Goal: Transaction & Acquisition: Purchase product/service

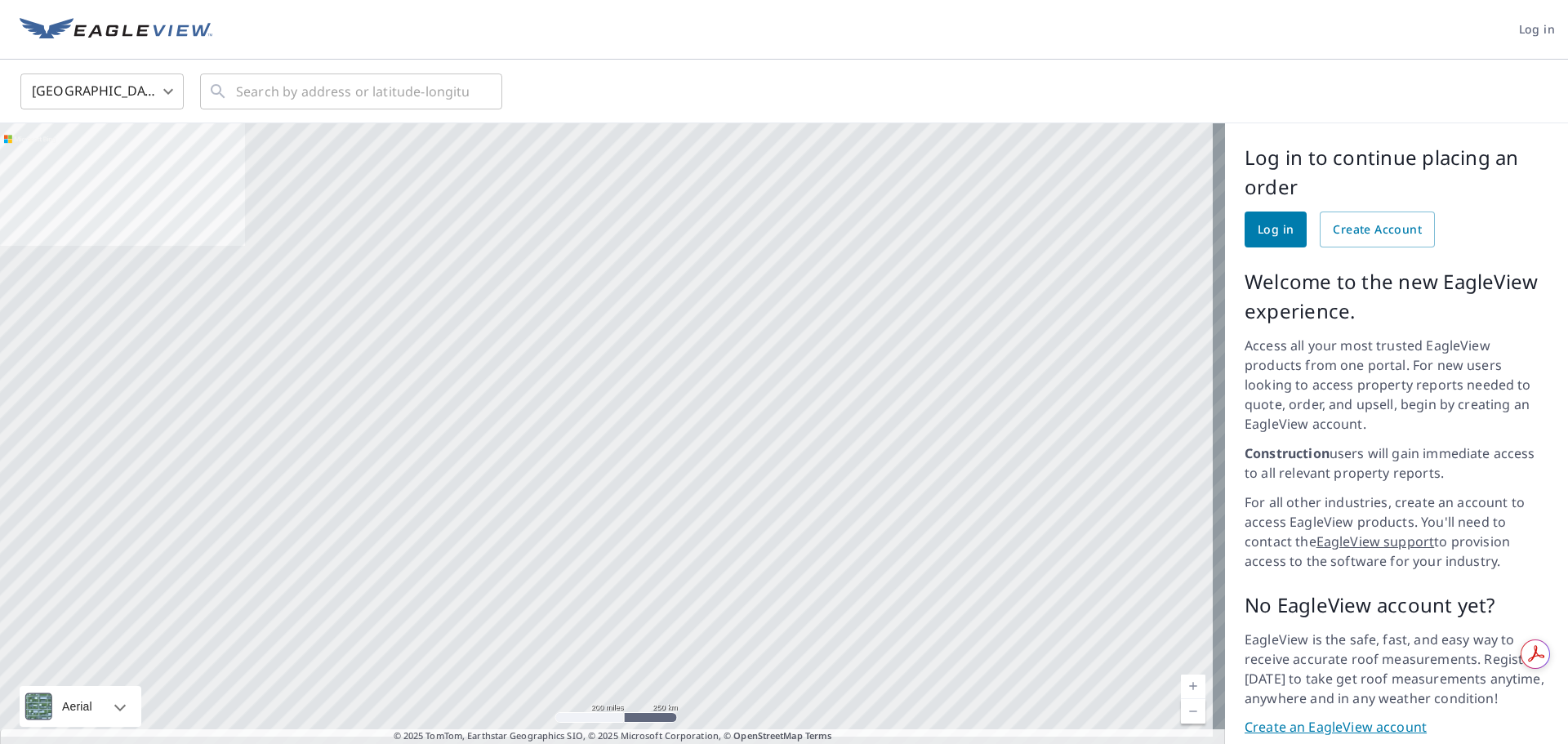
click at [162, 87] on body "Log in United States US ​ ​ Aerial Road A standard road map Aerial A detailed l…" at bounding box center [784, 372] width 1568 height 744
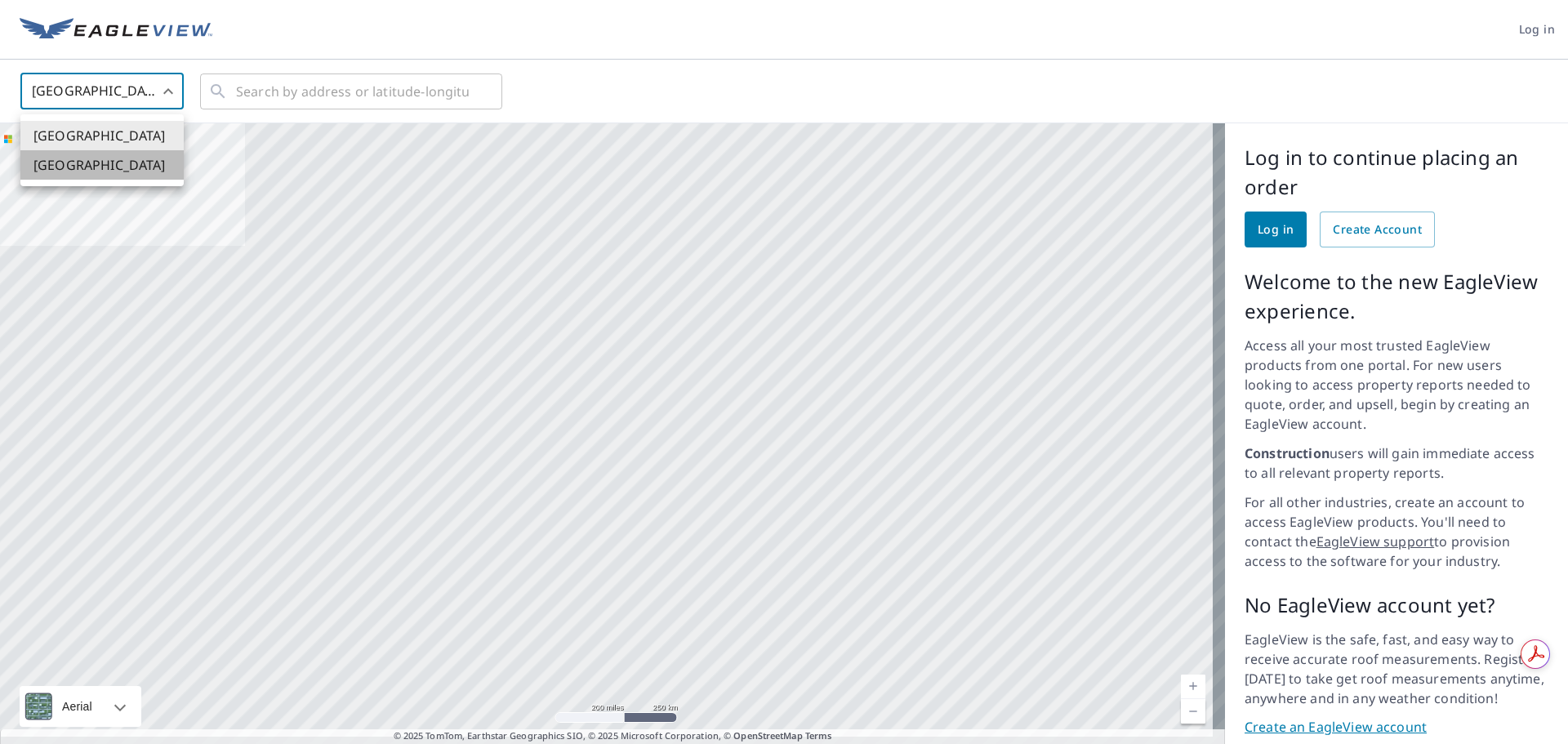
click at [98, 160] on li "Canada" at bounding box center [103, 165] width 163 height 30
type input "CA"
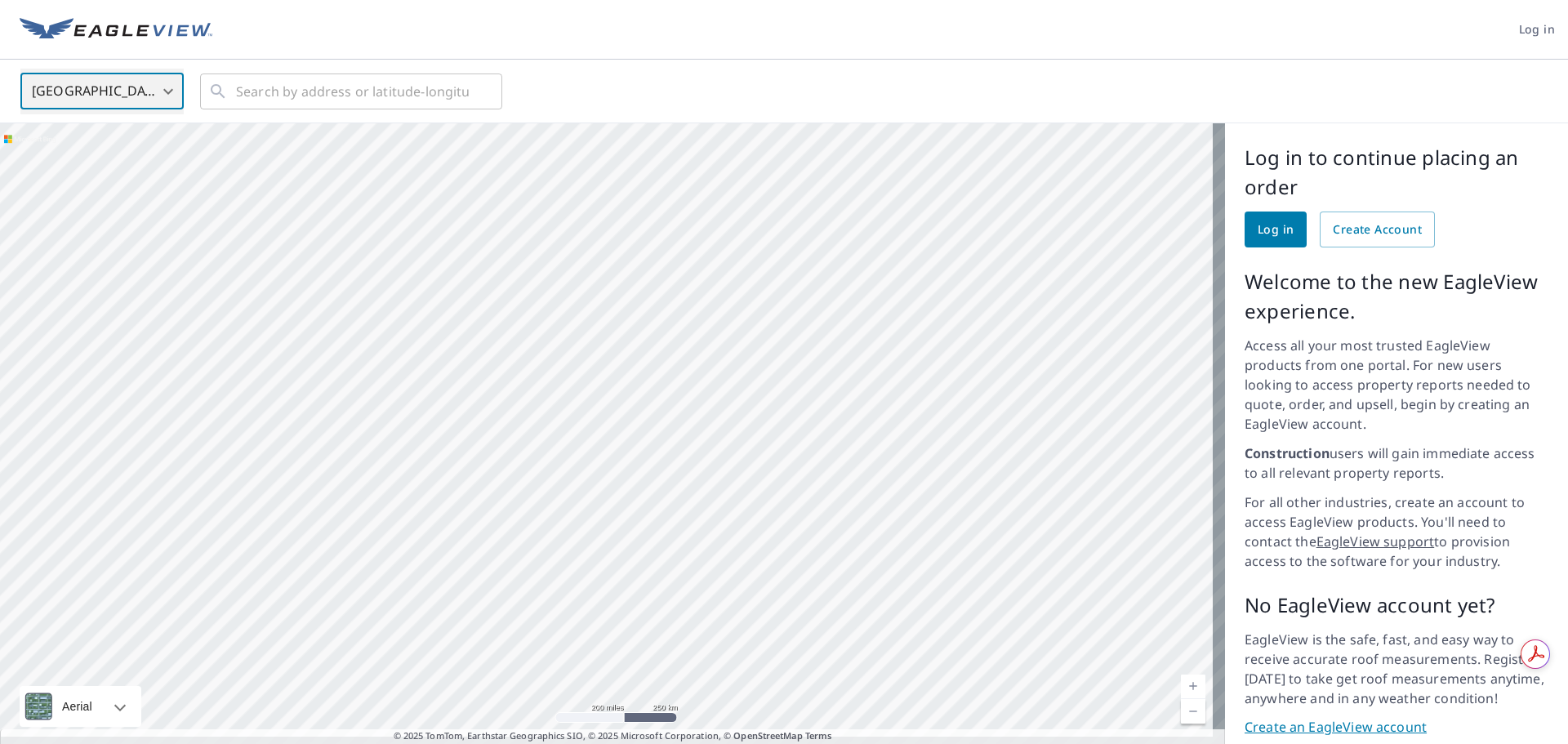
scroll to position [34, 0]
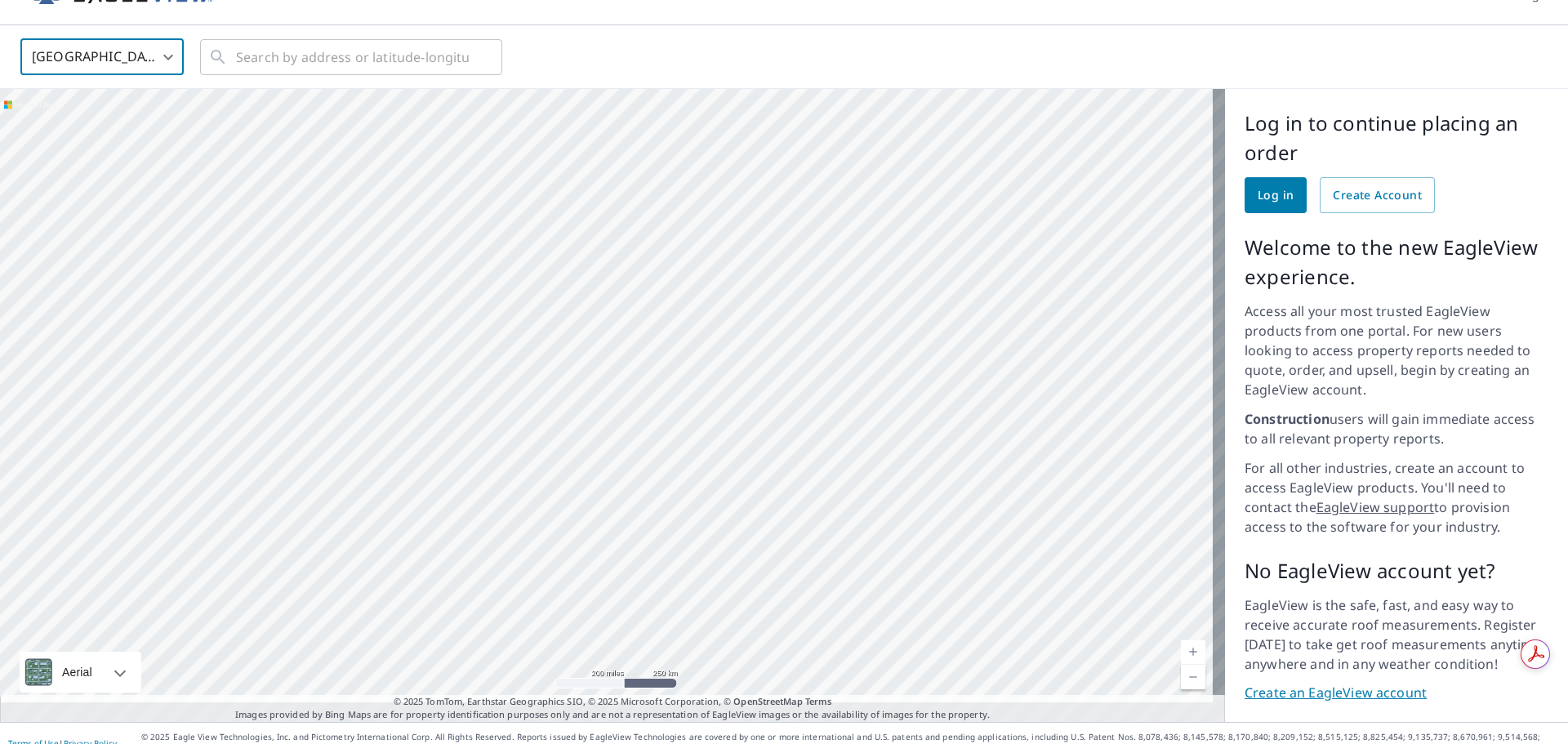
click at [1352, 684] on link "Create an EagleView account" at bounding box center [1396, 693] width 304 height 19
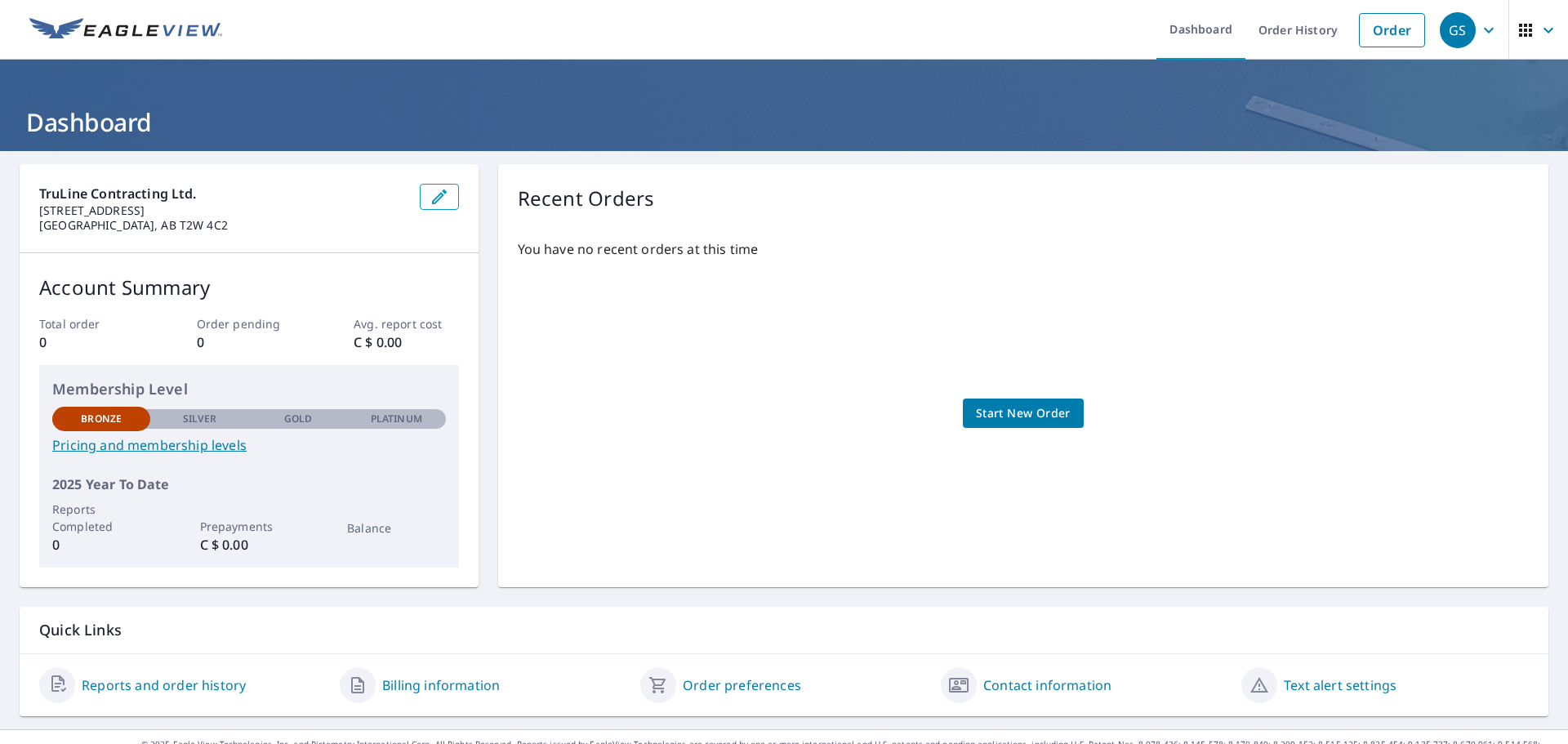
click at [131, 448] on link "Pricing and membership levels" at bounding box center [249, 445] width 393 height 20
click at [1036, 406] on span "Start New Order" at bounding box center [1023, 413] width 95 height 21
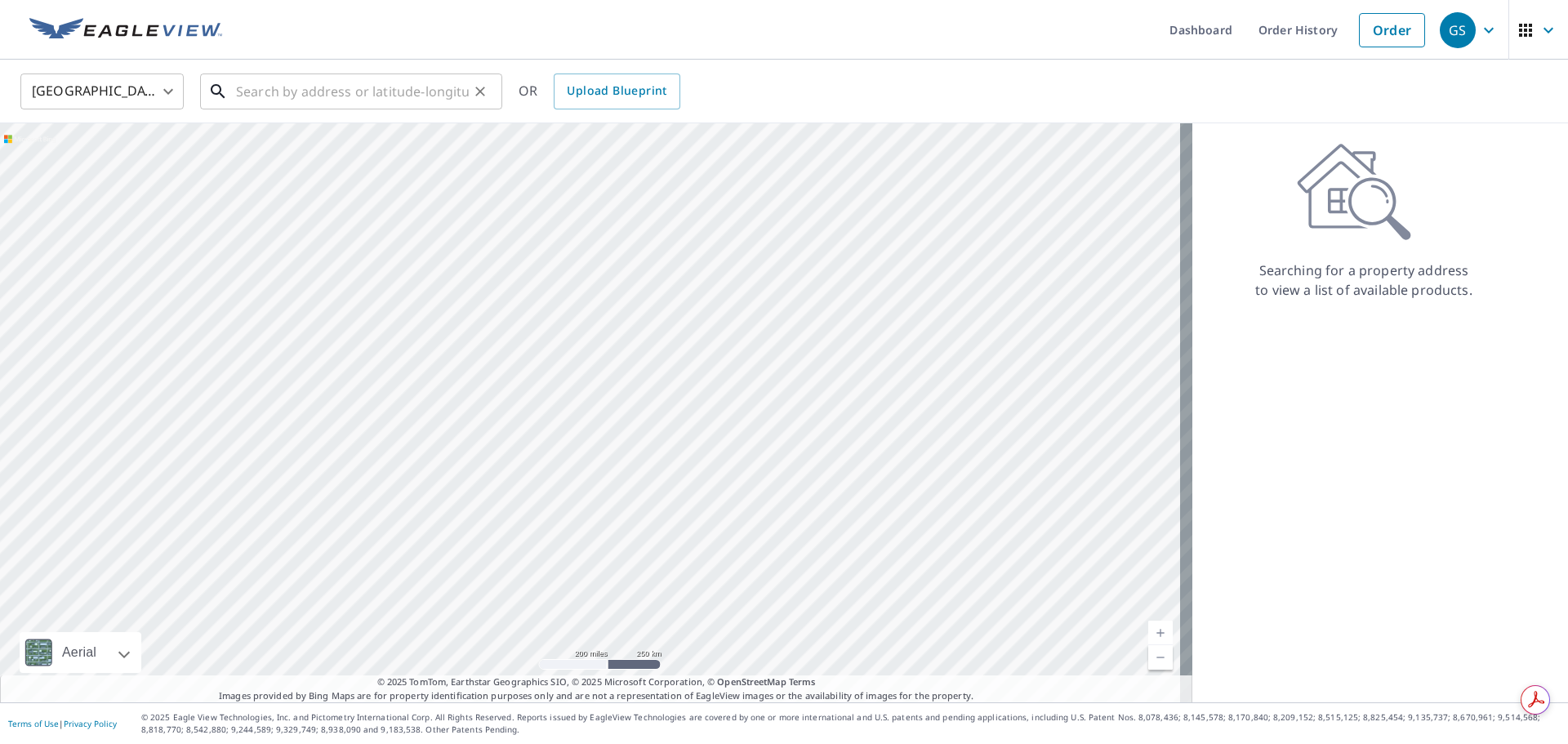
click at [290, 94] on input "text" at bounding box center [352, 92] width 233 height 46
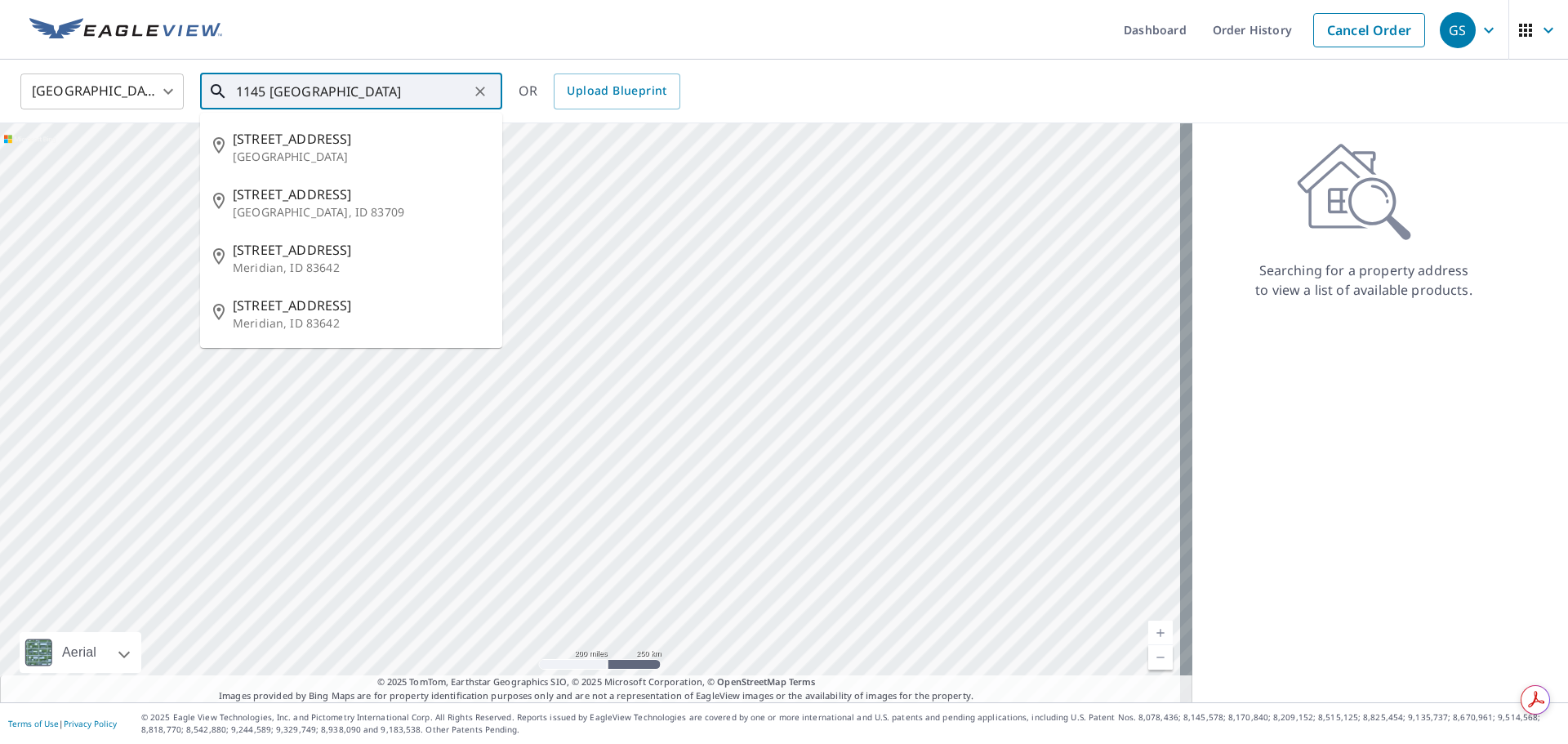
type input "1145 taradale"
click at [161, 91] on body "GS GS Dashboard Order History Cancel Order GS United States US ​ 1145 taradale …" at bounding box center [784, 372] width 1568 height 744
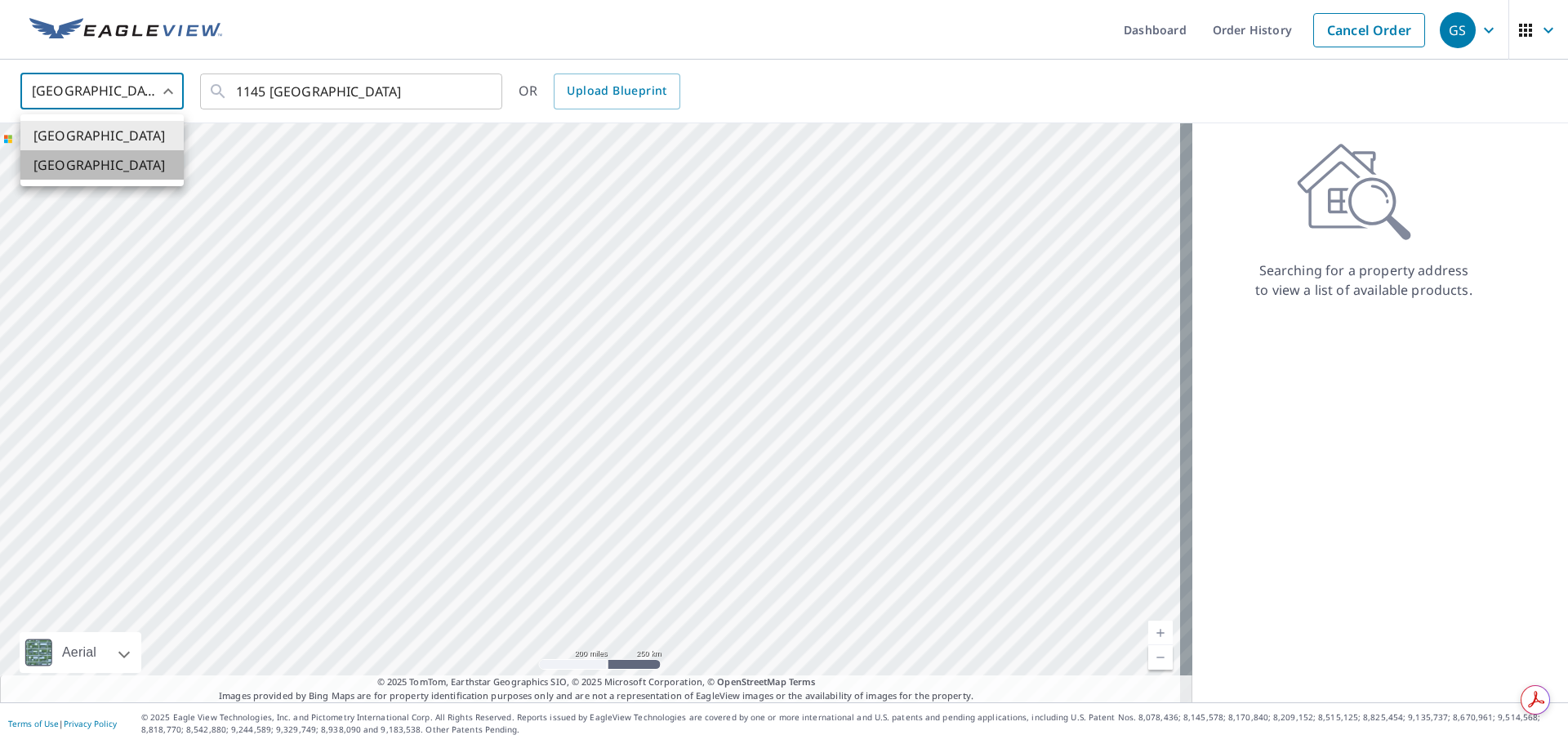
click at [117, 173] on li "Canada" at bounding box center [103, 165] width 163 height 30
type input "CA"
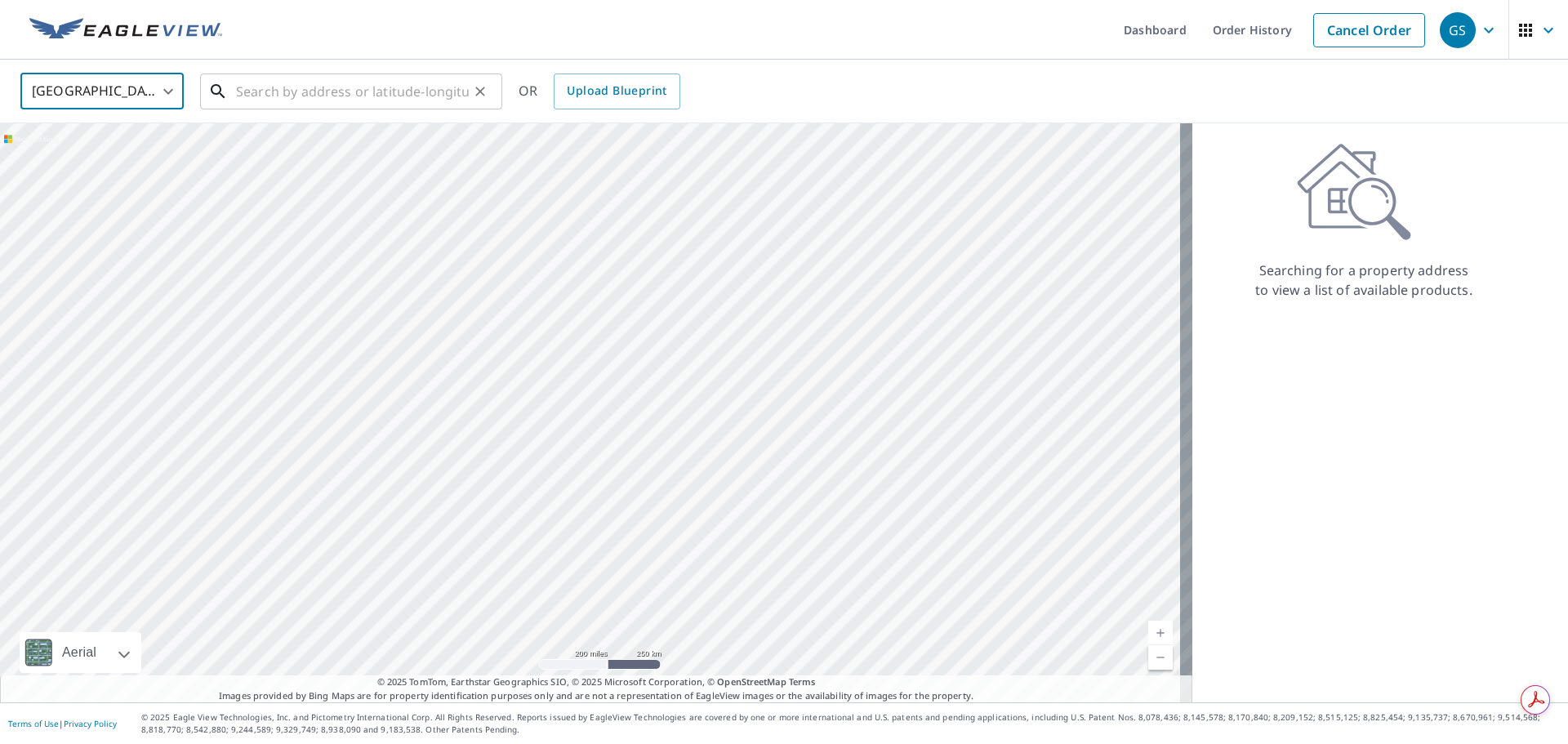
click at [303, 90] on input "text" at bounding box center [352, 92] width 233 height 46
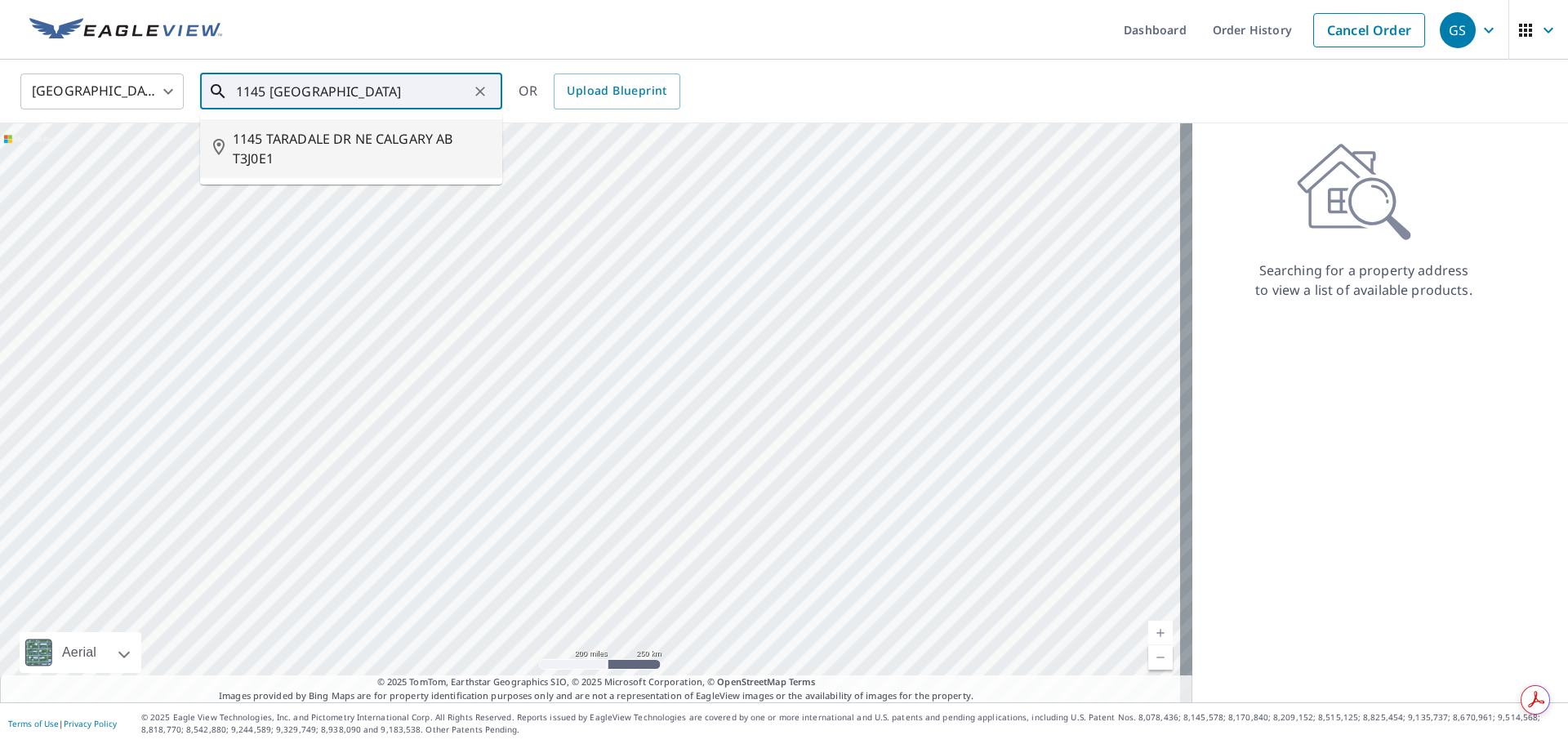
click at [332, 140] on span "1145 TARADALE DR NE CALGARY AB T3J0E1" at bounding box center [361, 148] width 257 height 39
type input "1145 TARADALE DR NE CALGARY AB T3J0E1"
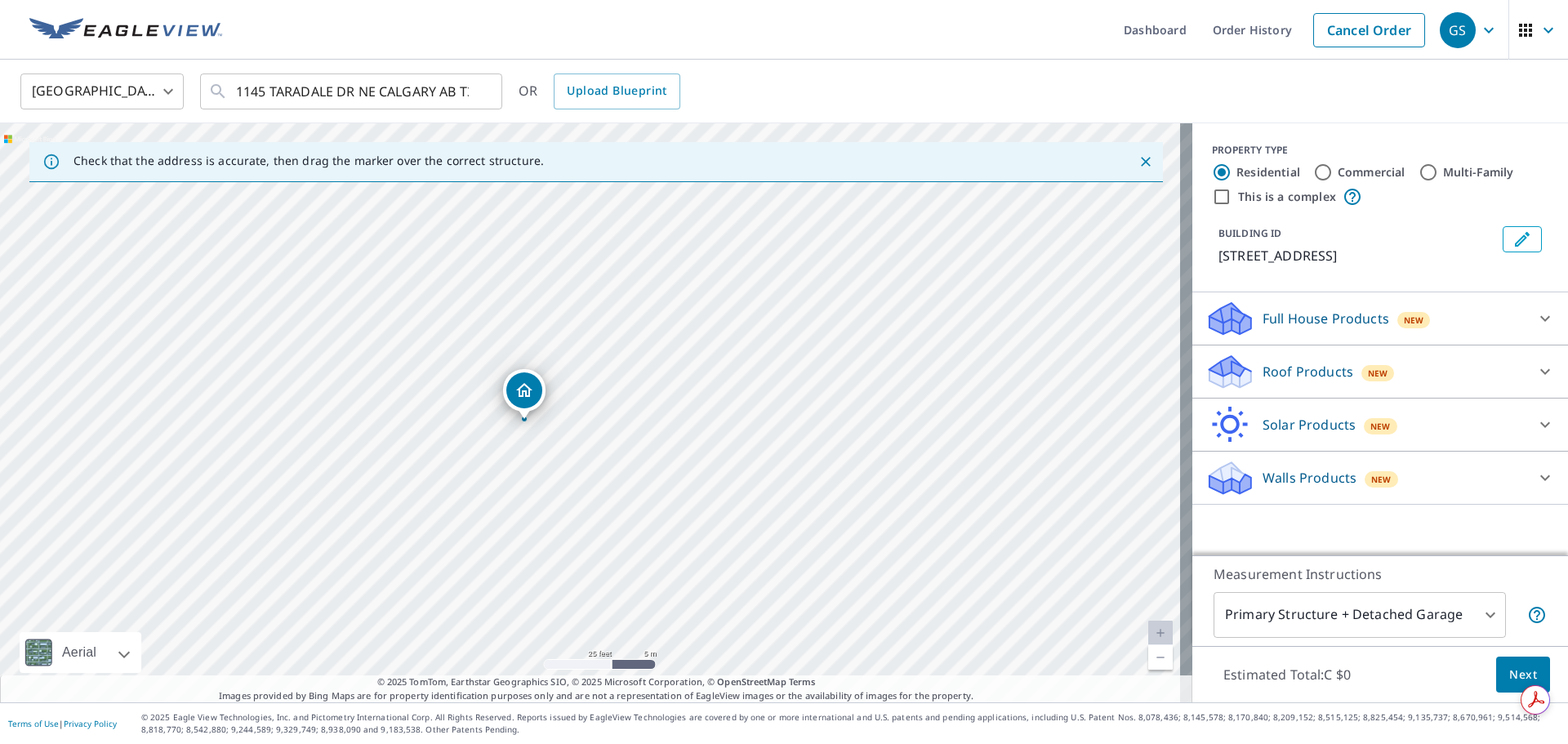
drag, startPoint x: 298, startPoint y: 376, endPoint x: 606, endPoint y: 561, distance: 359.3
click at [606, 561] on div "1145 TARADALE DR NE CALGARY AB T3J0E1" at bounding box center [596, 413] width 1193 height 580
drag, startPoint x: 842, startPoint y: 545, endPoint x: 855, endPoint y: 483, distance: 63.3
click at [855, 483] on div "1145 TARADALE DR NE CALGARY AB T3J0E1" at bounding box center [596, 413] width 1193 height 580
click at [1335, 372] on p "Roof Products" at bounding box center [1308, 372] width 91 height 20
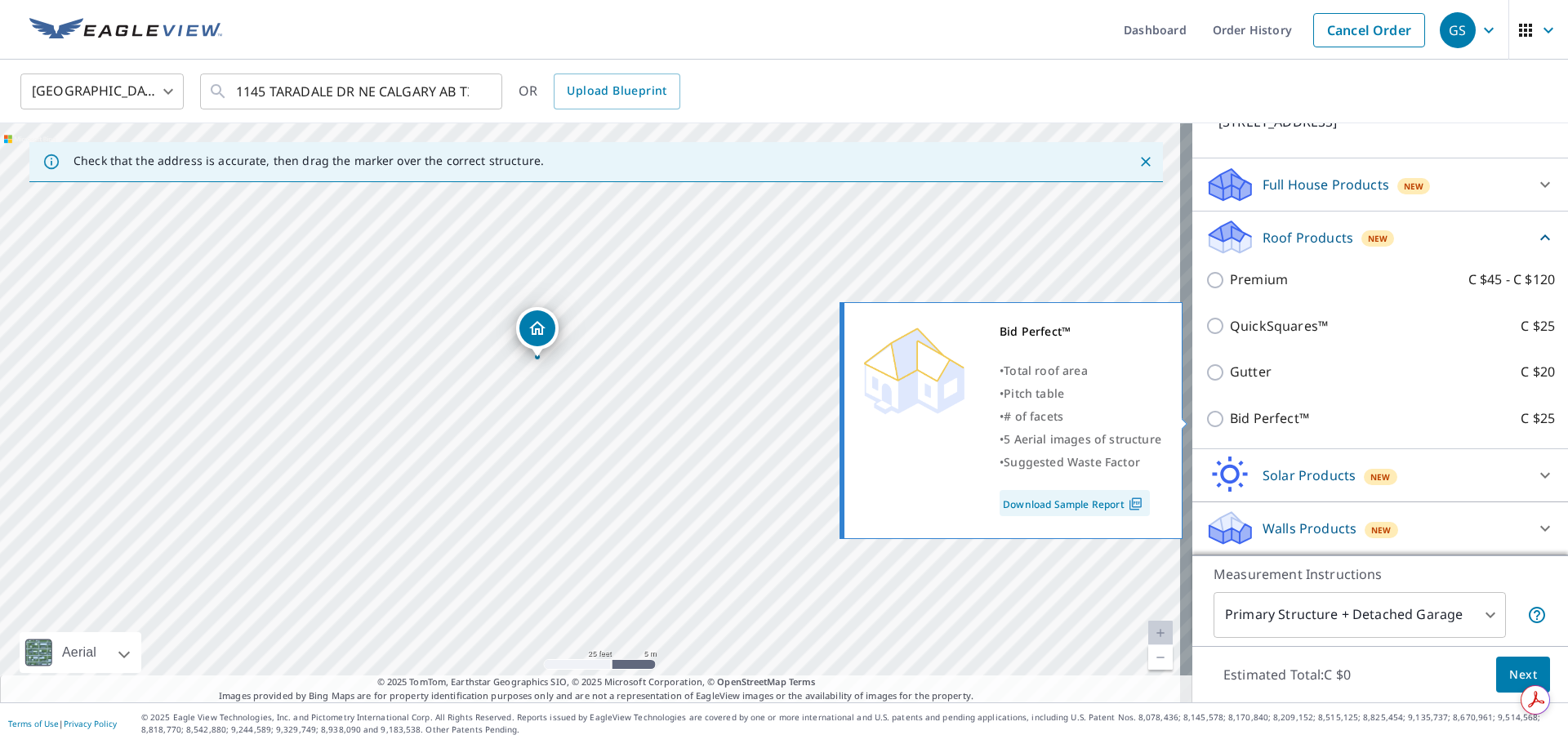
scroll to position [155, 0]
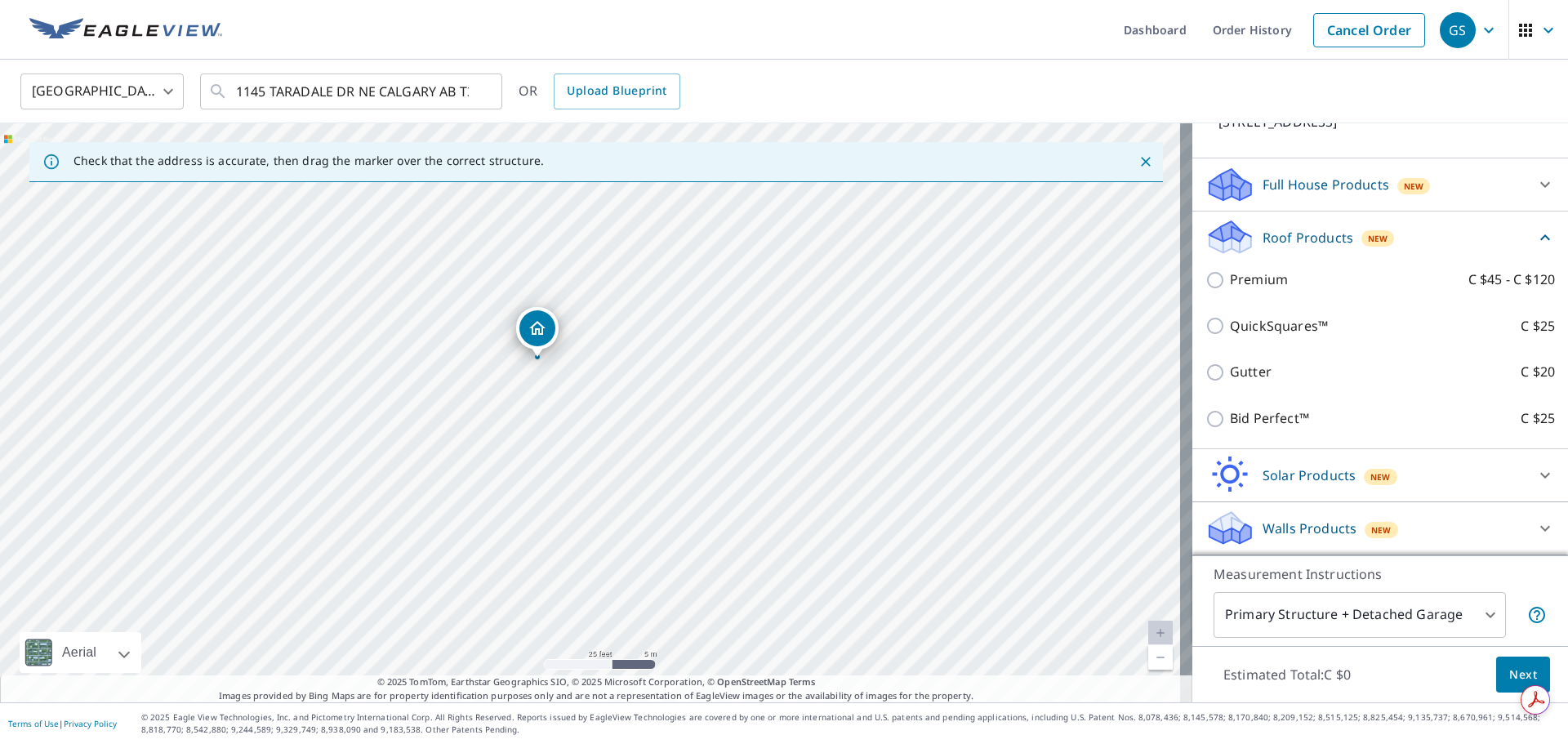
click at [1473, 611] on body "GS GS Dashboard Order History Cancel Order GS Canada CA ​ 1145 TARADALE DR NE C…" at bounding box center [784, 372] width 1568 height 744
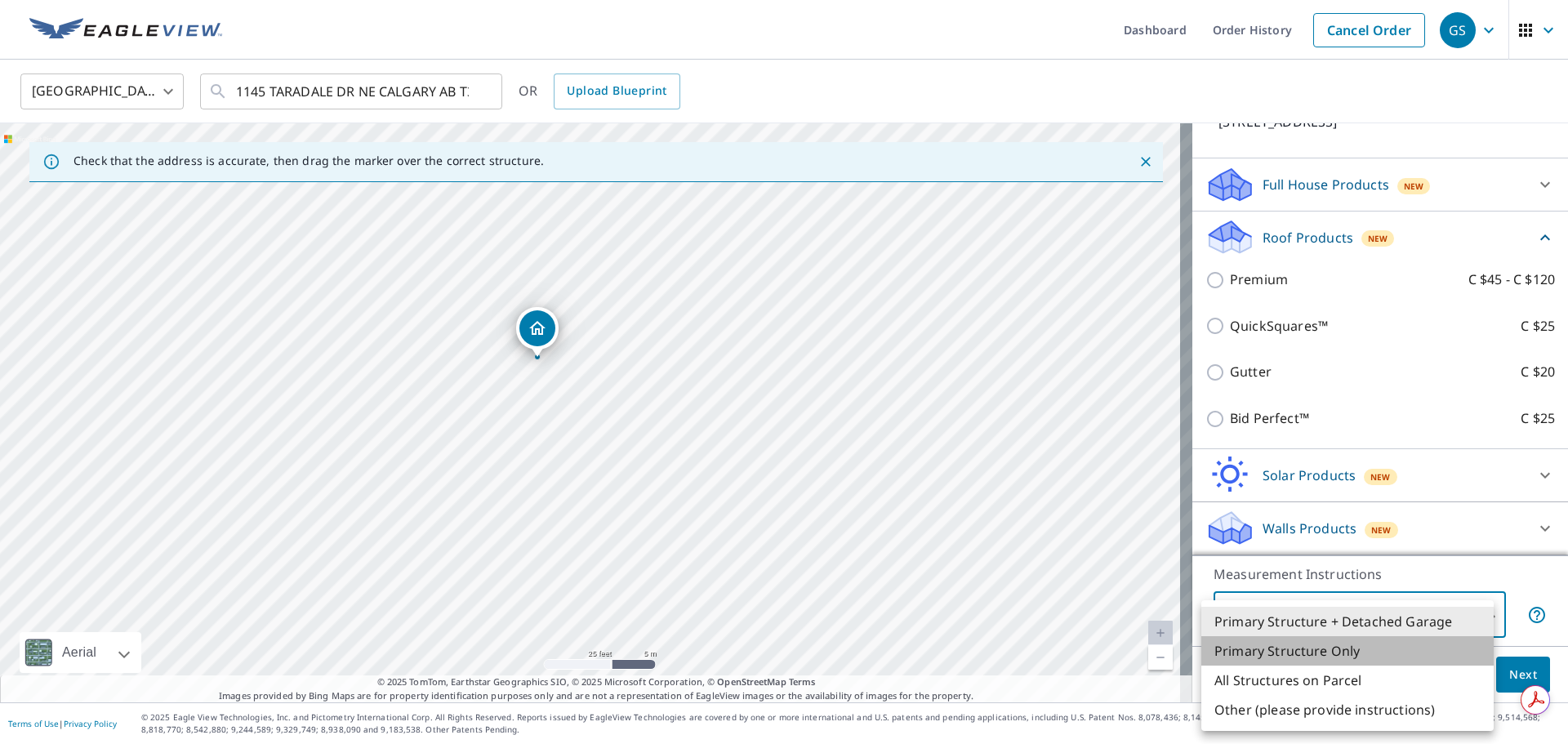
click at [1323, 653] on li "Primary Structure Only" at bounding box center [1348, 651] width 293 height 30
type input "2"
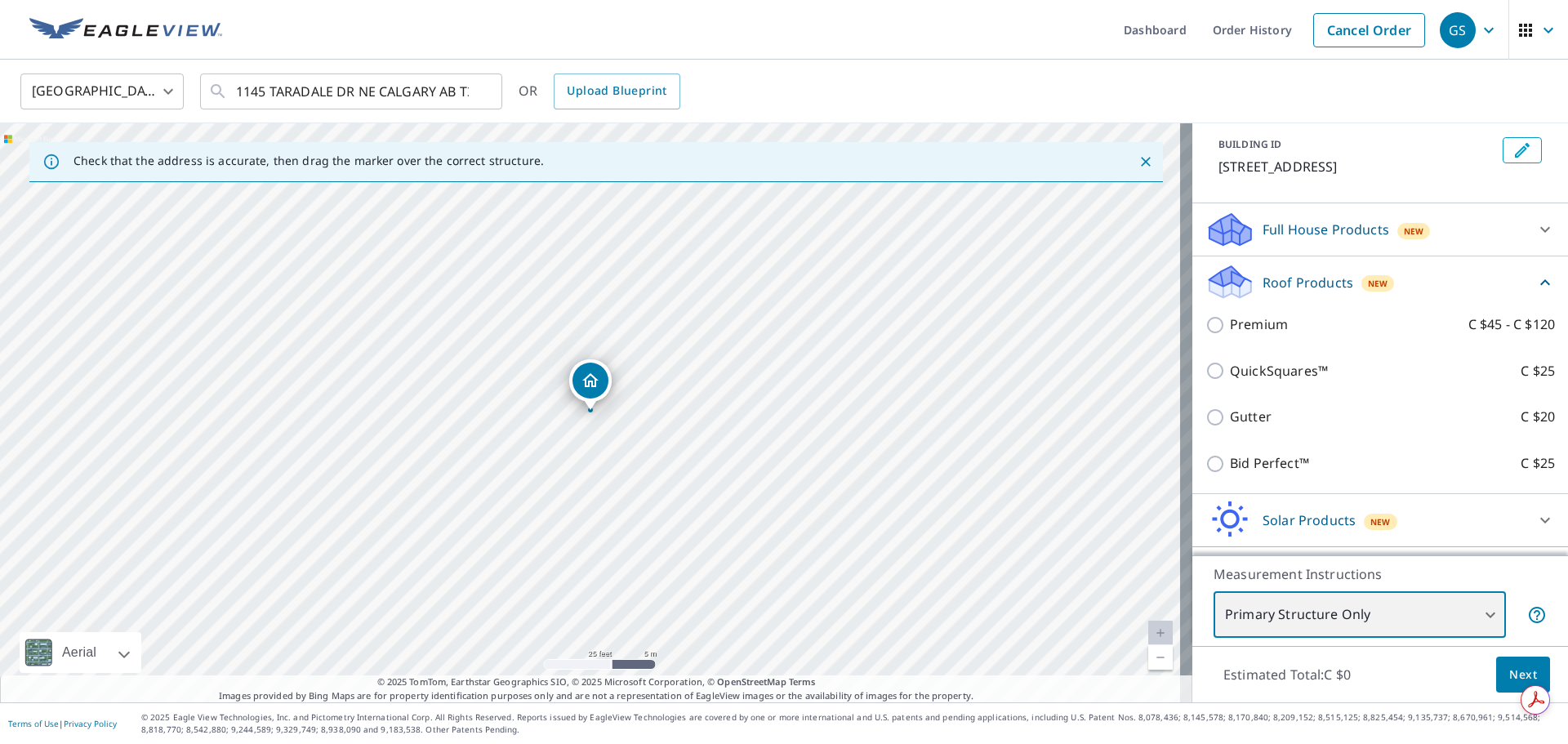
scroll to position [74, 0]
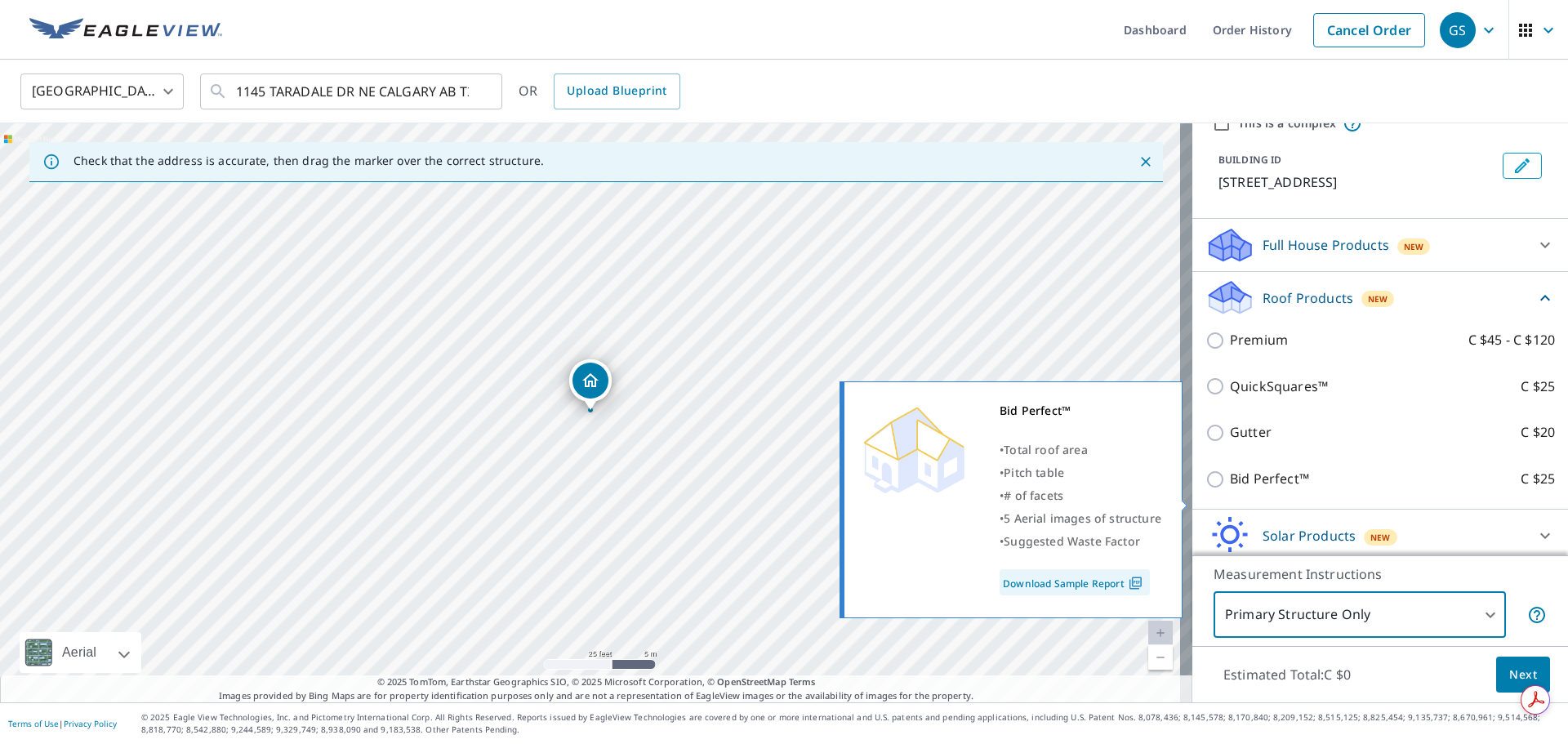
click at [1091, 581] on link "Download Sample Report" at bounding box center [1074, 583] width 150 height 26
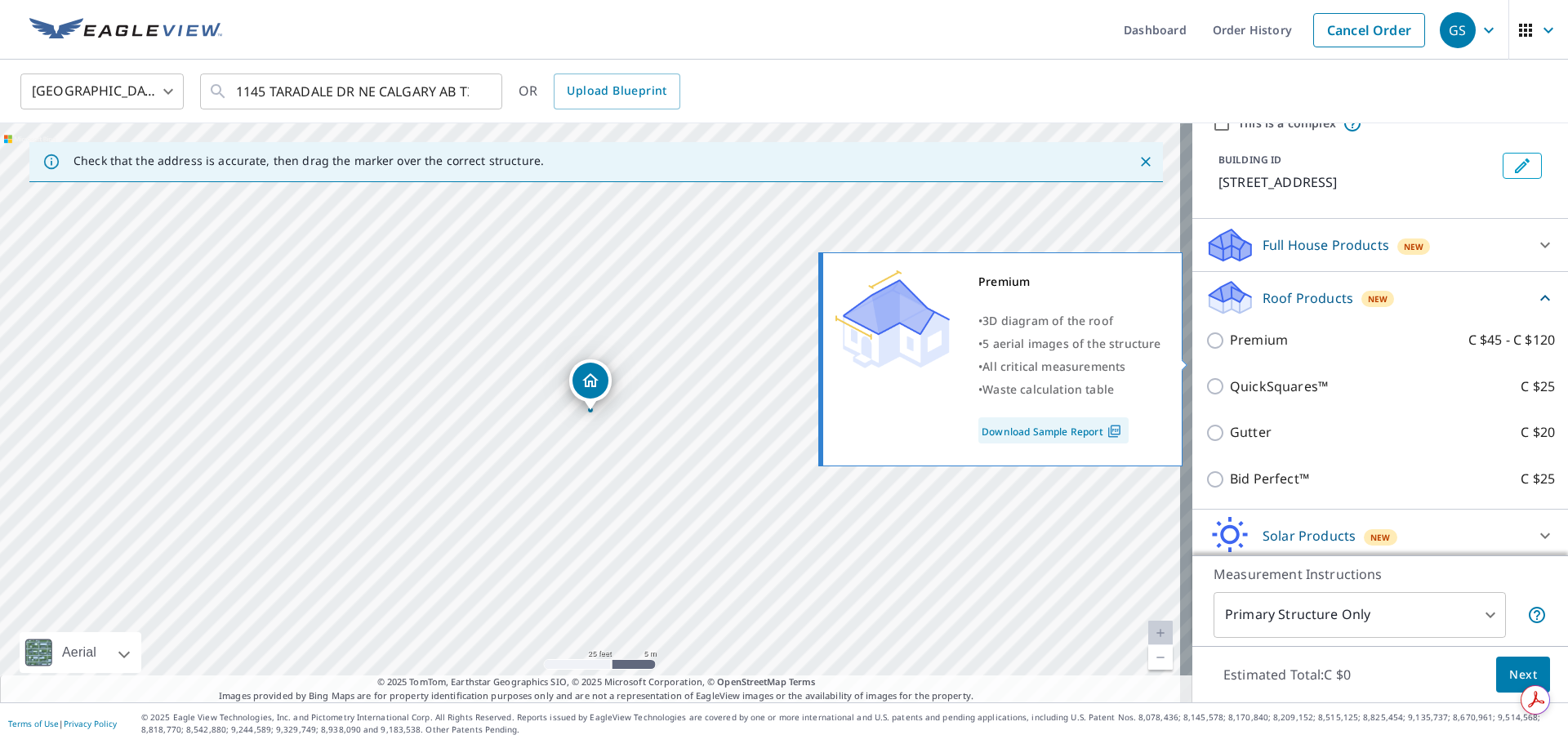
click at [1079, 430] on link "Download Sample Report" at bounding box center [1053, 430] width 150 height 26
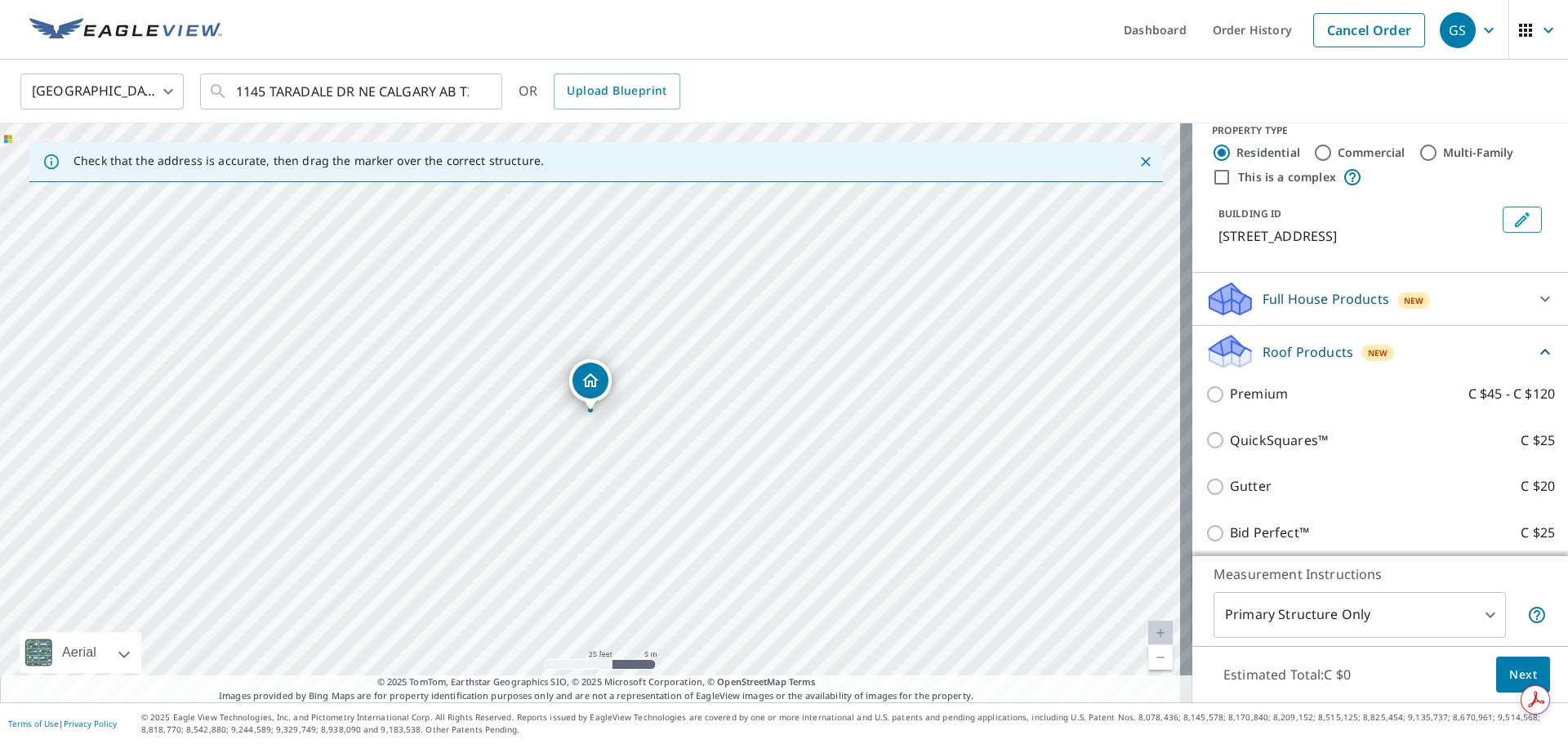
scroll to position [0, 0]
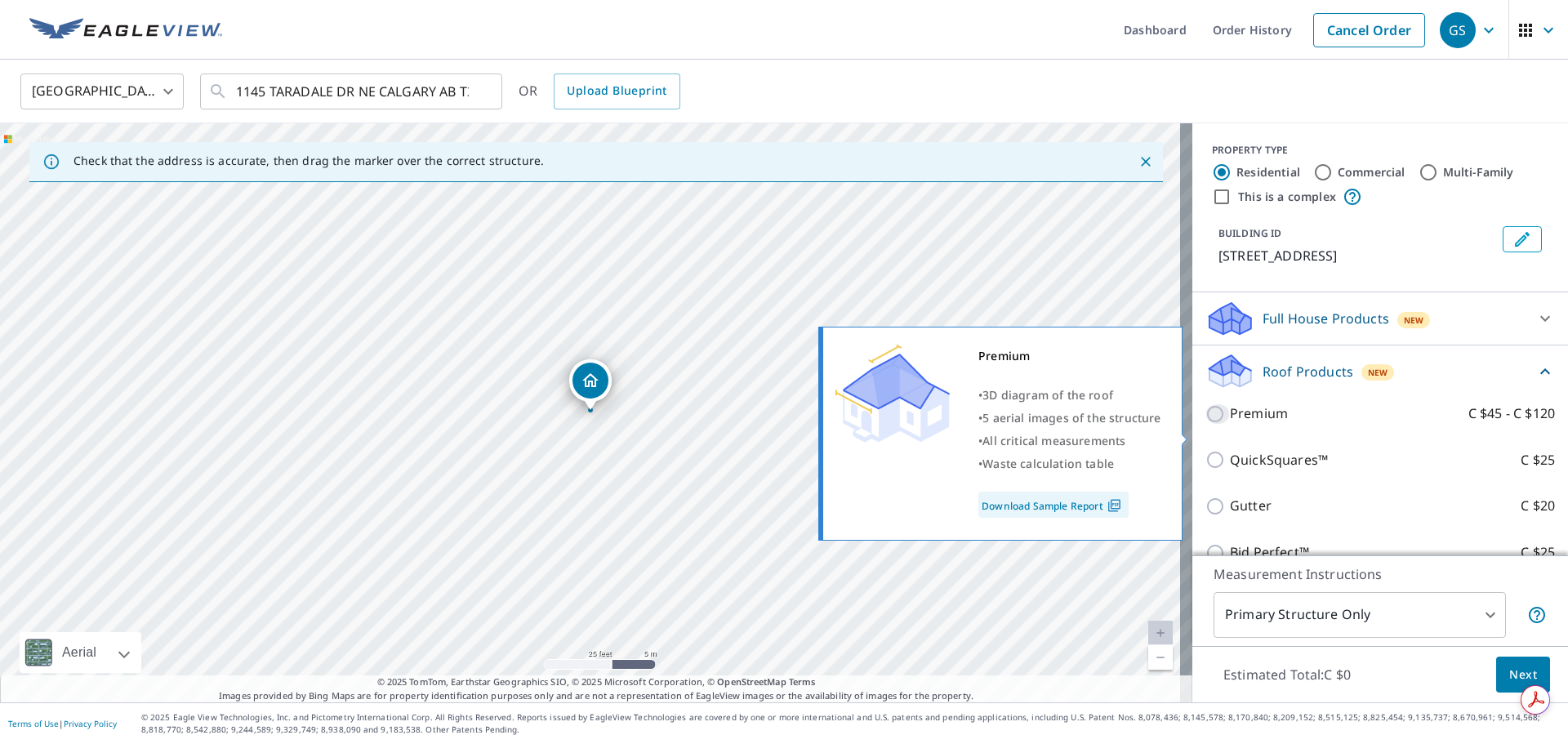
click at [1206, 424] on input "Premium C $45 - C $120" at bounding box center [1218, 414] width 25 height 20
checkbox input "true"
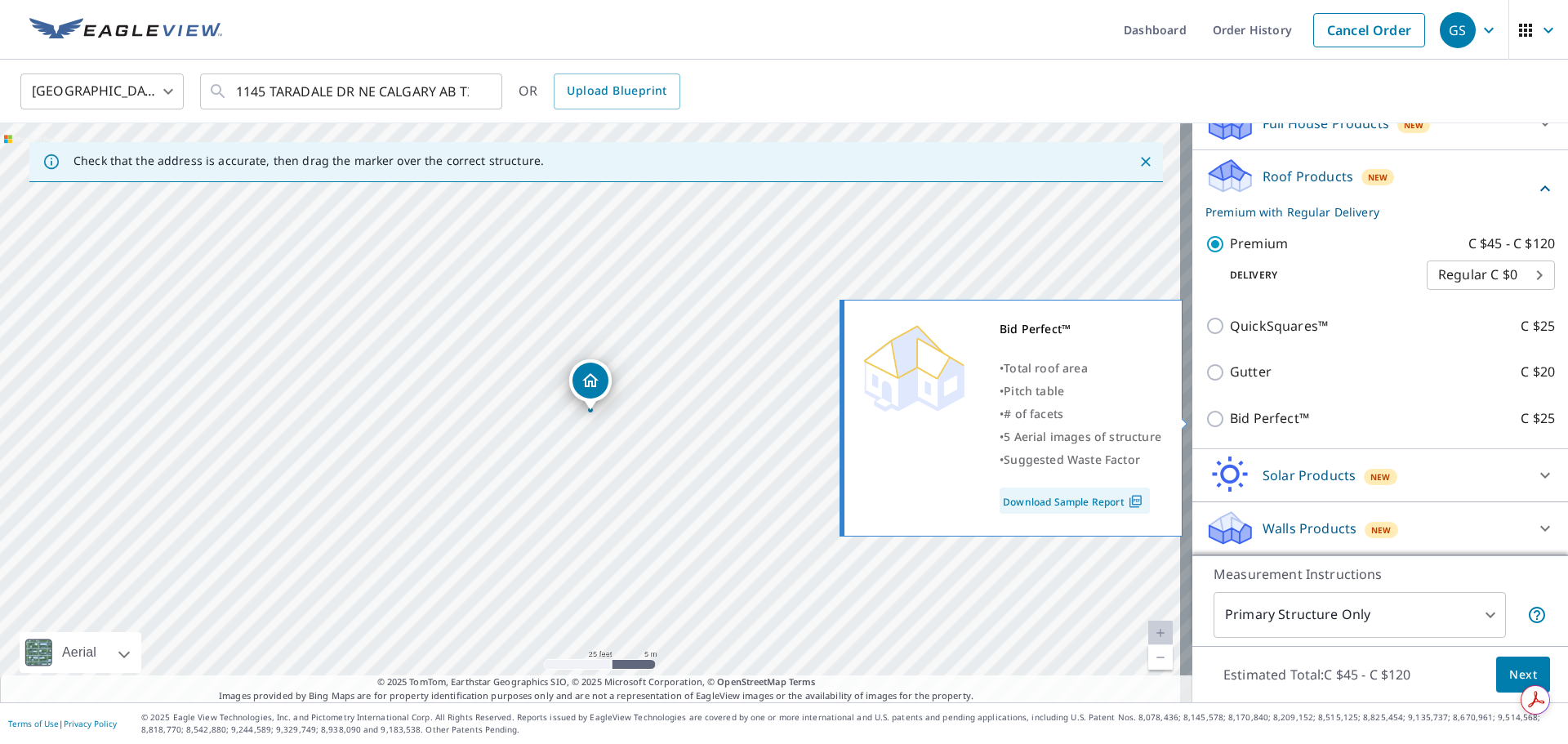
scroll to position [216, 0]
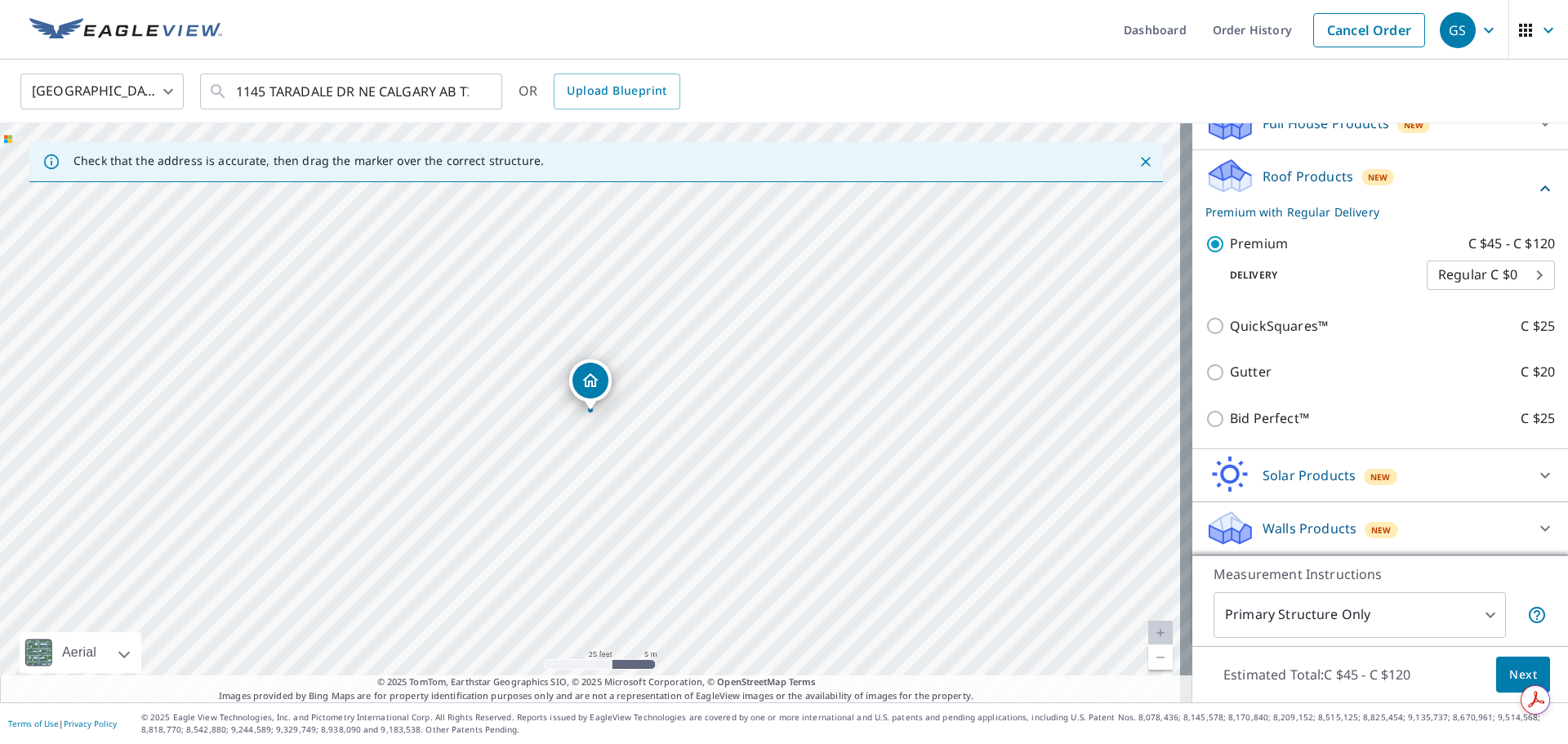
click at [1508, 267] on body "GS GS Dashboard Order History Cancel Order GS Canada CA ​ 1145 TARADALE DR NE C…" at bounding box center [784, 372] width 1568 height 744
click at [1451, 273] on li "Regular C $0" at bounding box center [1466, 274] width 128 height 30
click at [1509, 675] on span "Next" at bounding box center [1523, 675] width 28 height 21
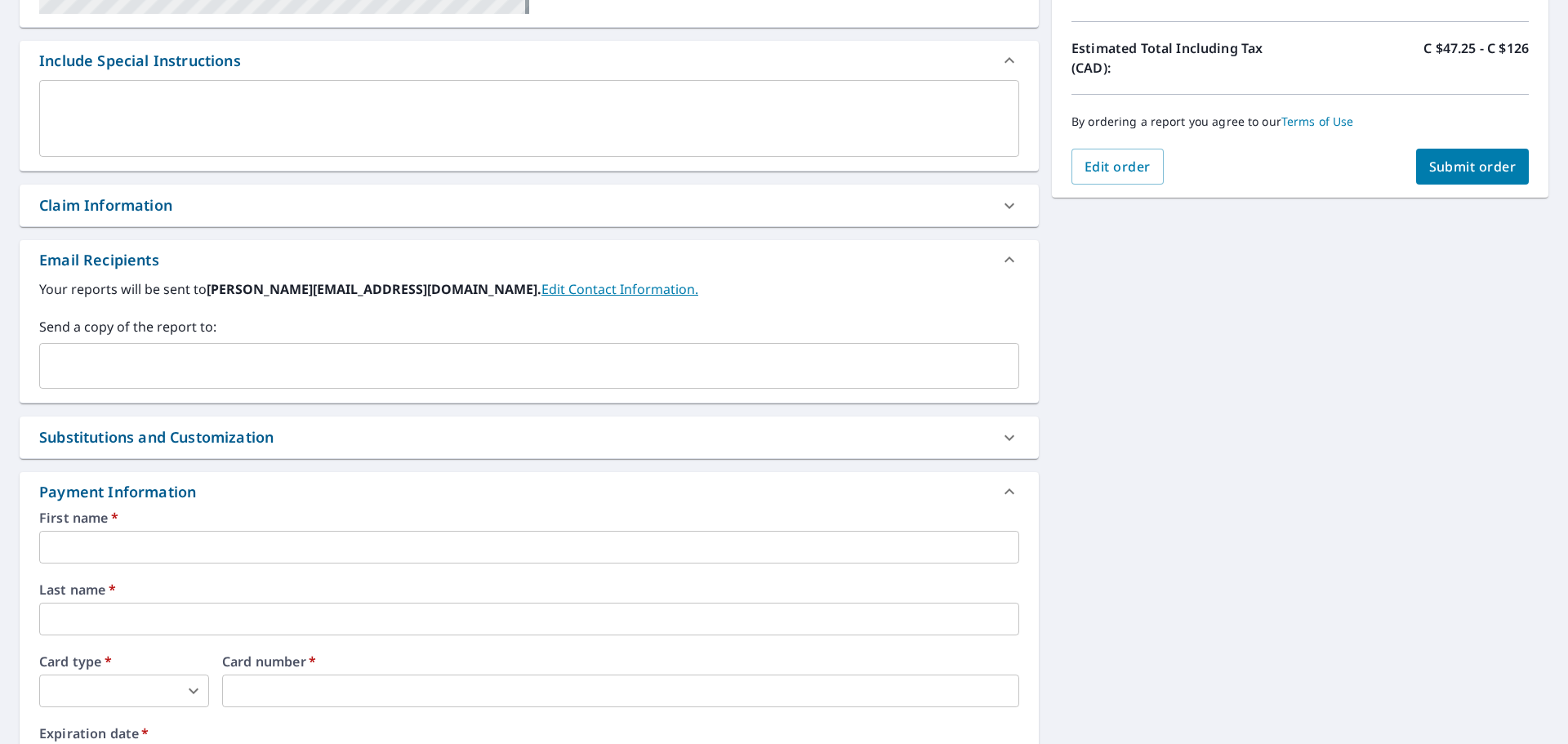
scroll to position [644, 0]
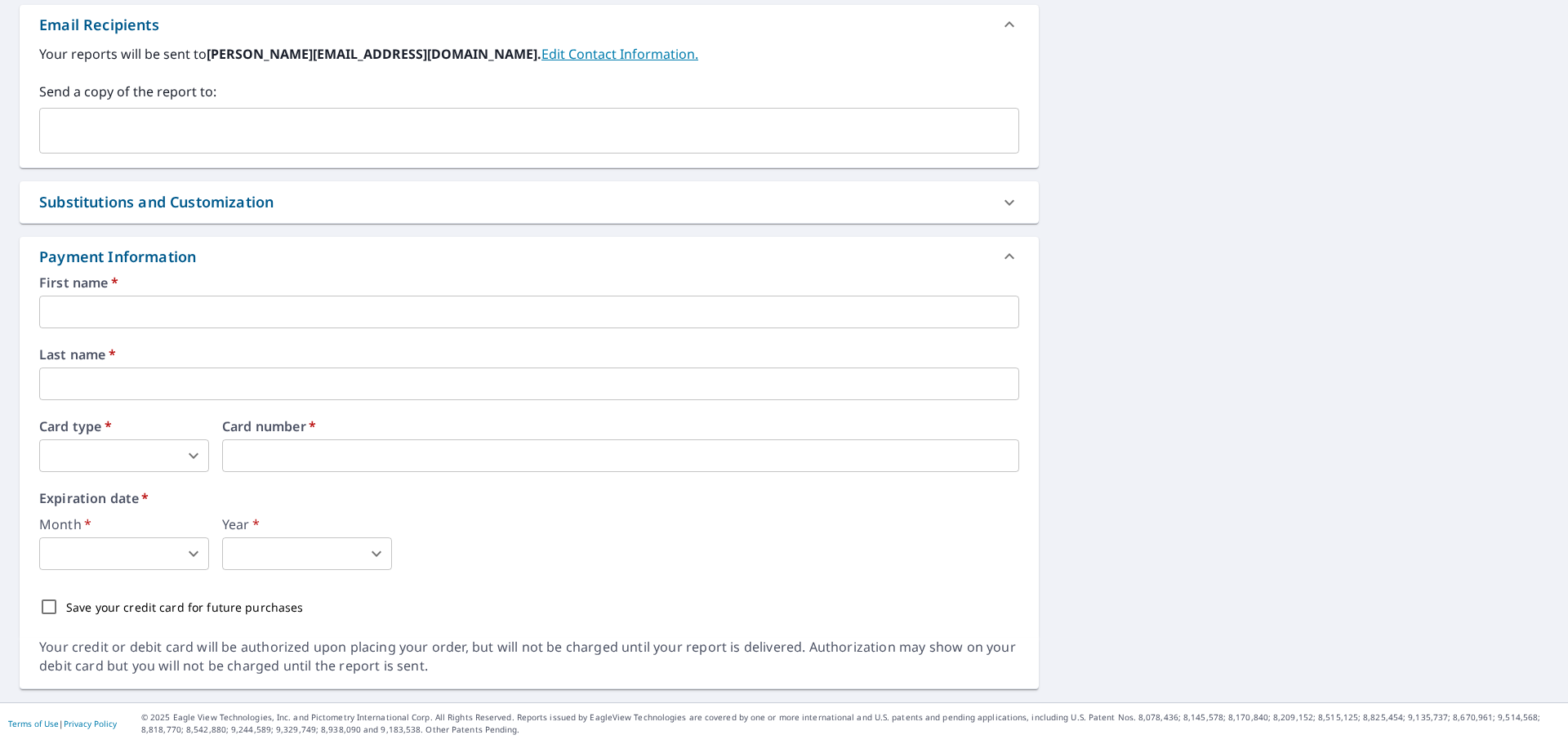
click at [71, 313] on input "text" at bounding box center [529, 312] width 981 height 33
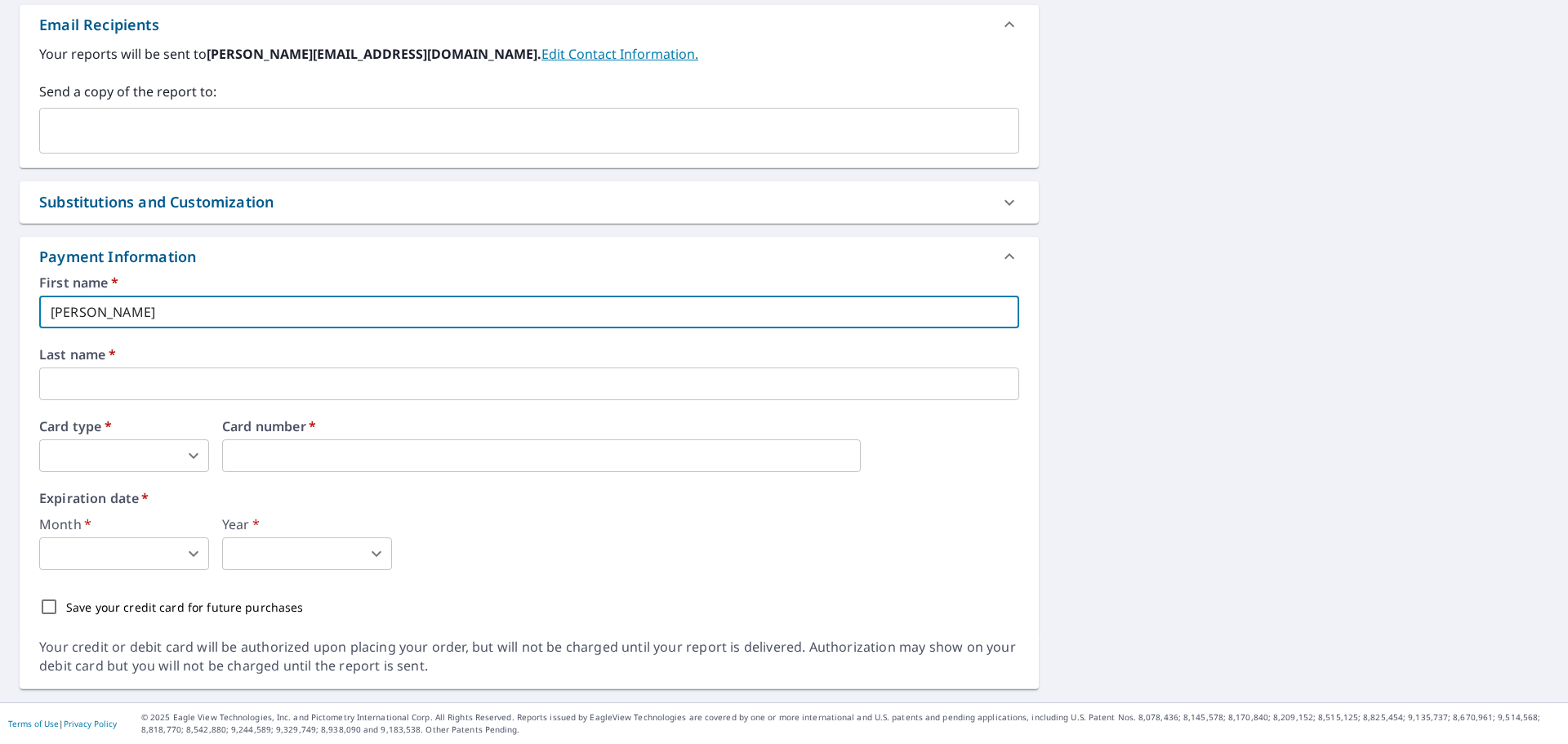
type input "jason"
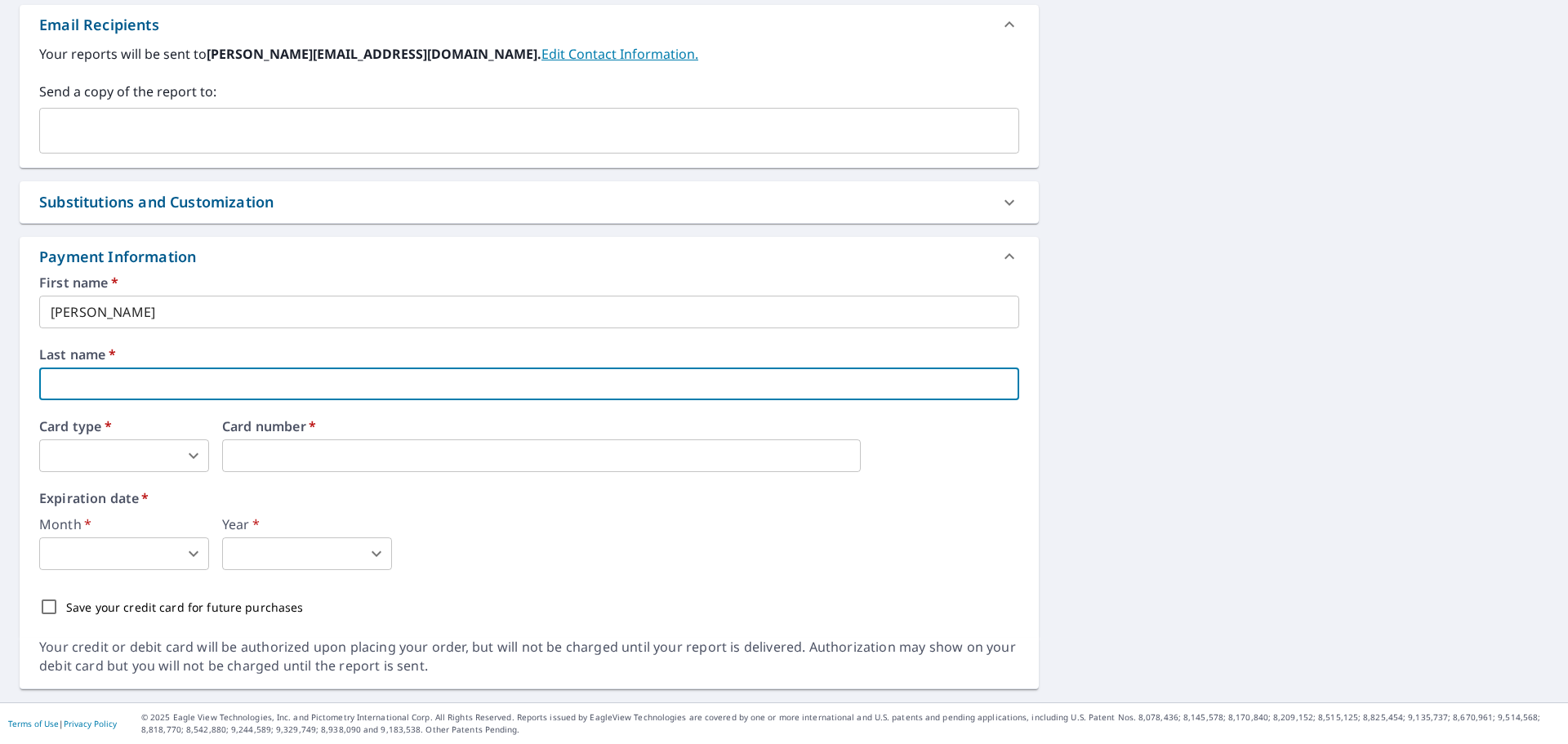
click at [48, 386] on input "text" at bounding box center [529, 383] width 981 height 33
type input "cheslock"
click at [82, 452] on body "GS GS Dashboard Order History Cancel Order GS Dashboard / Finalize Order Finali…" at bounding box center [784, 372] width 1568 height 744
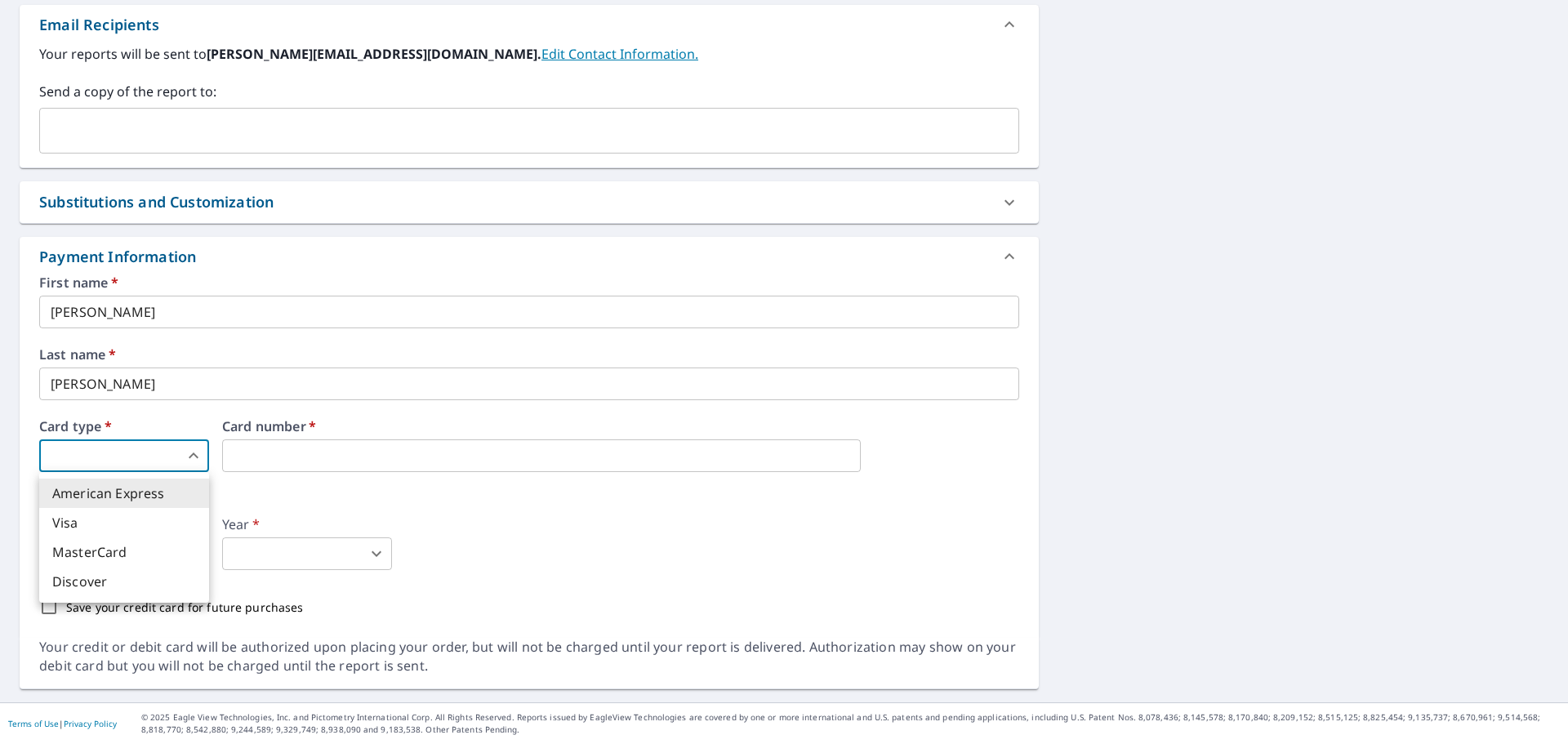
click at [103, 553] on li "MasterCard" at bounding box center [123, 553] width 170 height 30
type input "3"
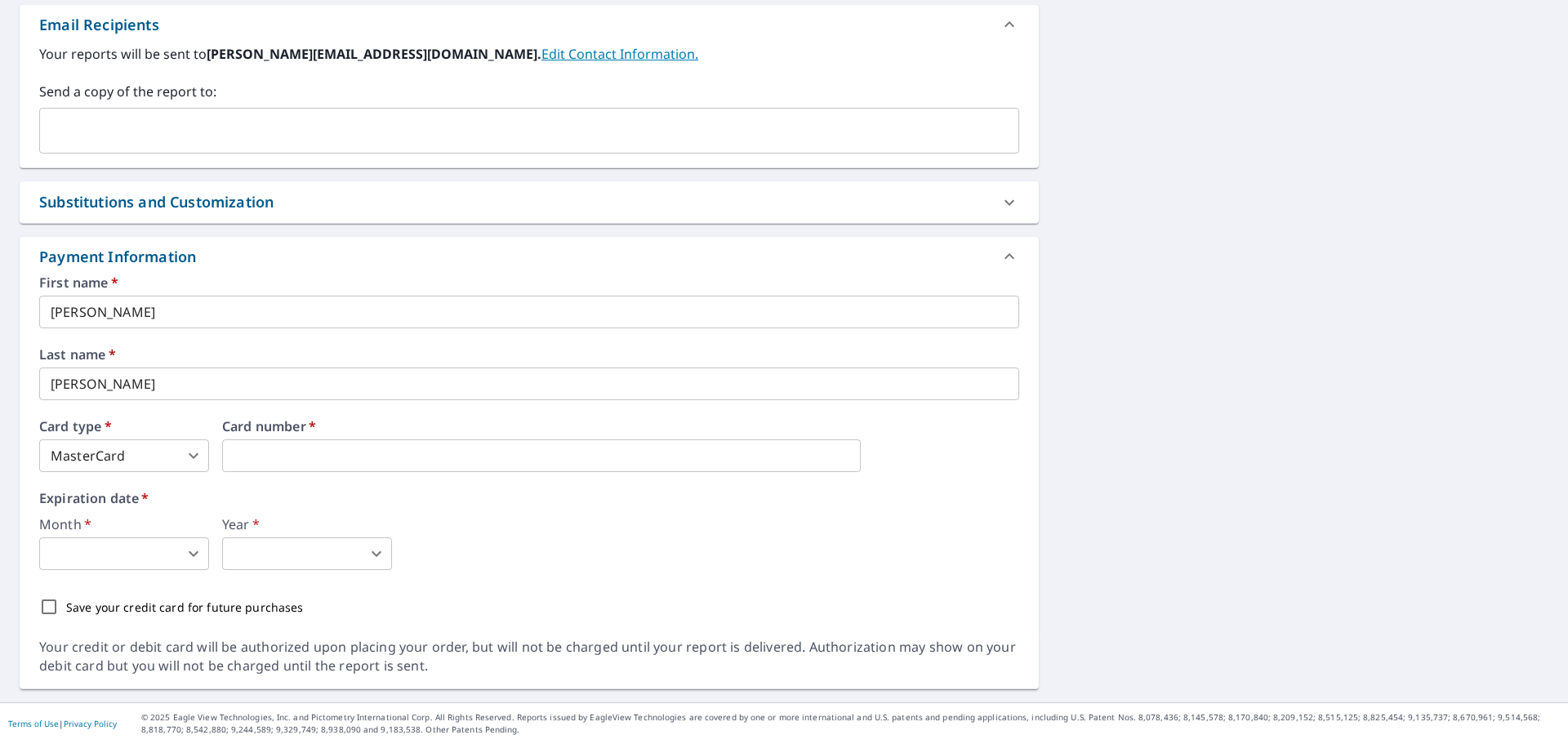
click at [89, 558] on body "GS GS Dashboard Order History Cancel Order GS Dashboard / Finalize Order Finali…" at bounding box center [784, 372] width 1568 height 744
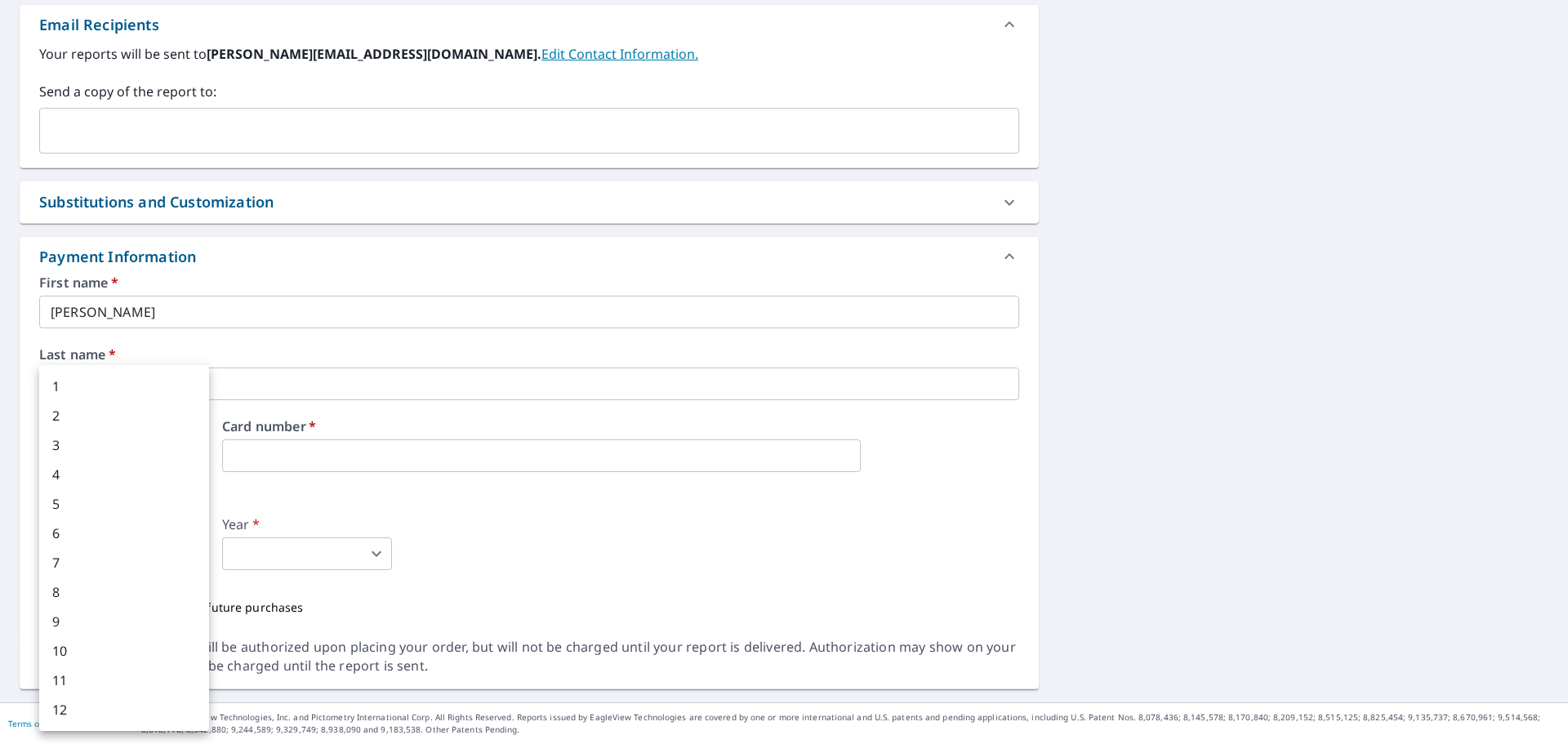
click at [66, 409] on li "2" at bounding box center [123, 416] width 170 height 30
type input "2"
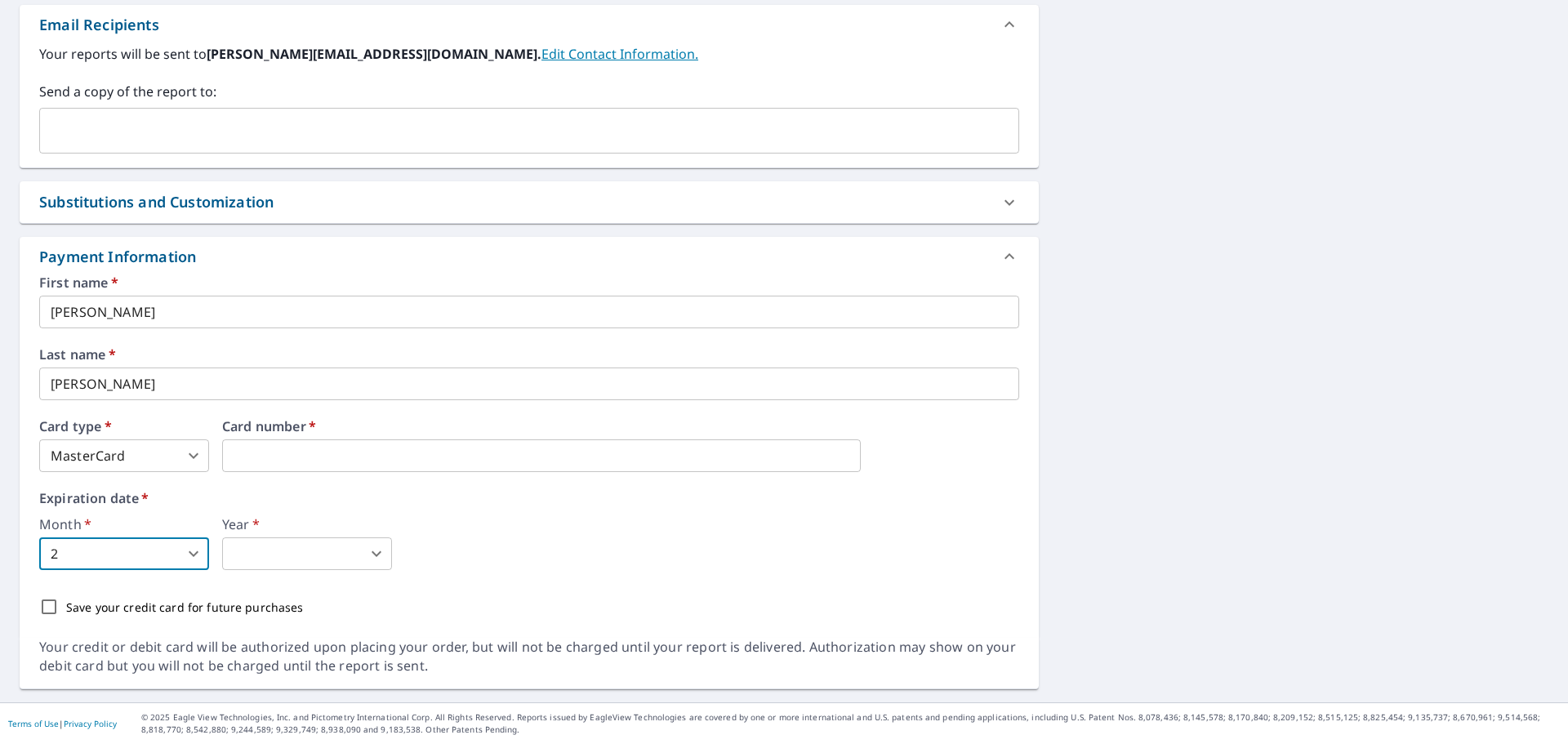
click at [299, 563] on body "GS GS Dashboard Order History Cancel Order GS Dashboard / Finalize Order Finali…" at bounding box center [784, 372] width 1568 height 744
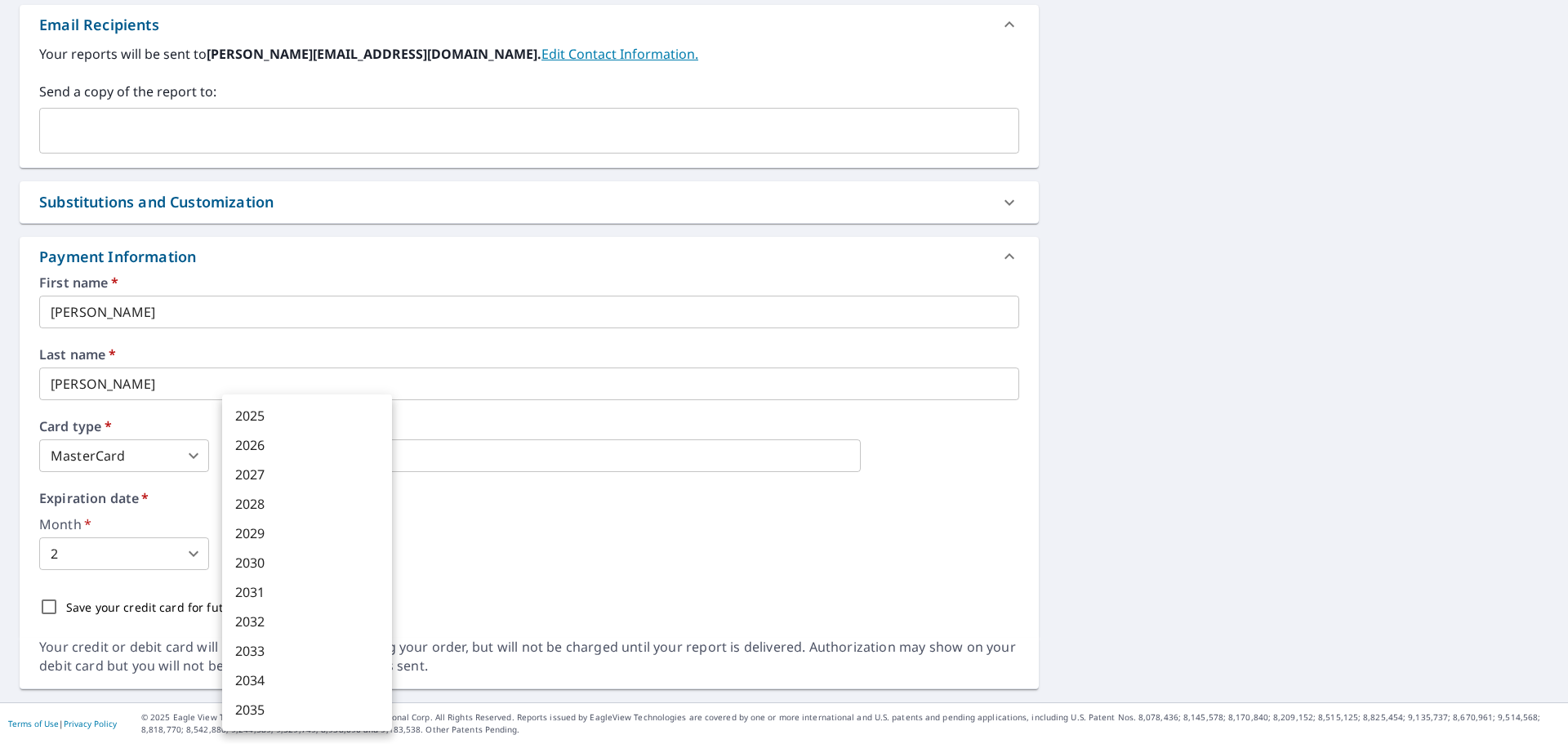
click at [256, 534] on li "2029" at bounding box center [307, 534] width 170 height 30
type input "2029"
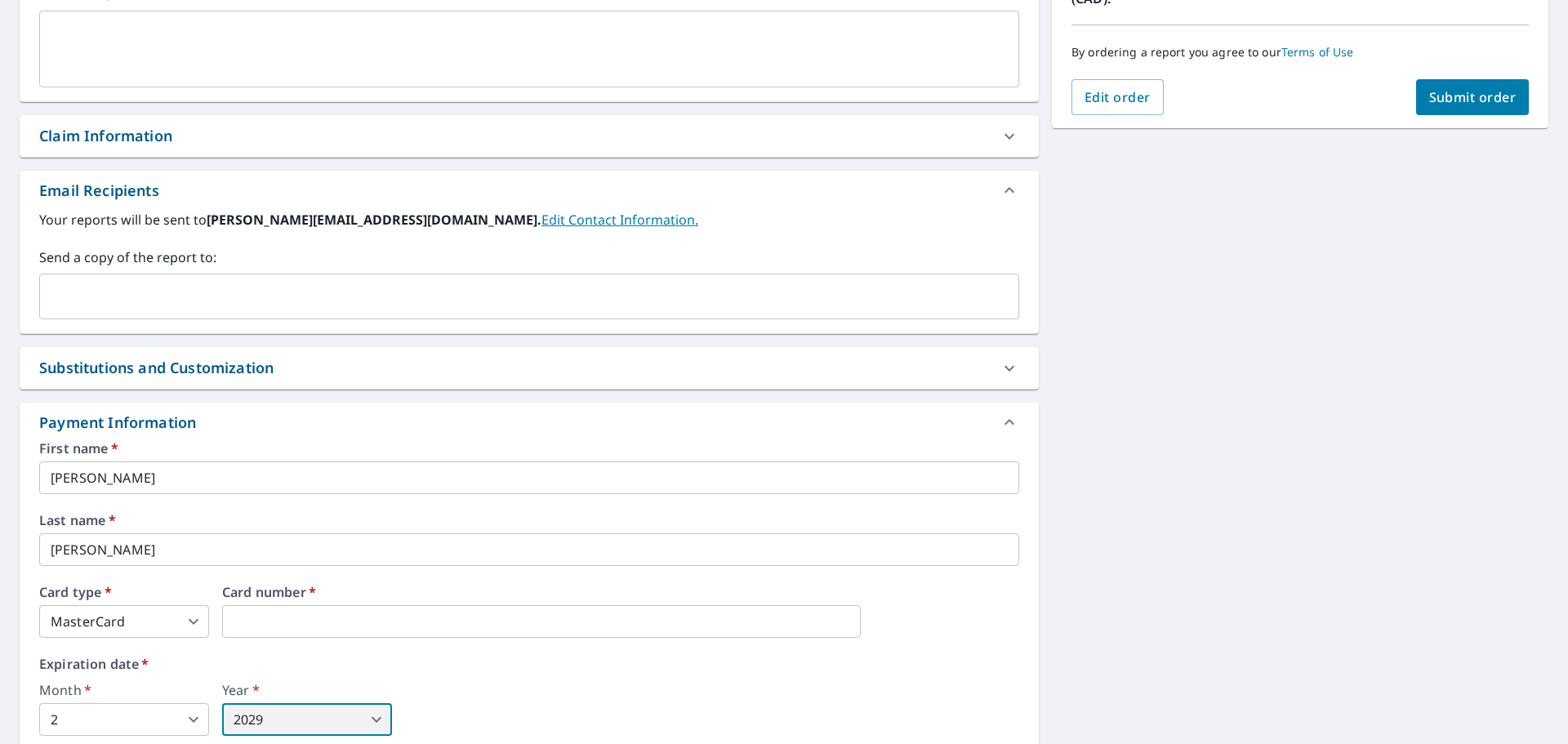
scroll to position [480, 0]
click at [1000, 134] on icon at bounding box center [1009, 134] width 20 height 20
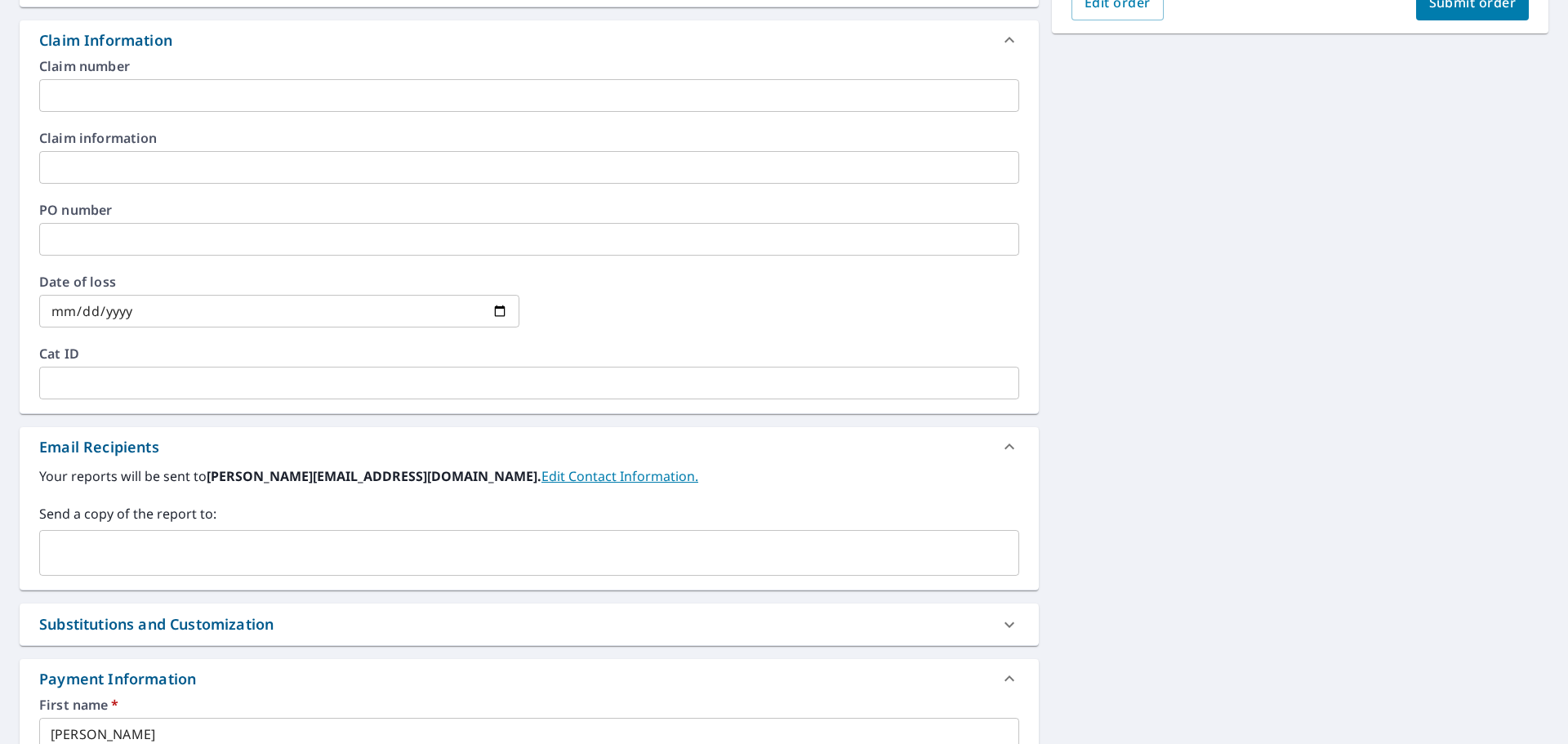
scroll to position [505, 0]
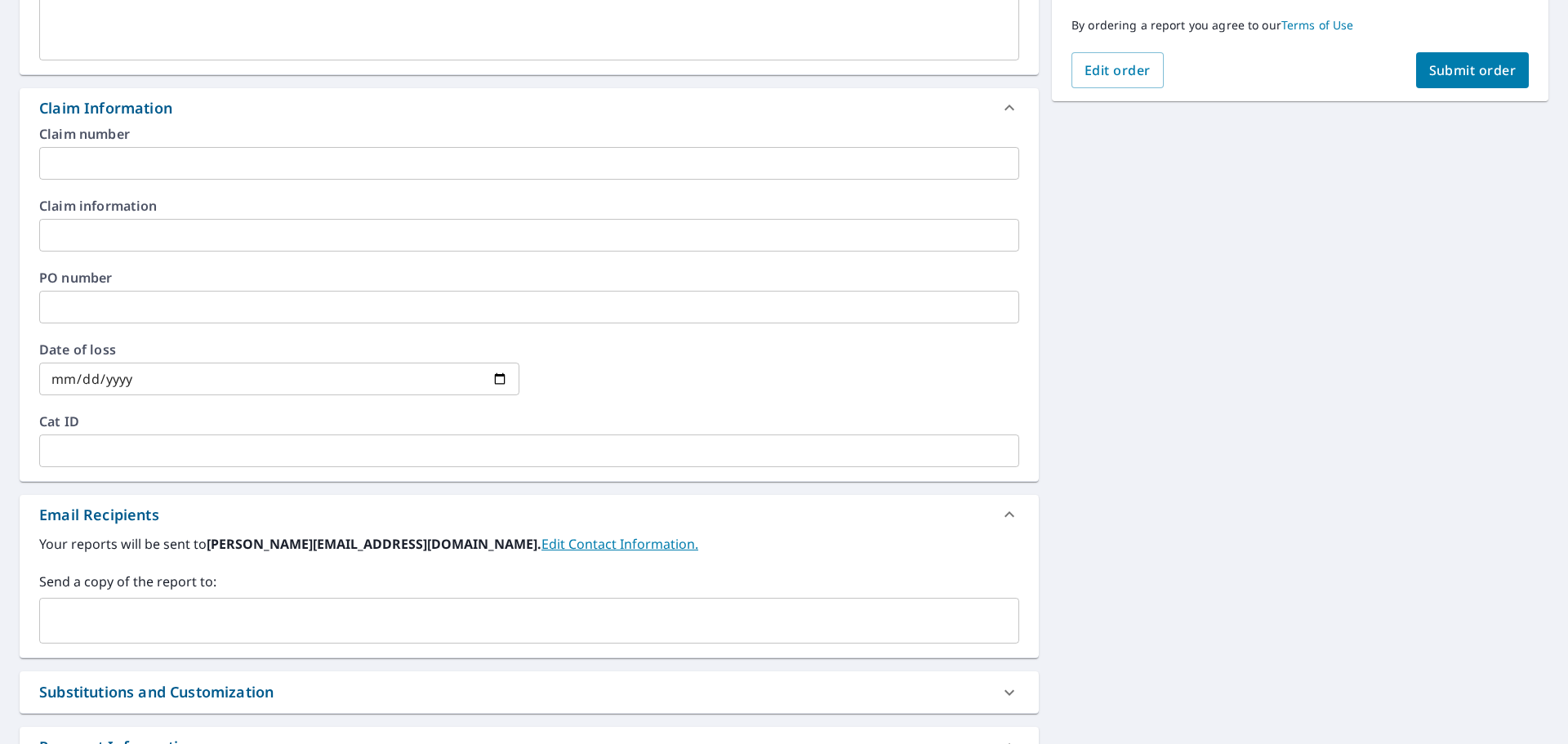
click at [1451, 70] on span "Submit order" at bounding box center [1473, 71] width 88 height 18
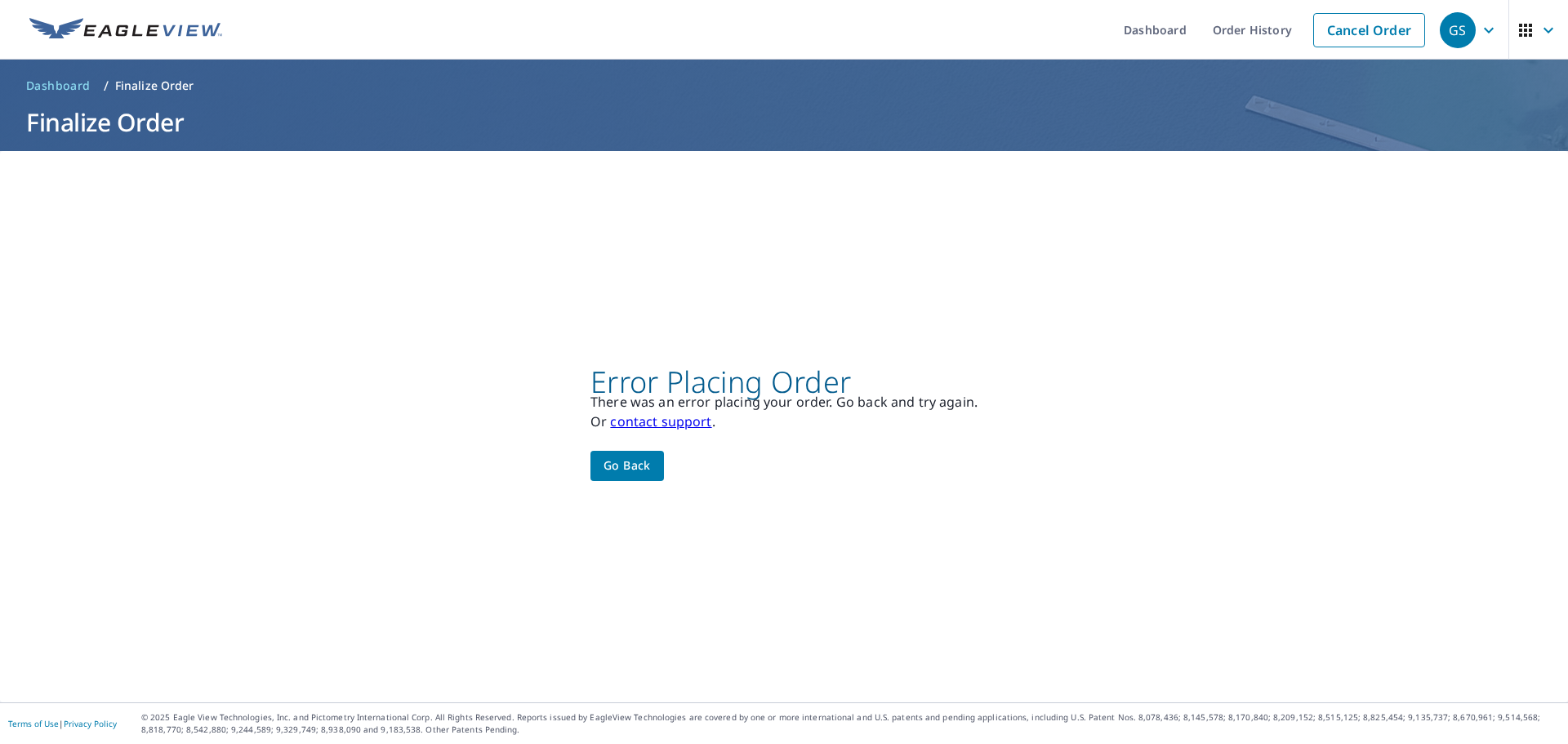
scroll to position [0, 0]
click at [642, 463] on span "Go back" at bounding box center [627, 466] width 48 height 21
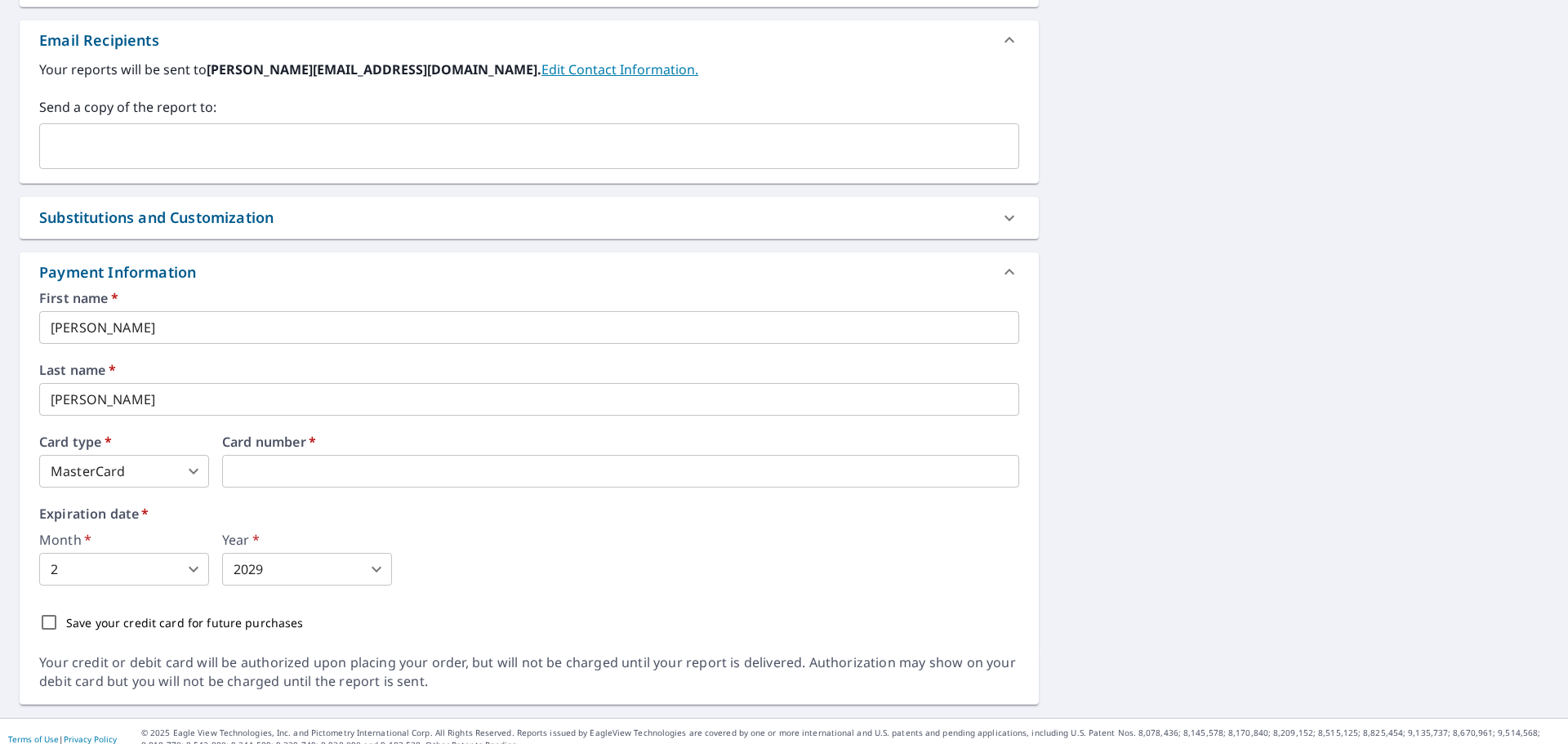
scroll to position [995, 0]
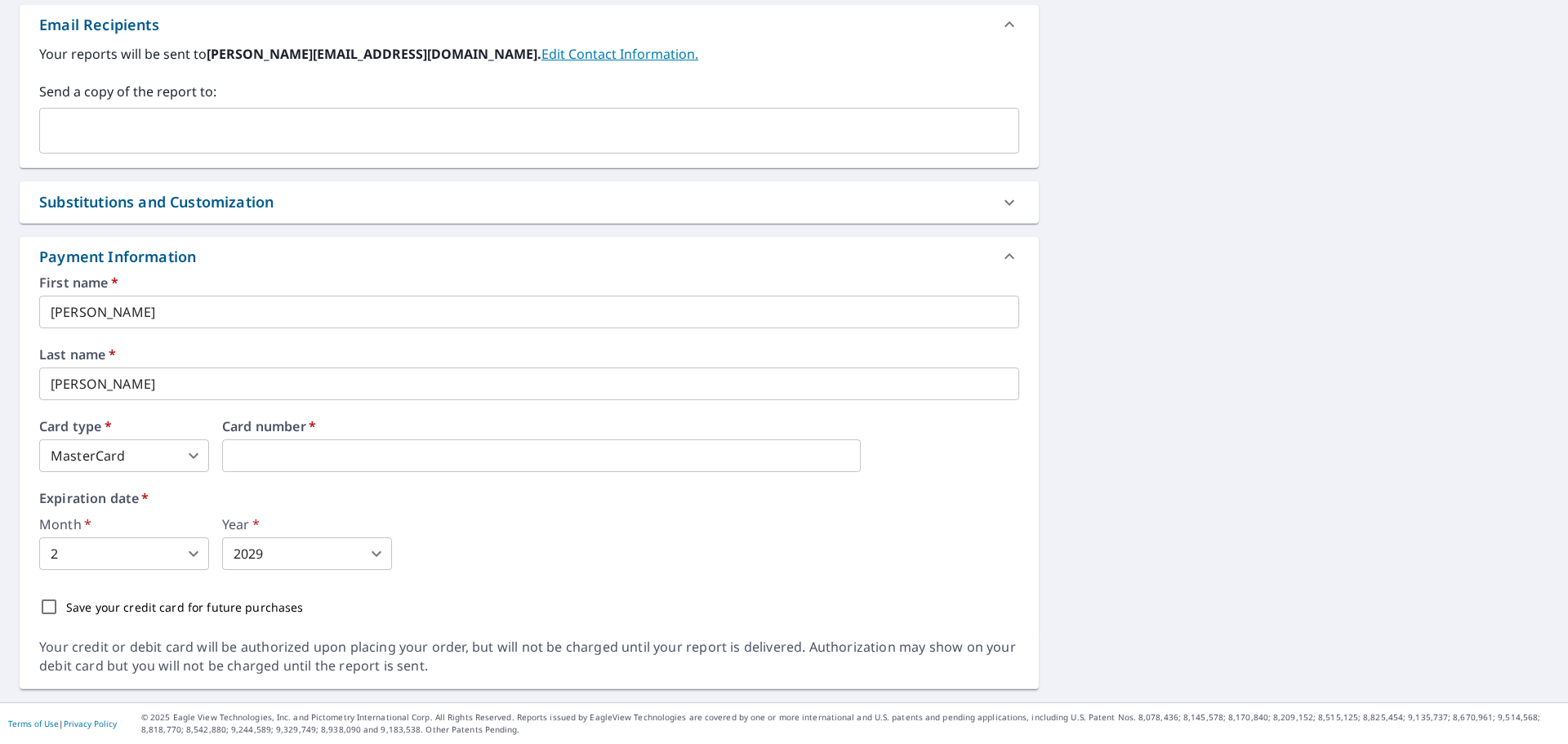
click at [50, 384] on input "cheslock" at bounding box center [529, 383] width 981 height 33
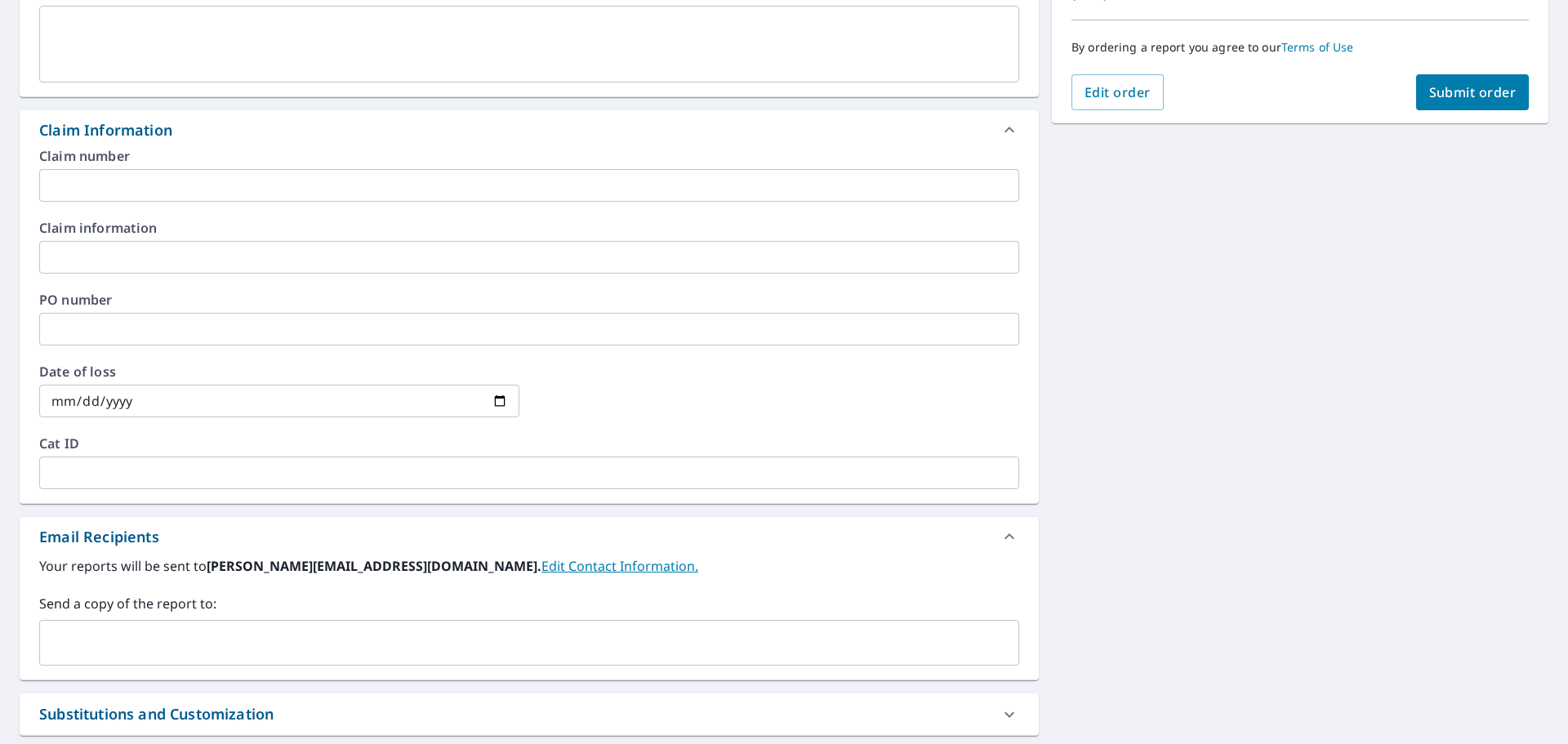
scroll to position [423, 0]
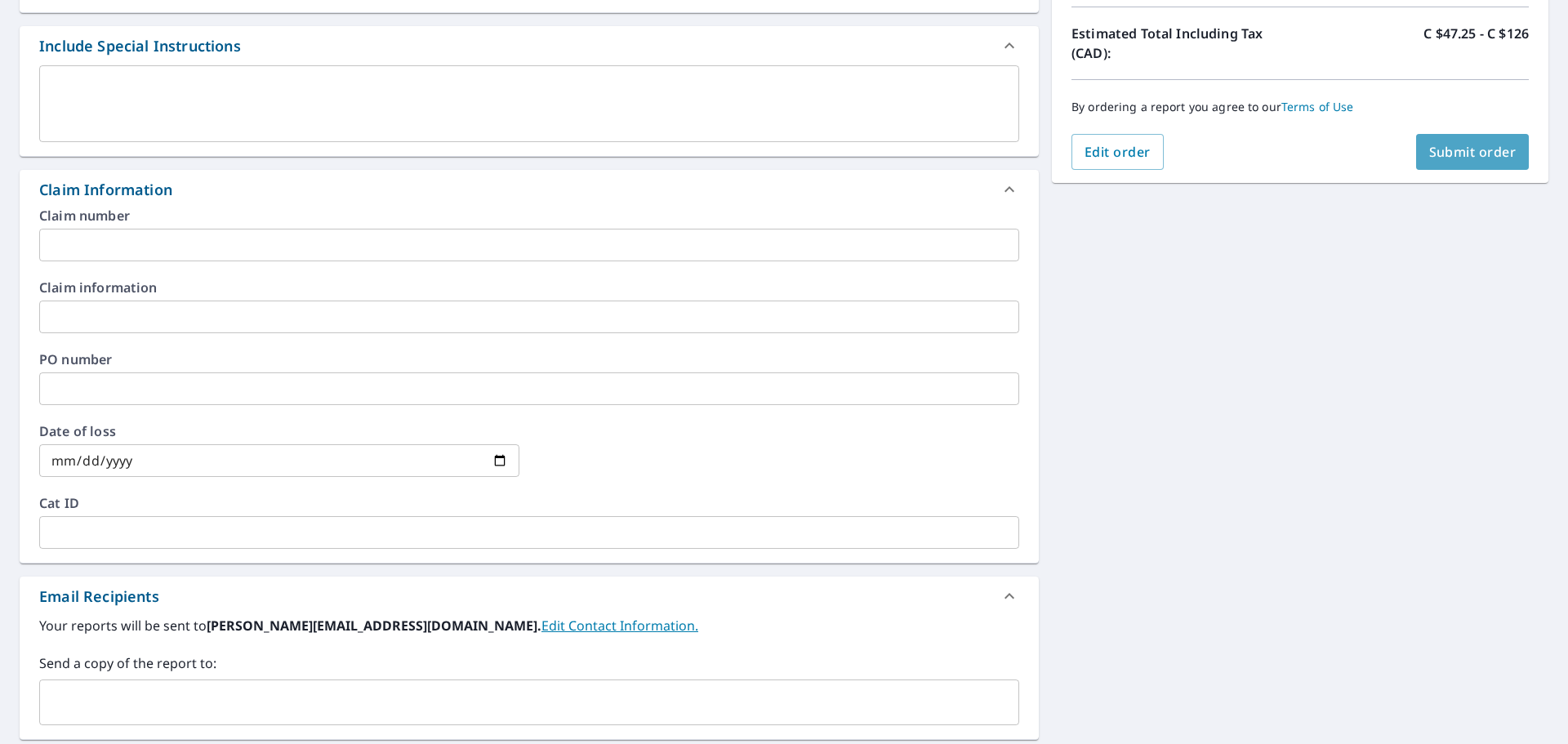
click at [1455, 139] on button "Submit order" at bounding box center [1473, 152] width 113 height 36
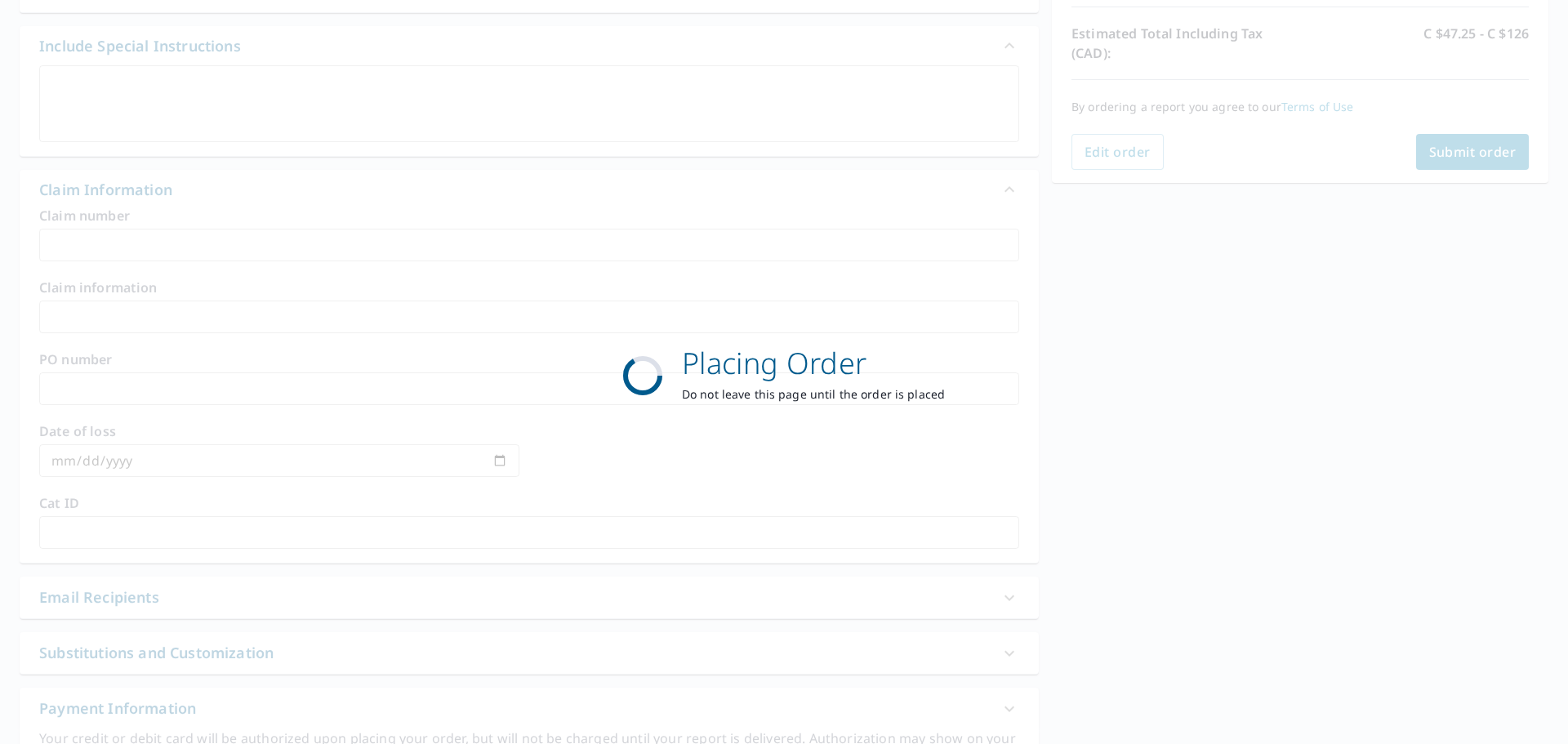
scroll to position [0, 0]
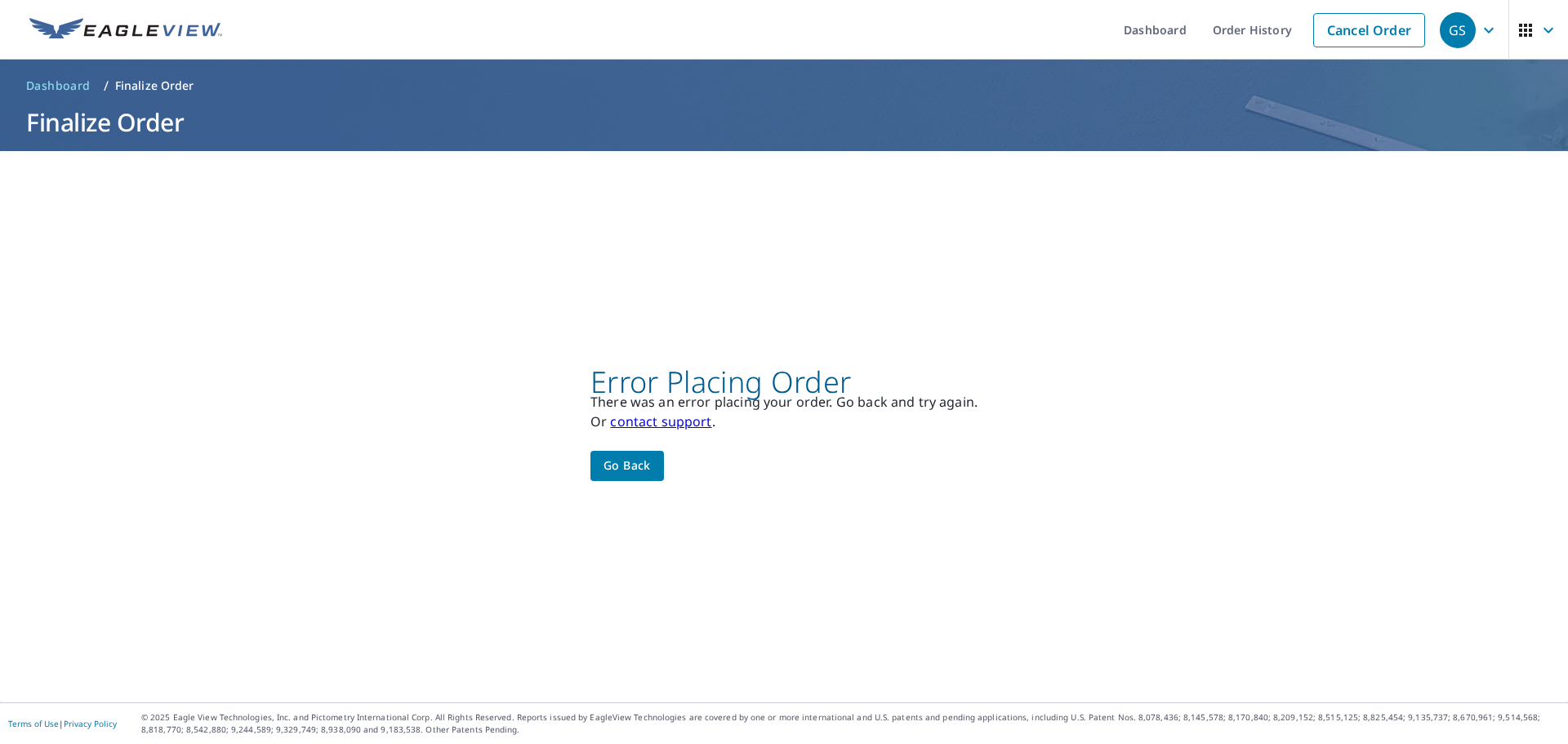
click at [620, 462] on span "Go back" at bounding box center [627, 466] width 48 height 21
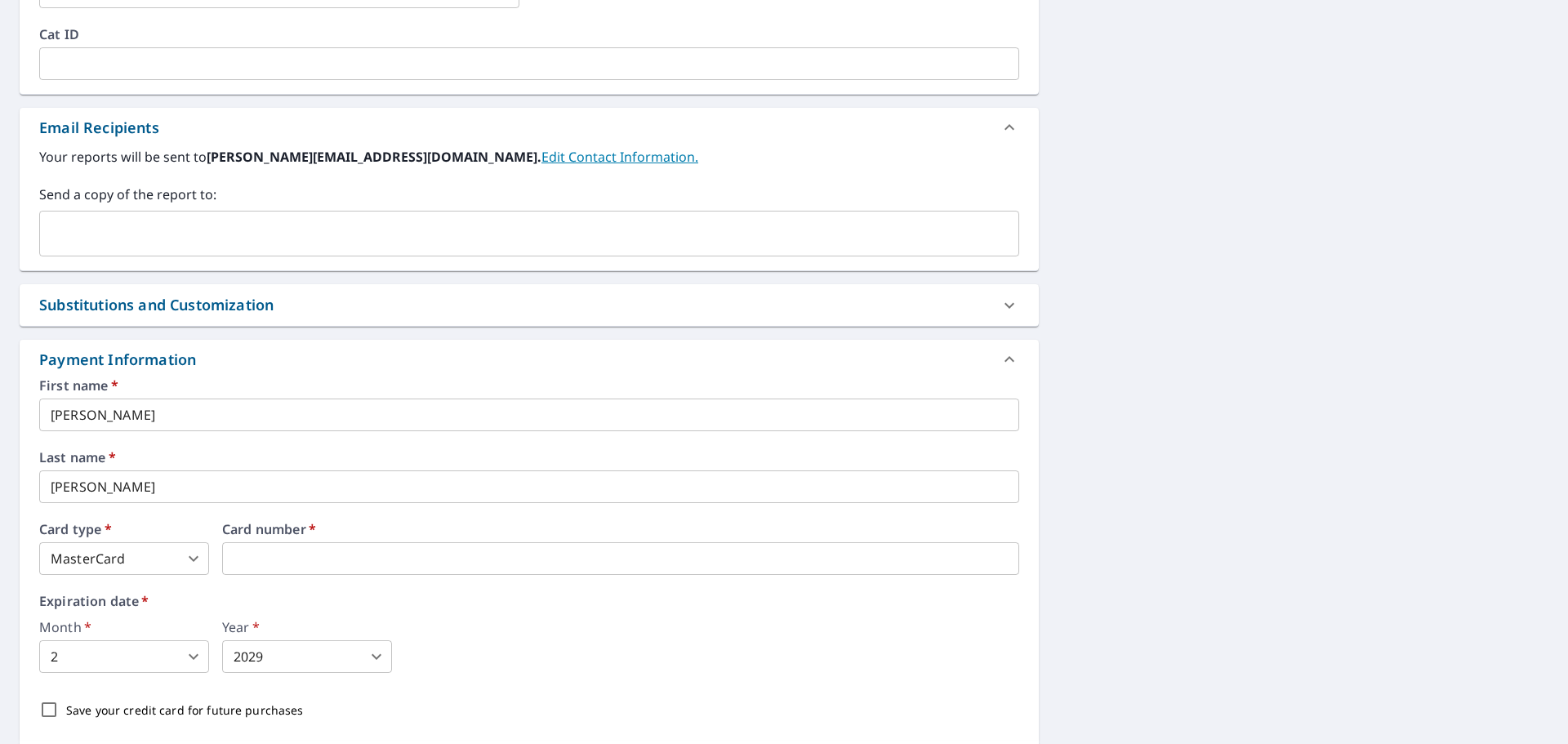
scroll to position [981, 0]
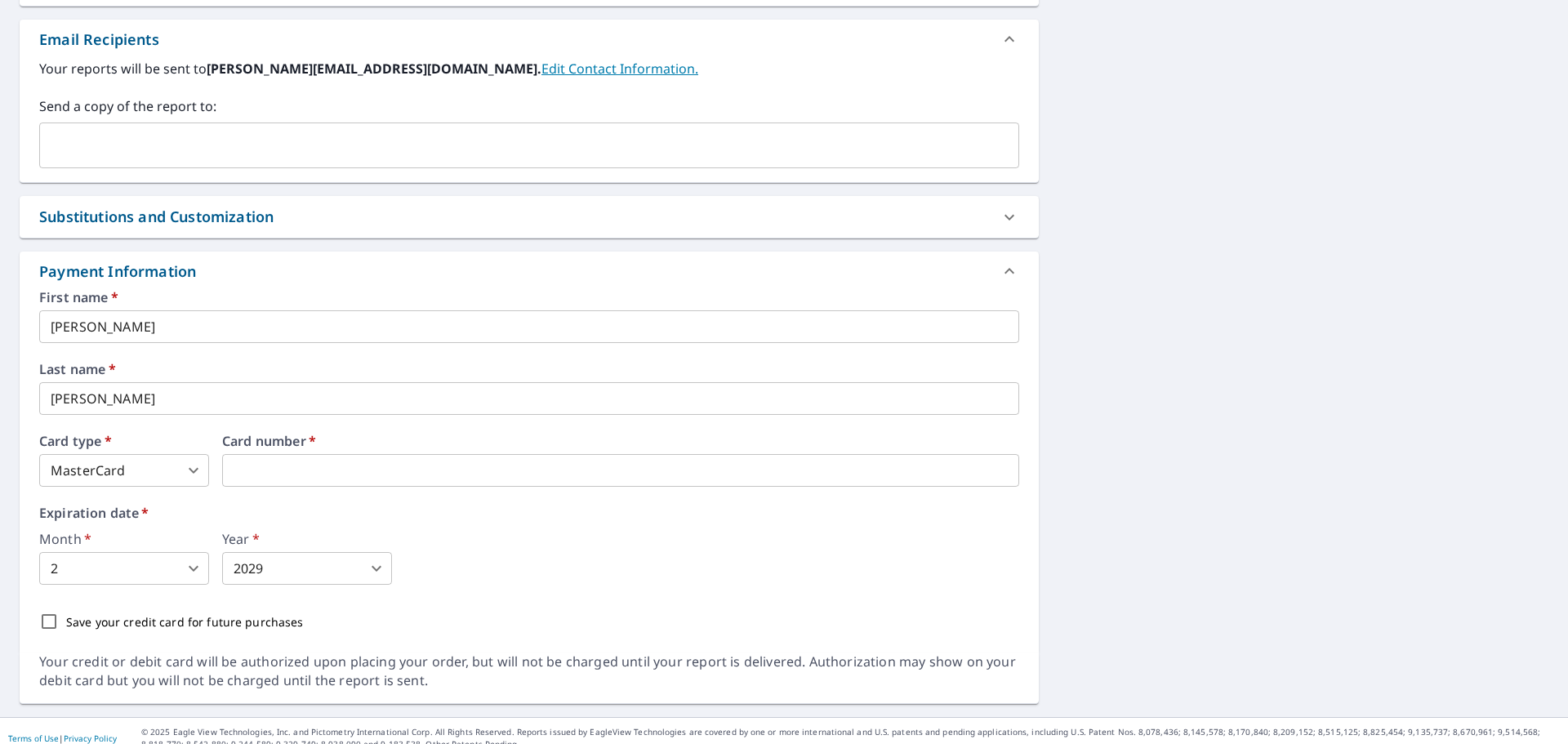
click at [1005, 216] on icon at bounding box center [1009, 217] width 10 height 6
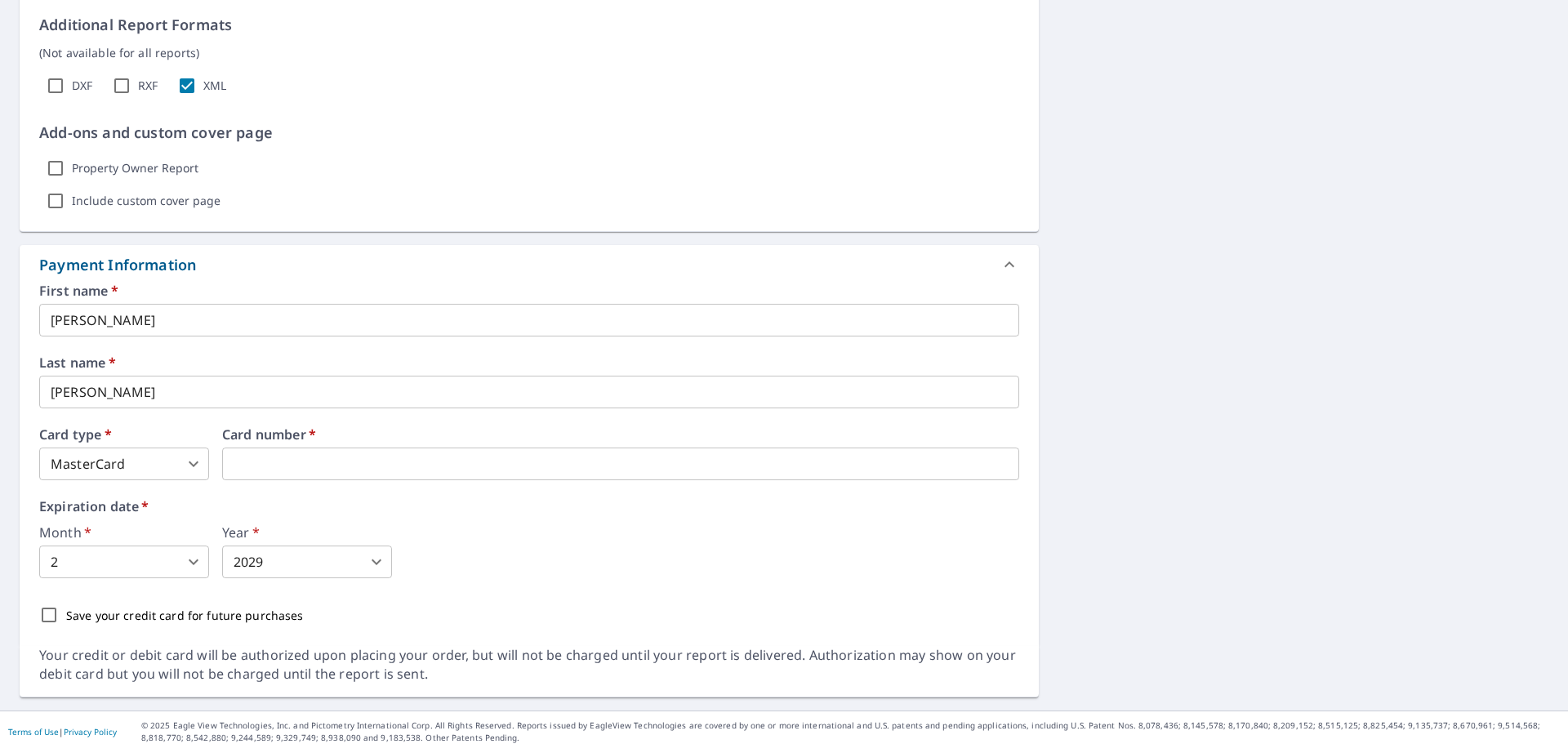
scroll to position [1495, 0]
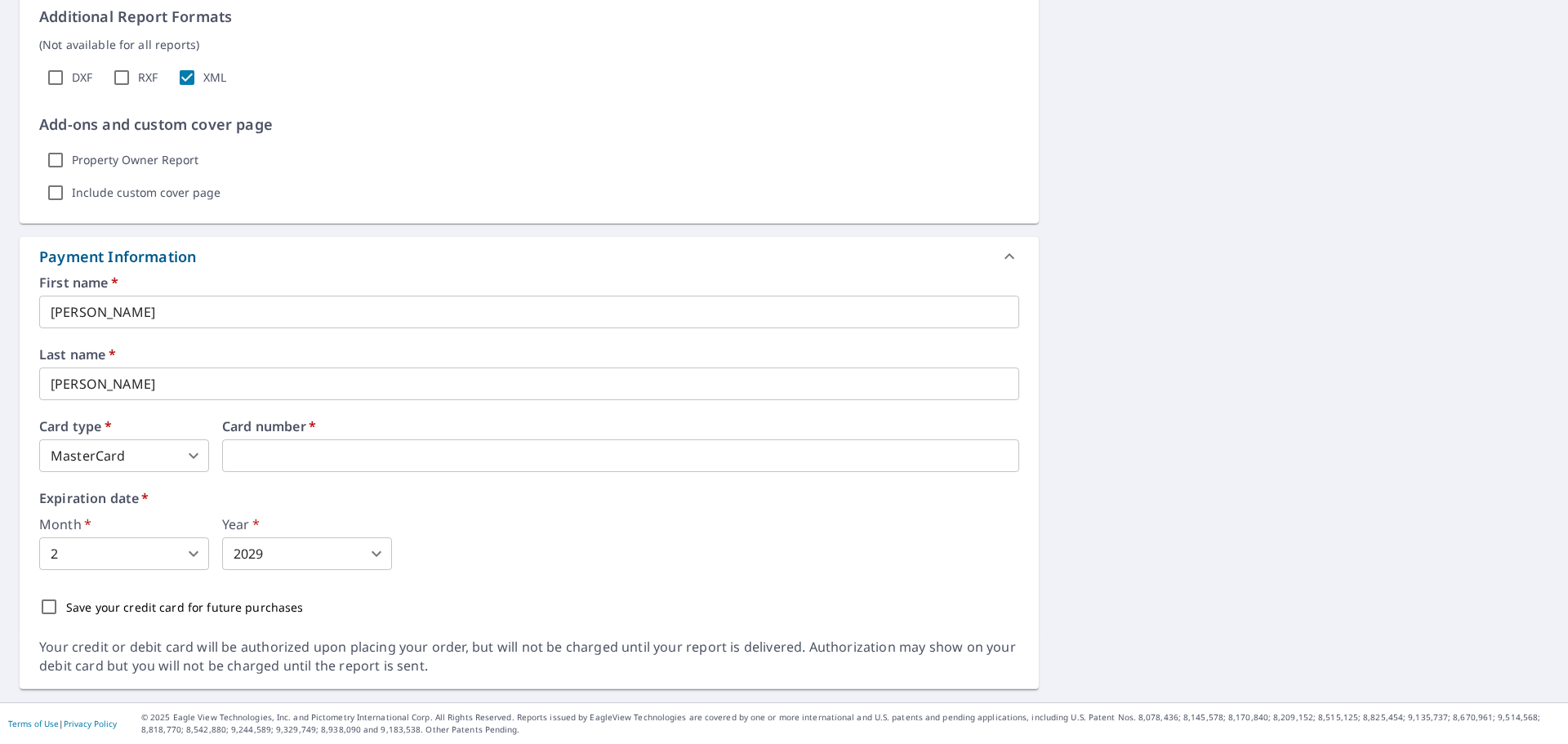
click at [54, 310] on input "jason" at bounding box center [529, 312] width 981 height 33
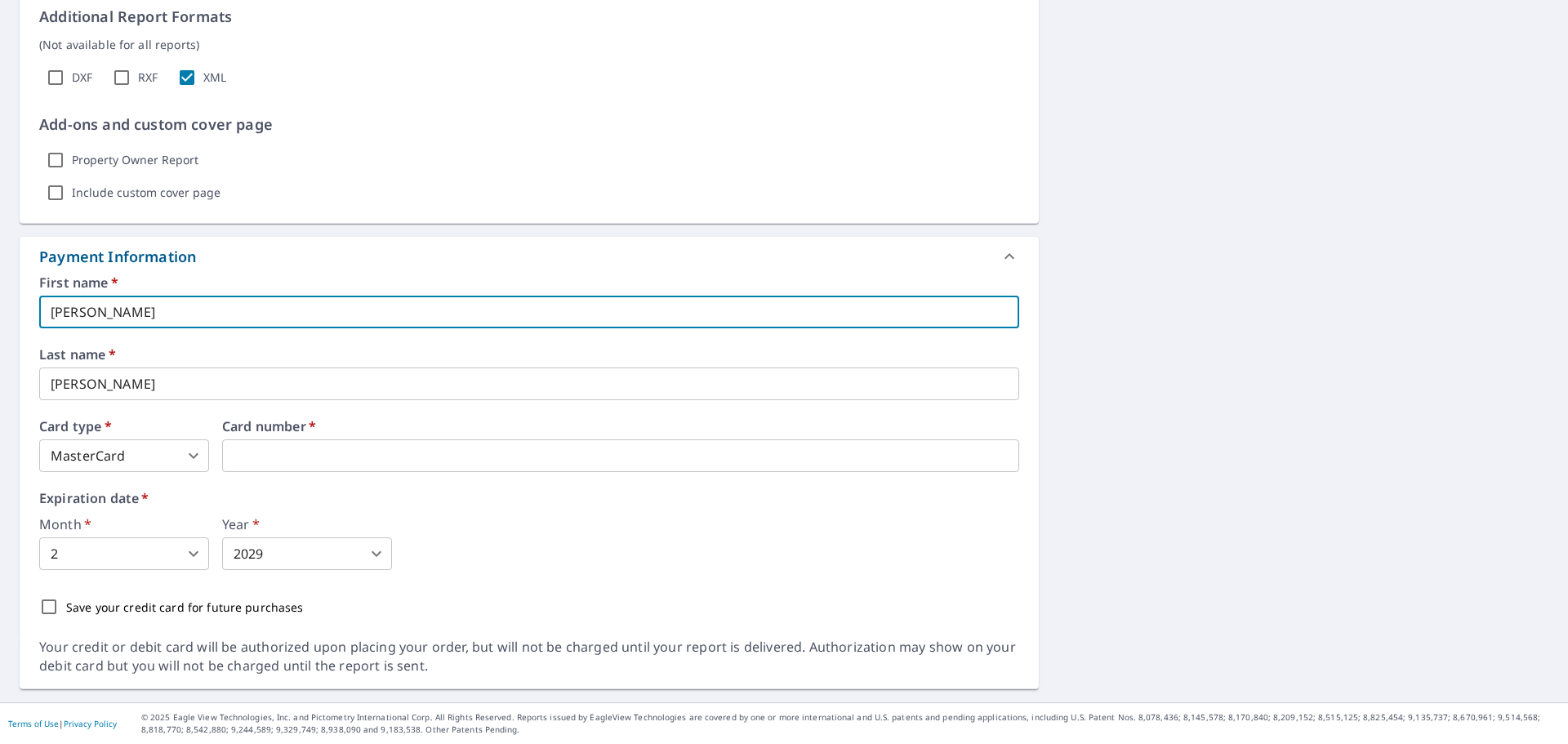
type input "Jason"
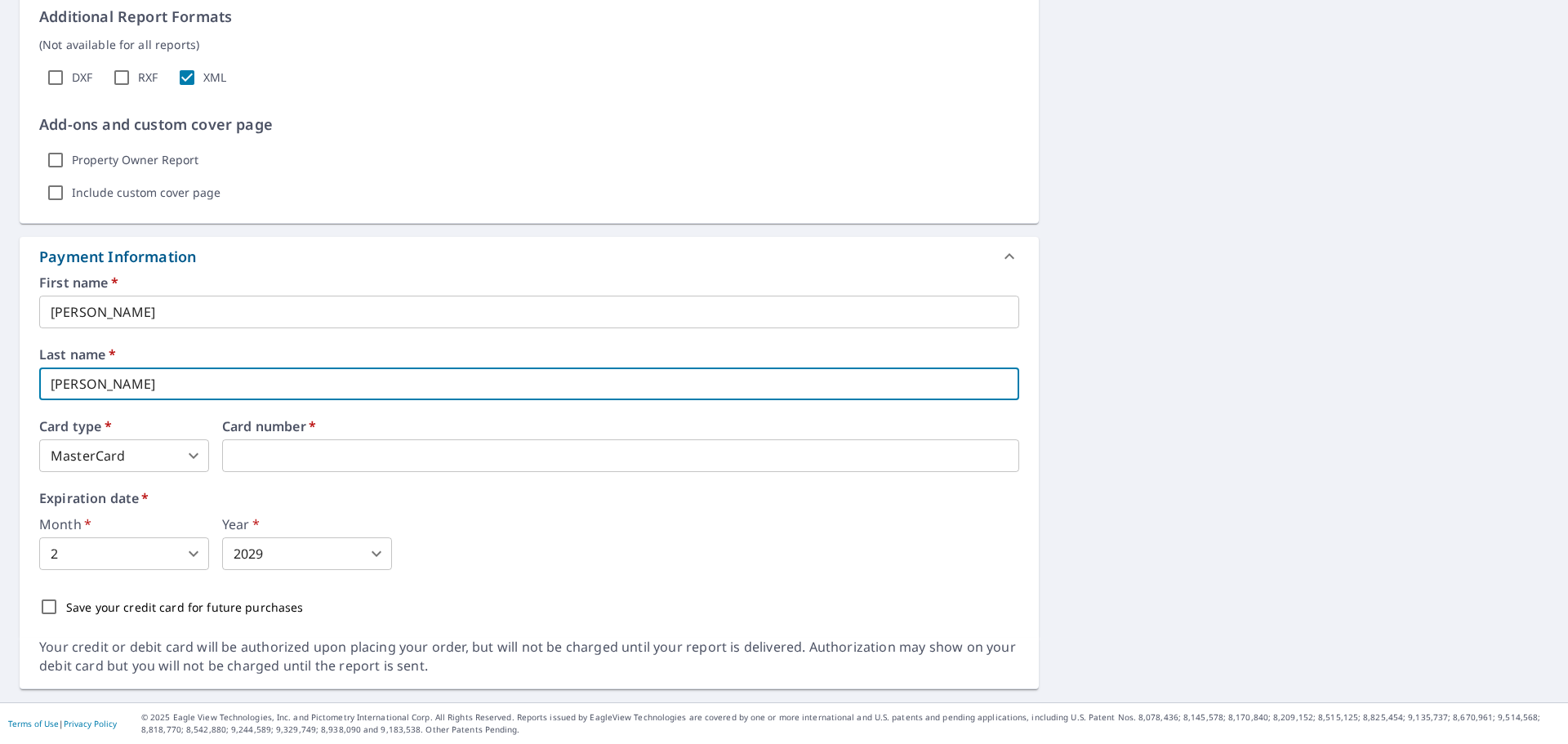
click at [55, 384] on input "cheslock" at bounding box center [529, 383] width 981 height 33
type input "Cheslock"
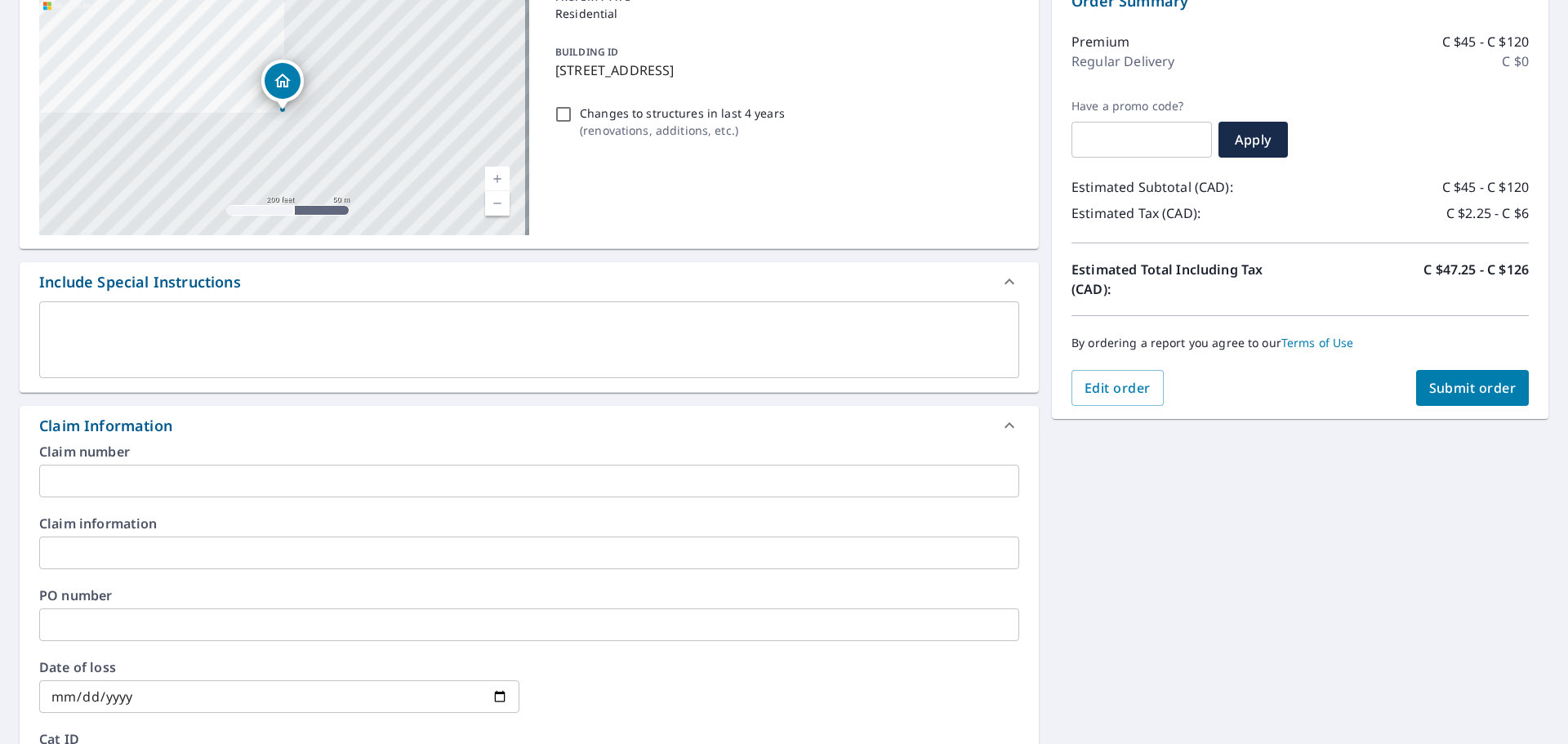
scroll to position [24, 0]
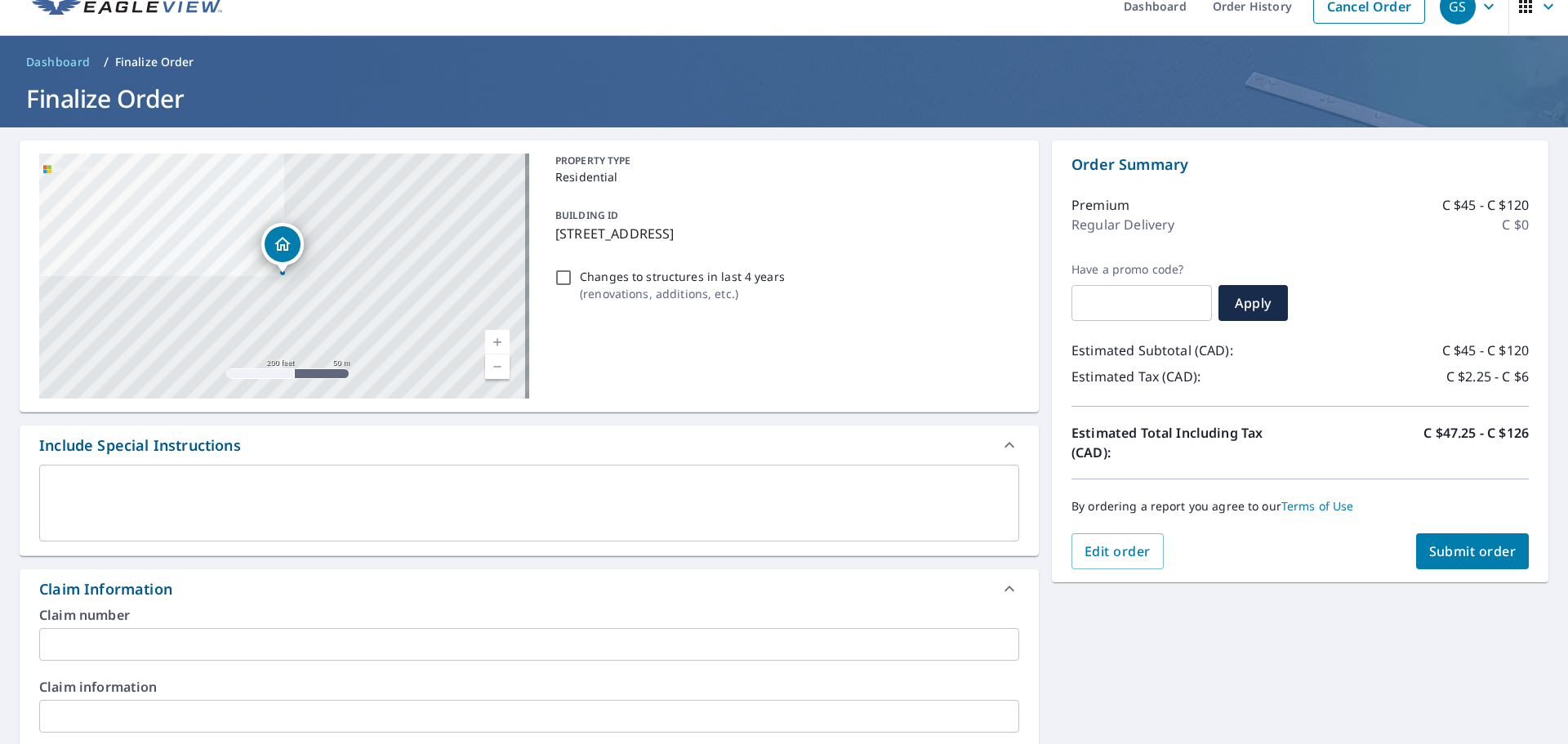
click at [1444, 544] on span "Submit order" at bounding box center [1473, 552] width 88 height 18
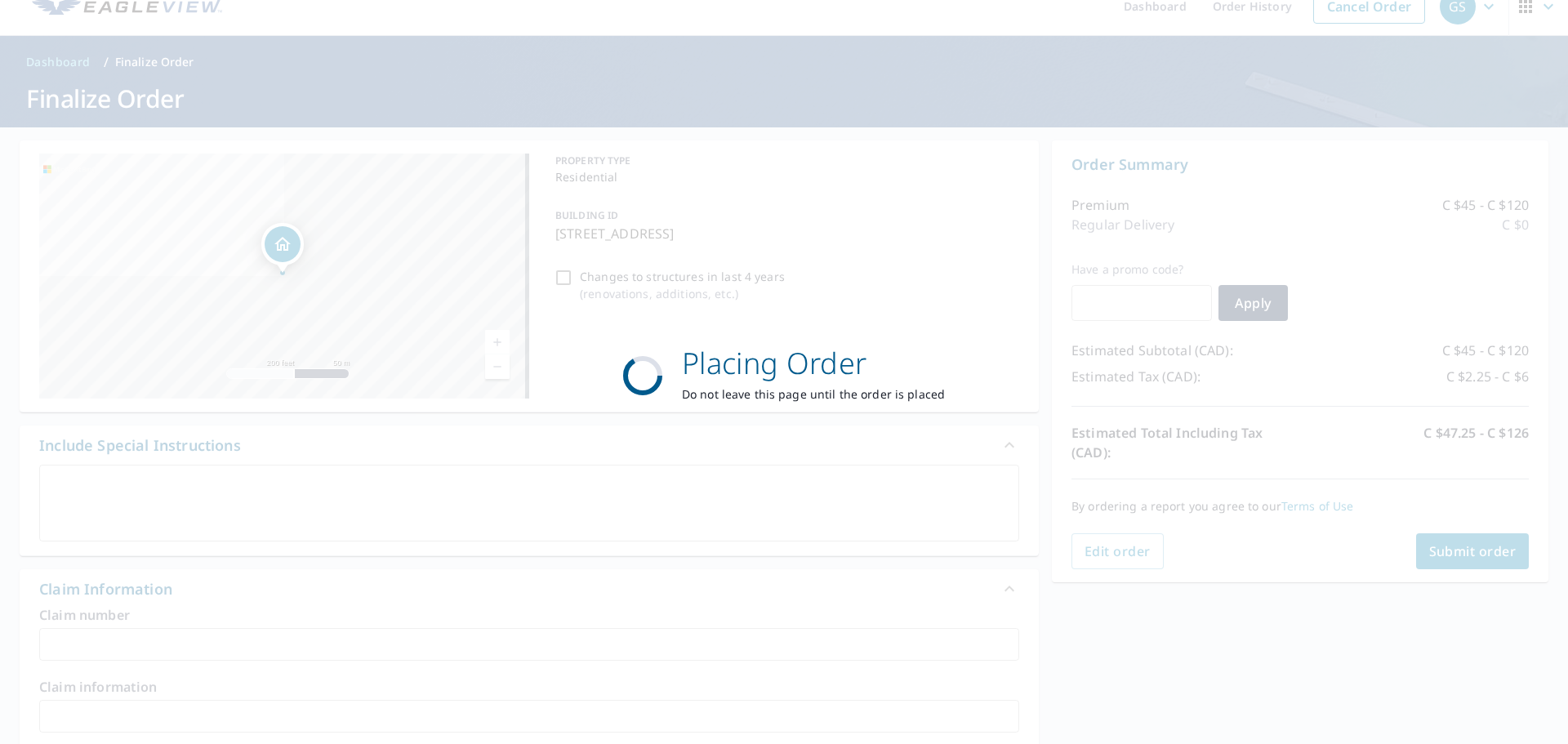
scroll to position [0, 0]
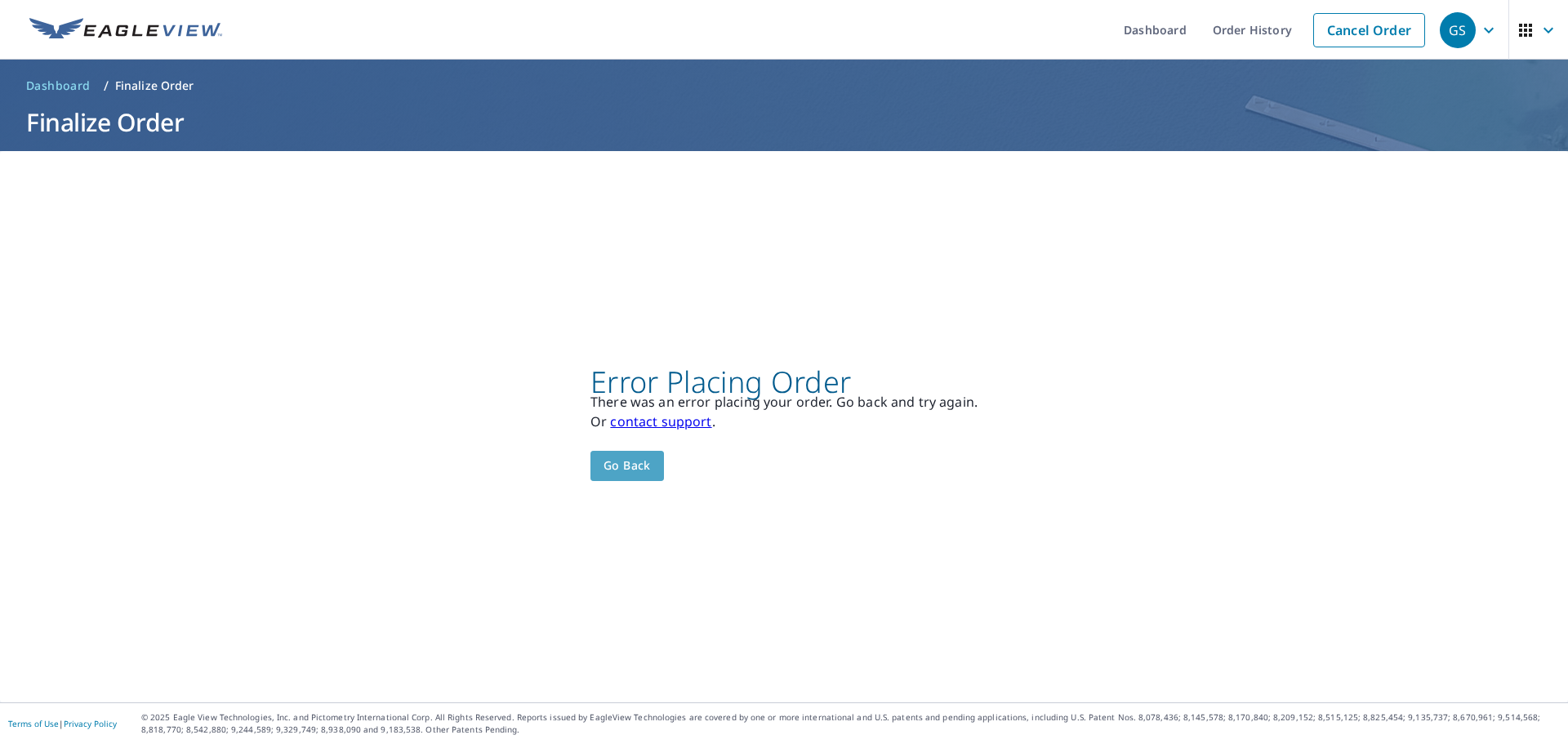
click at [648, 457] on button "Go back" at bounding box center [627, 466] width 74 height 30
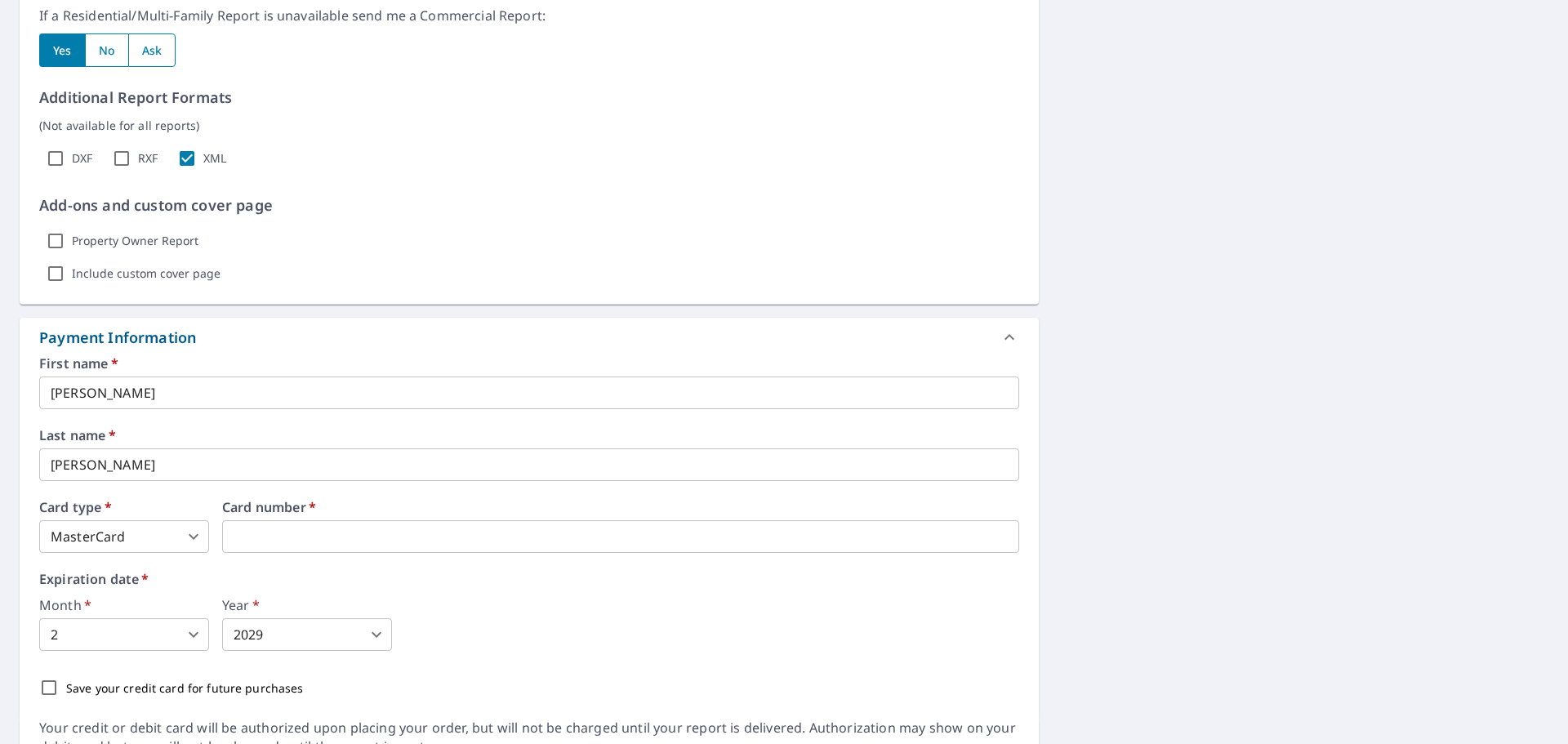
scroll to position [1495, 0]
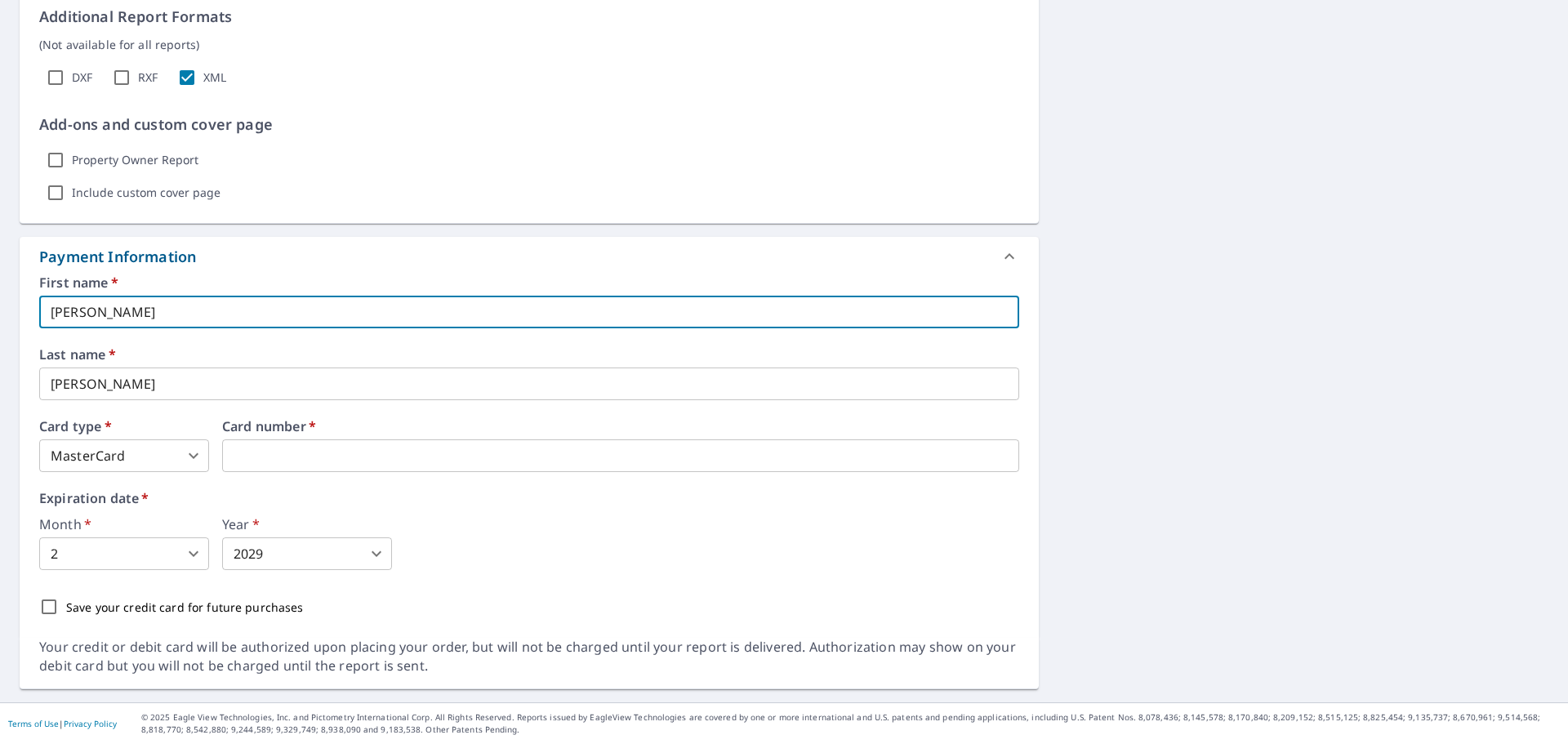
click at [135, 324] on input "Jason" at bounding box center [529, 312] width 981 height 33
click at [154, 315] on input "Jason" at bounding box center [529, 312] width 981 height 33
click at [98, 314] on input "Jason" at bounding box center [529, 312] width 981 height 33
drag, startPoint x: 72, startPoint y: 316, endPoint x: 13, endPoint y: 317, distance: 59.0
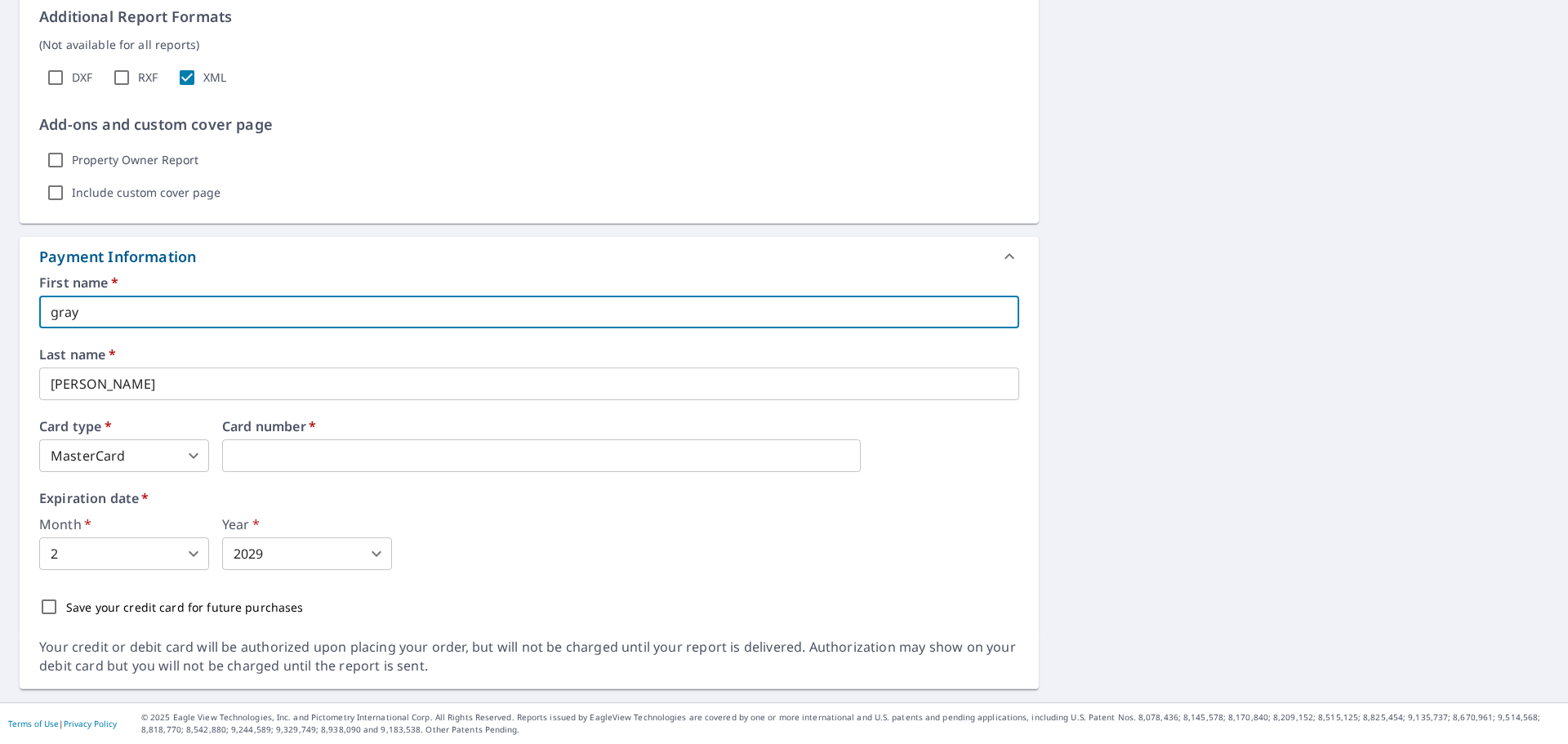
type input "grayson"
type input "grayson@trulinecontracting.ca"
type input "sloan"
click at [188, 546] on body "GS GS Dashboard Order History Cancel Order GS Dashboard / Finalize Order Finali…" at bounding box center [784, 372] width 1568 height 744
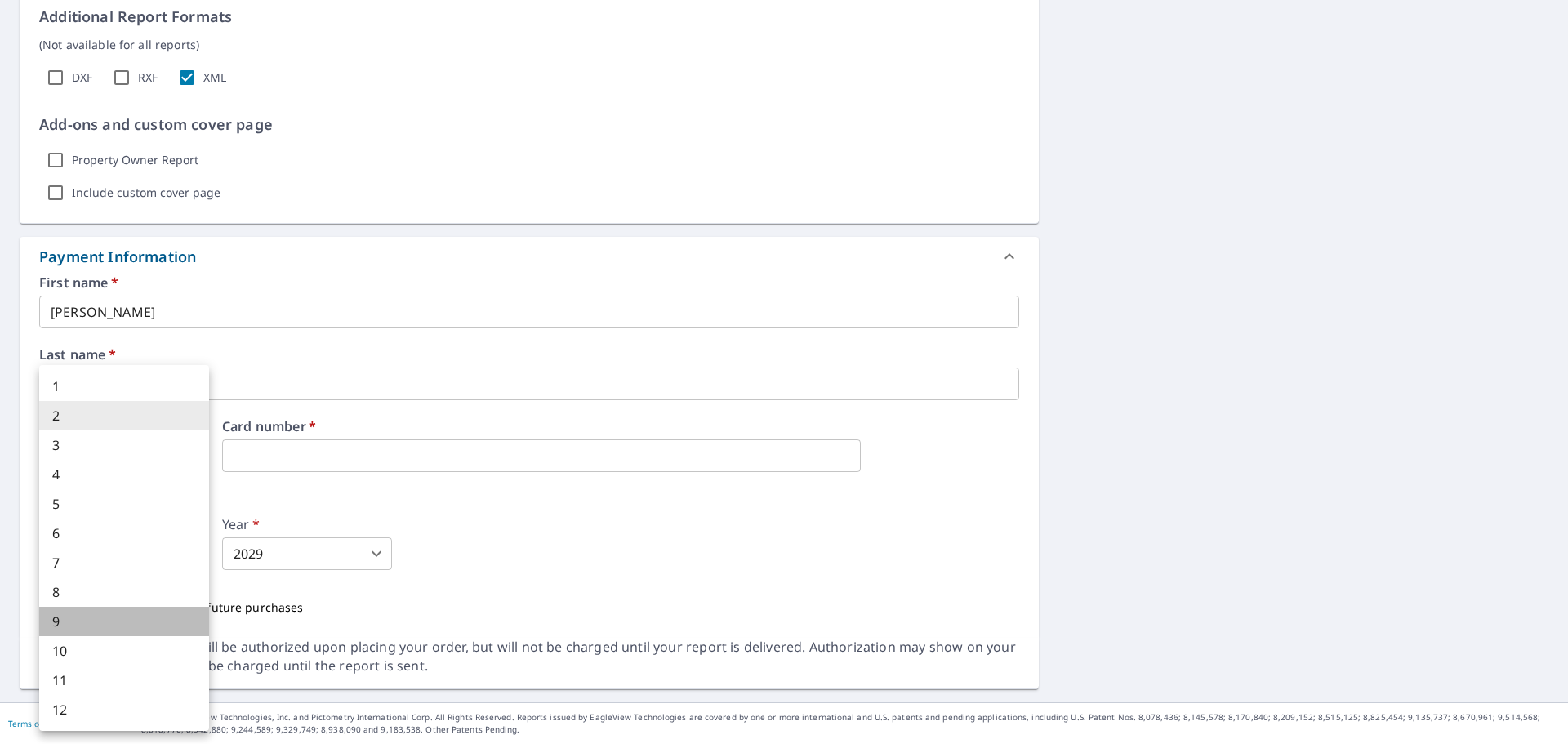
click at [80, 632] on li "9" at bounding box center [123, 622] width 170 height 30
type input "9"
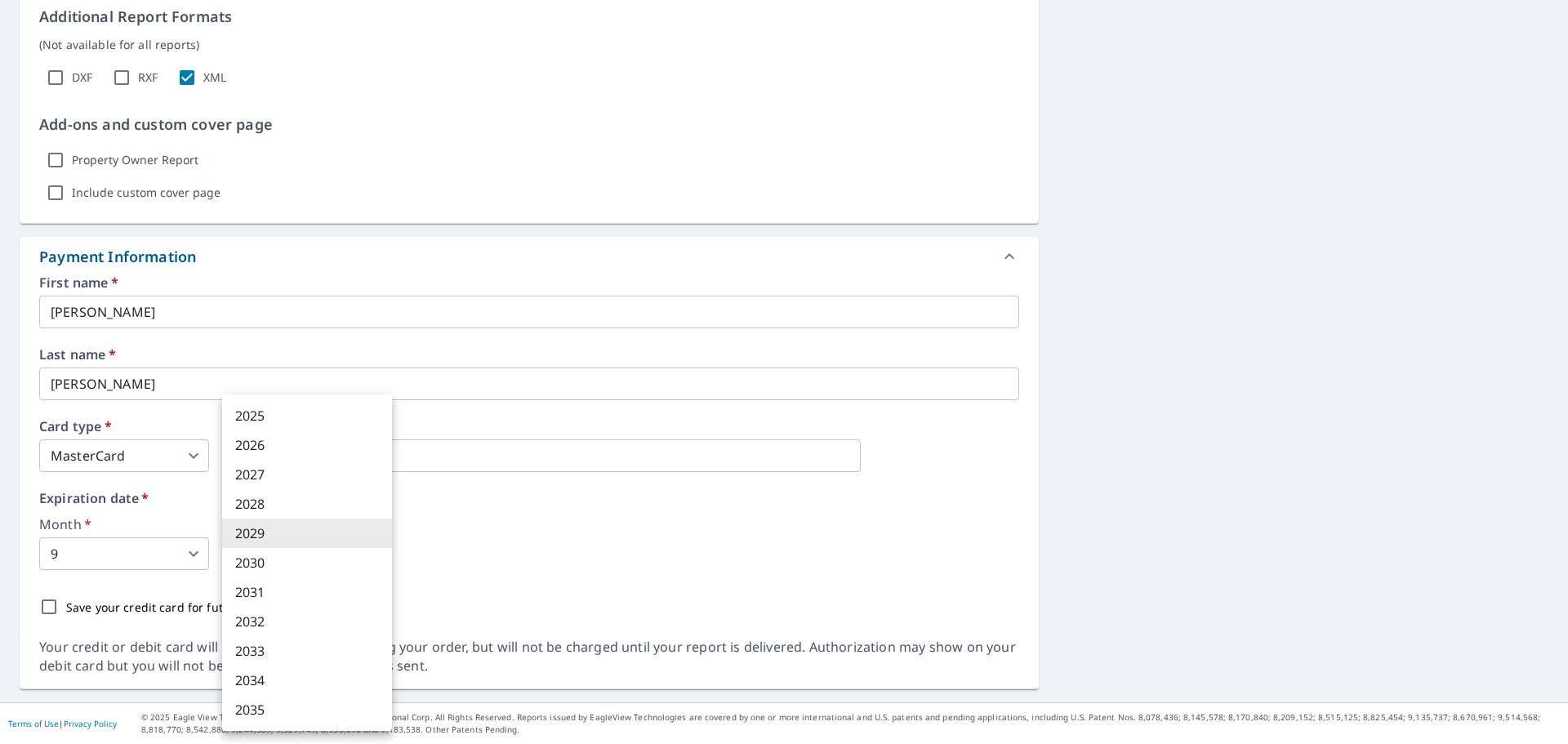
click at [373, 554] on body "GS GS Dashboard Order History Cancel Order GS Dashboard / Finalize Order Finali…" at bounding box center [784, 372] width 1568 height 744
click at [260, 450] on li "2026" at bounding box center [307, 445] width 170 height 30
type input "2026"
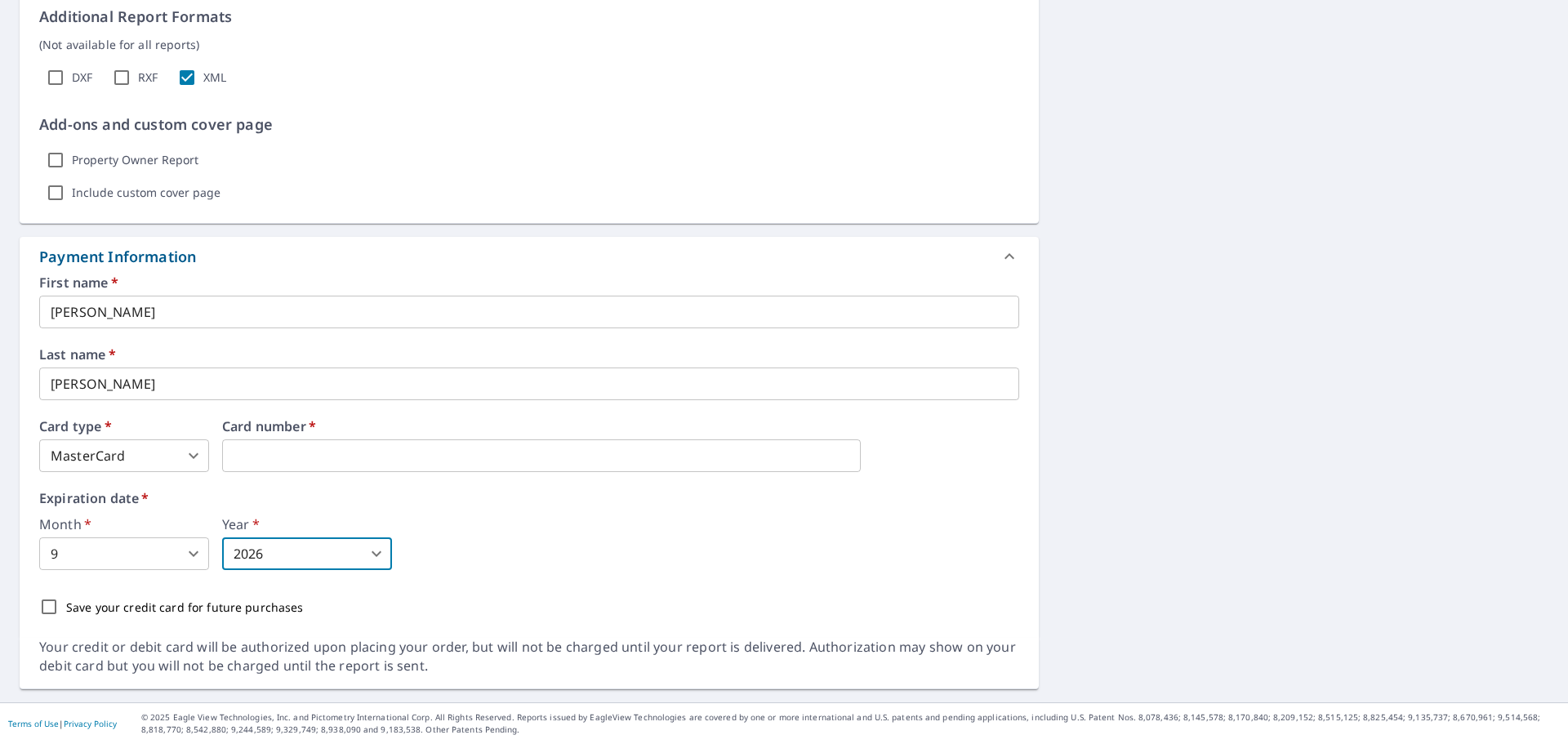
click at [48, 608] on input "Save your credit card for future purchases" at bounding box center [49, 607] width 34 height 34
checkbox input "true"
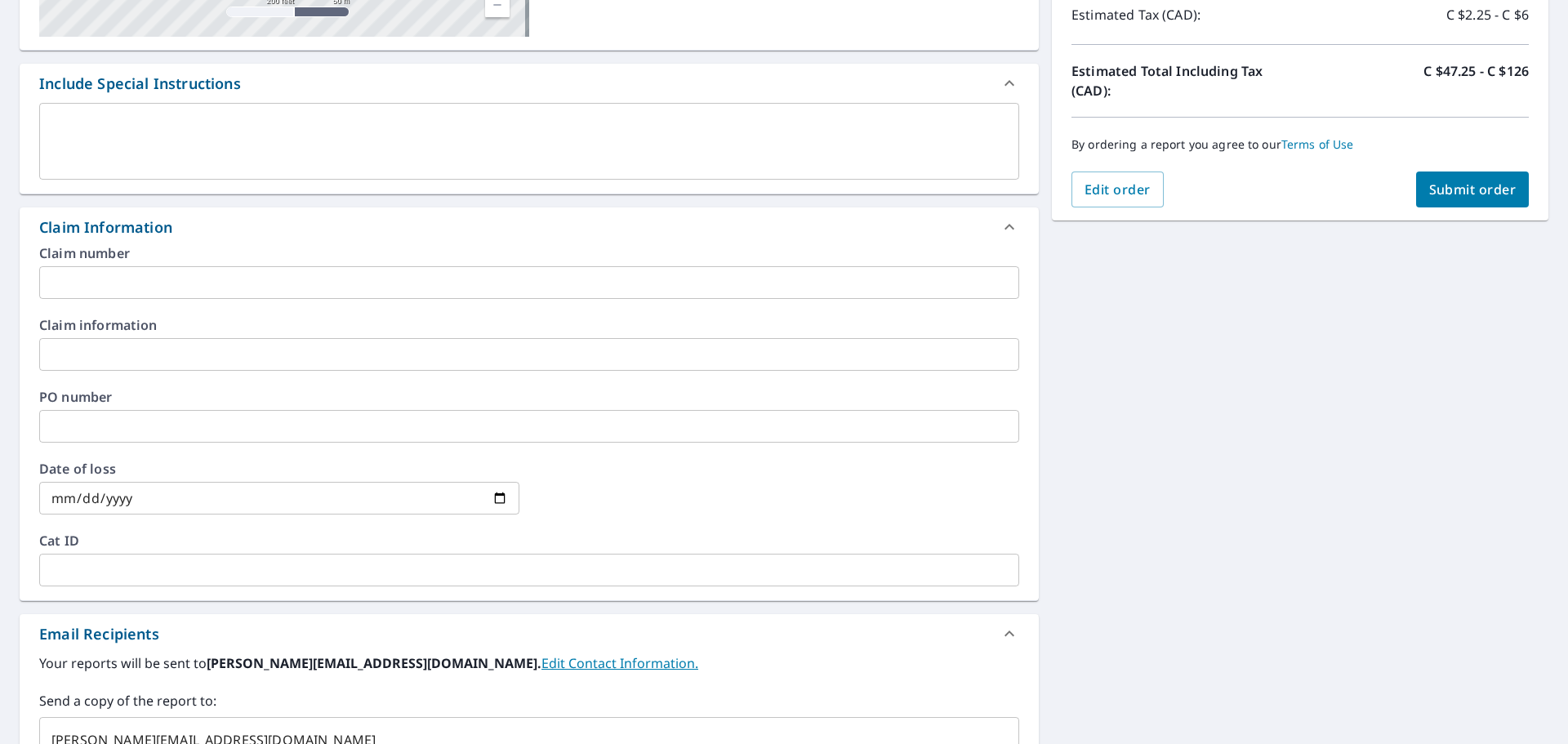
scroll to position [351, 0]
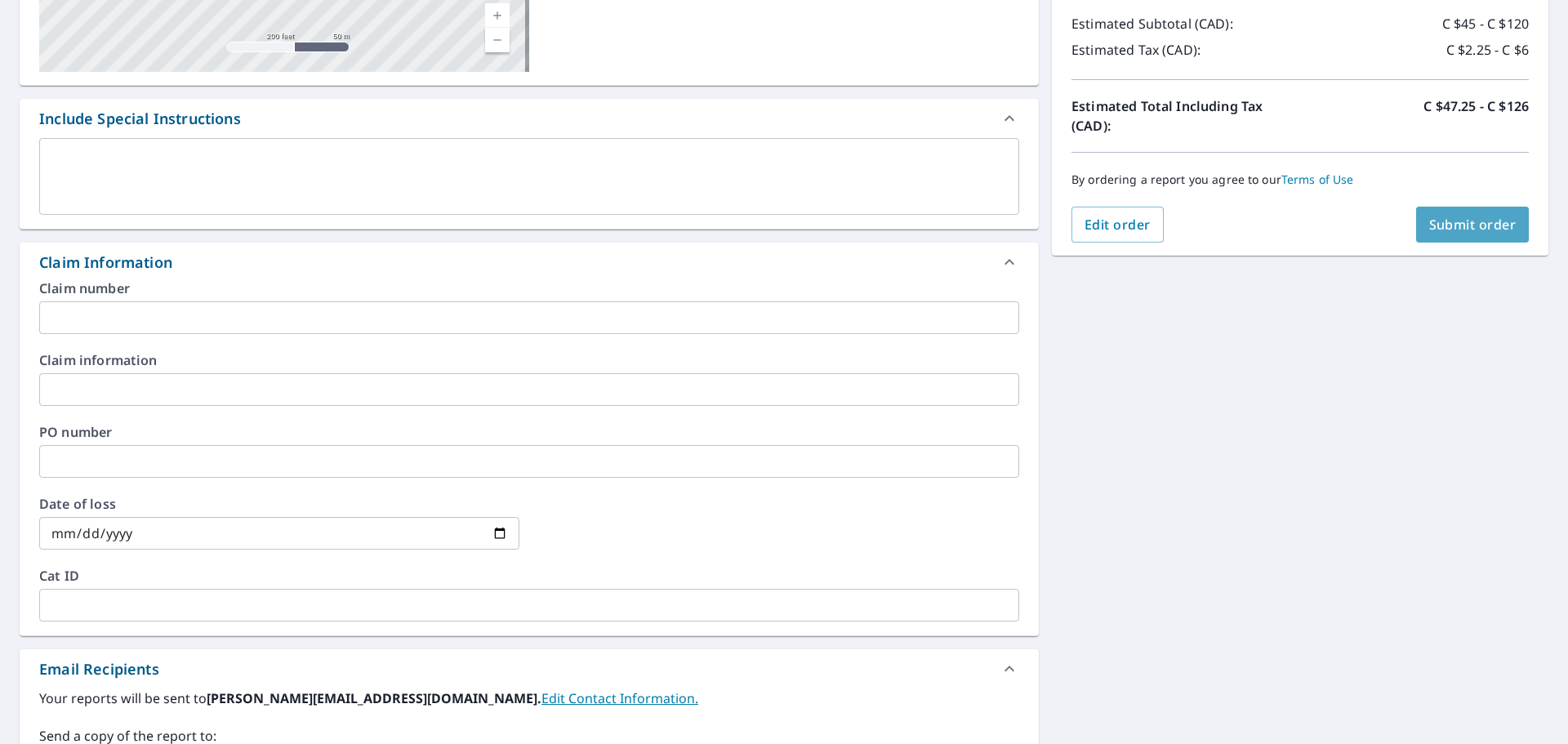
click at [1448, 224] on span "Submit order" at bounding box center [1473, 225] width 88 height 18
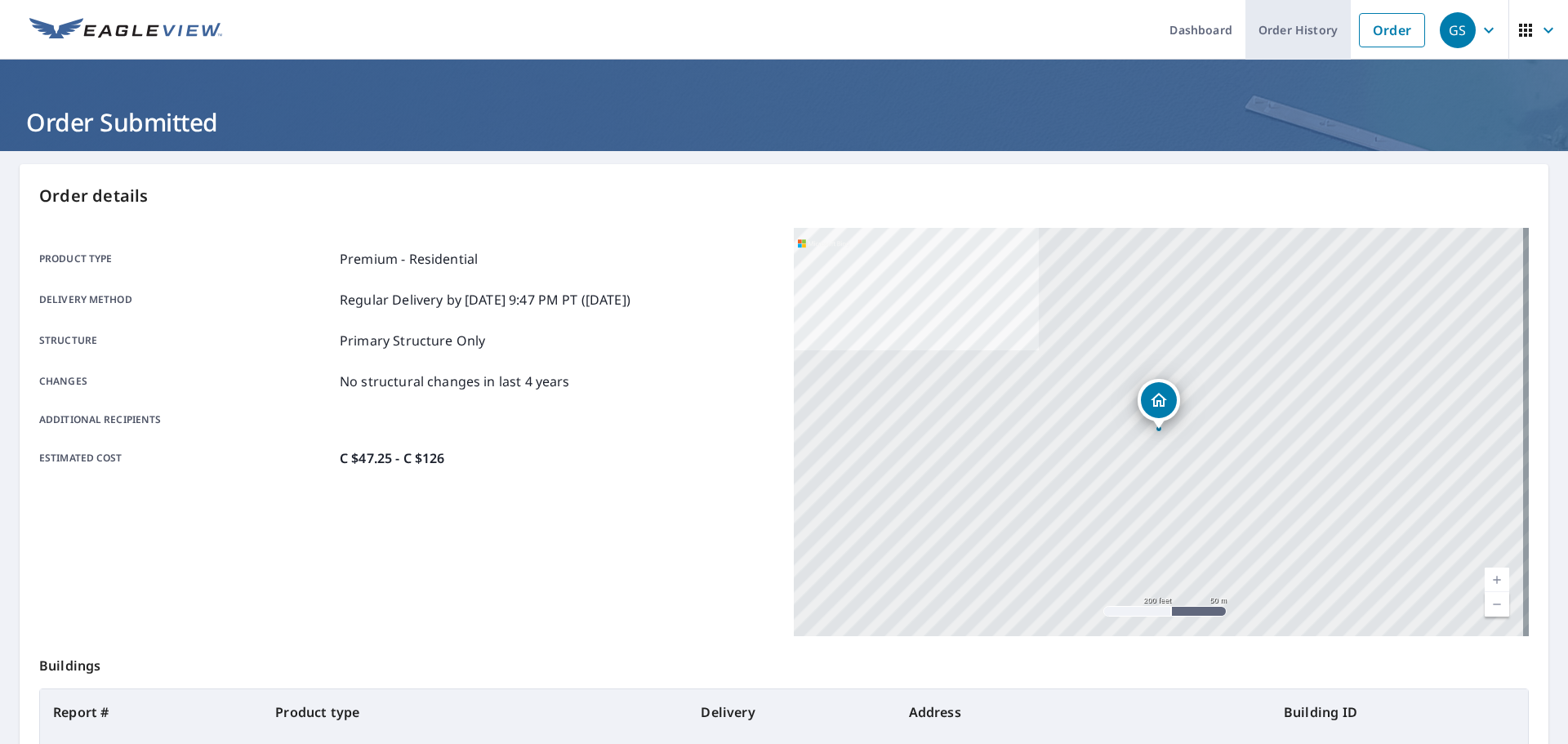
click at [1281, 32] on link "Order History" at bounding box center [1298, 30] width 106 height 60
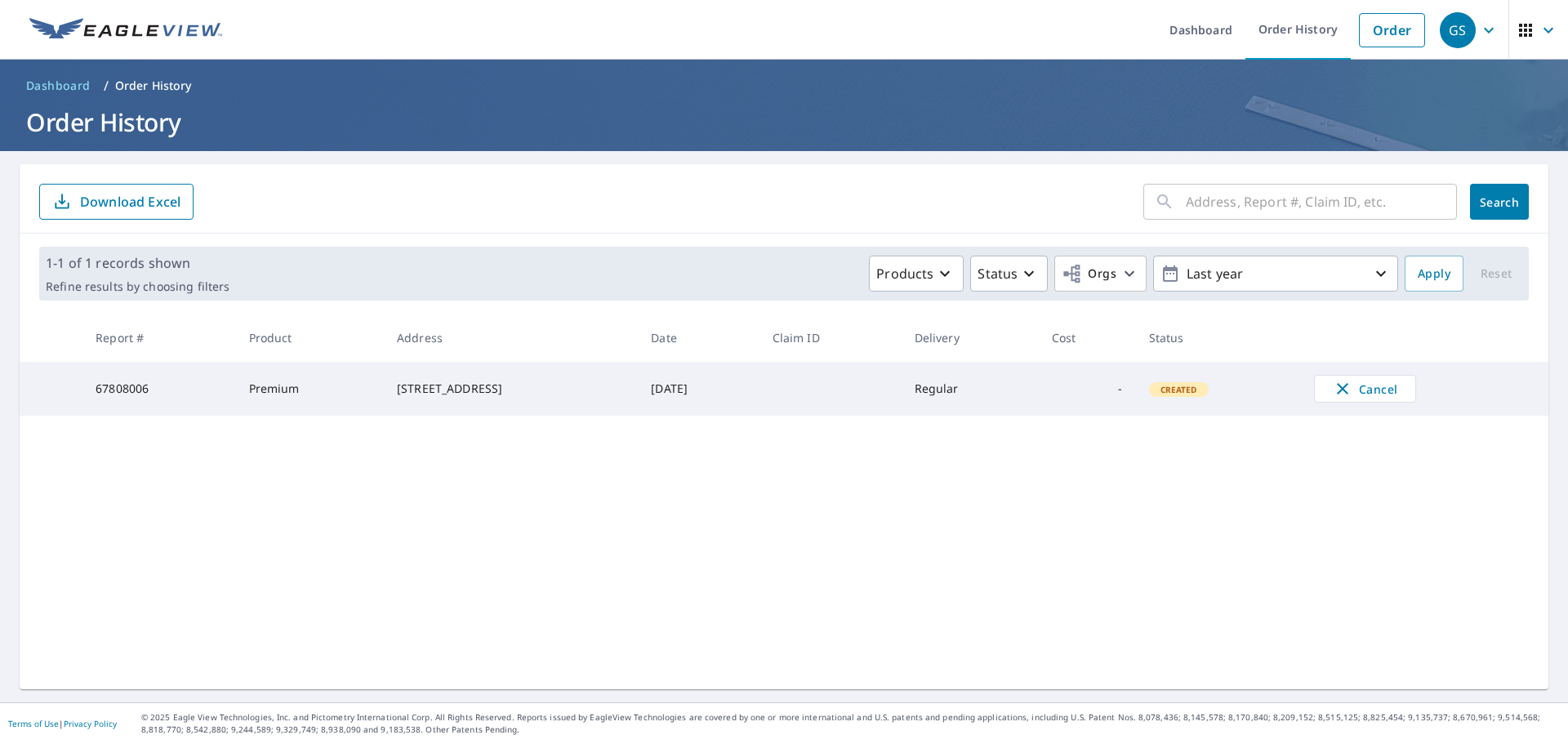
click at [1447, 35] on div "GS" at bounding box center [1458, 30] width 36 height 36
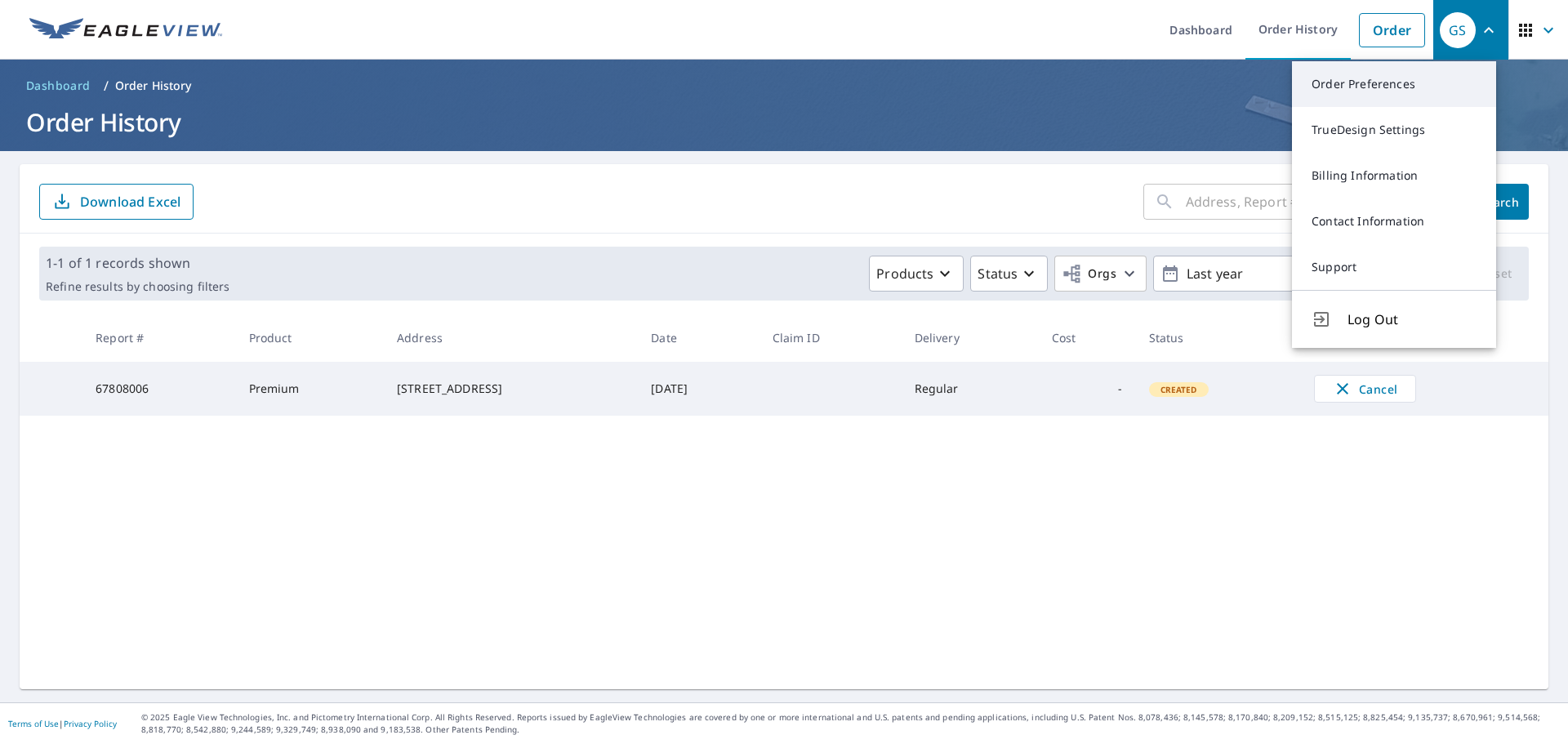
click at [1368, 80] on link "Order Preferences" at bounding box center [1394, 85] width 204 height 46
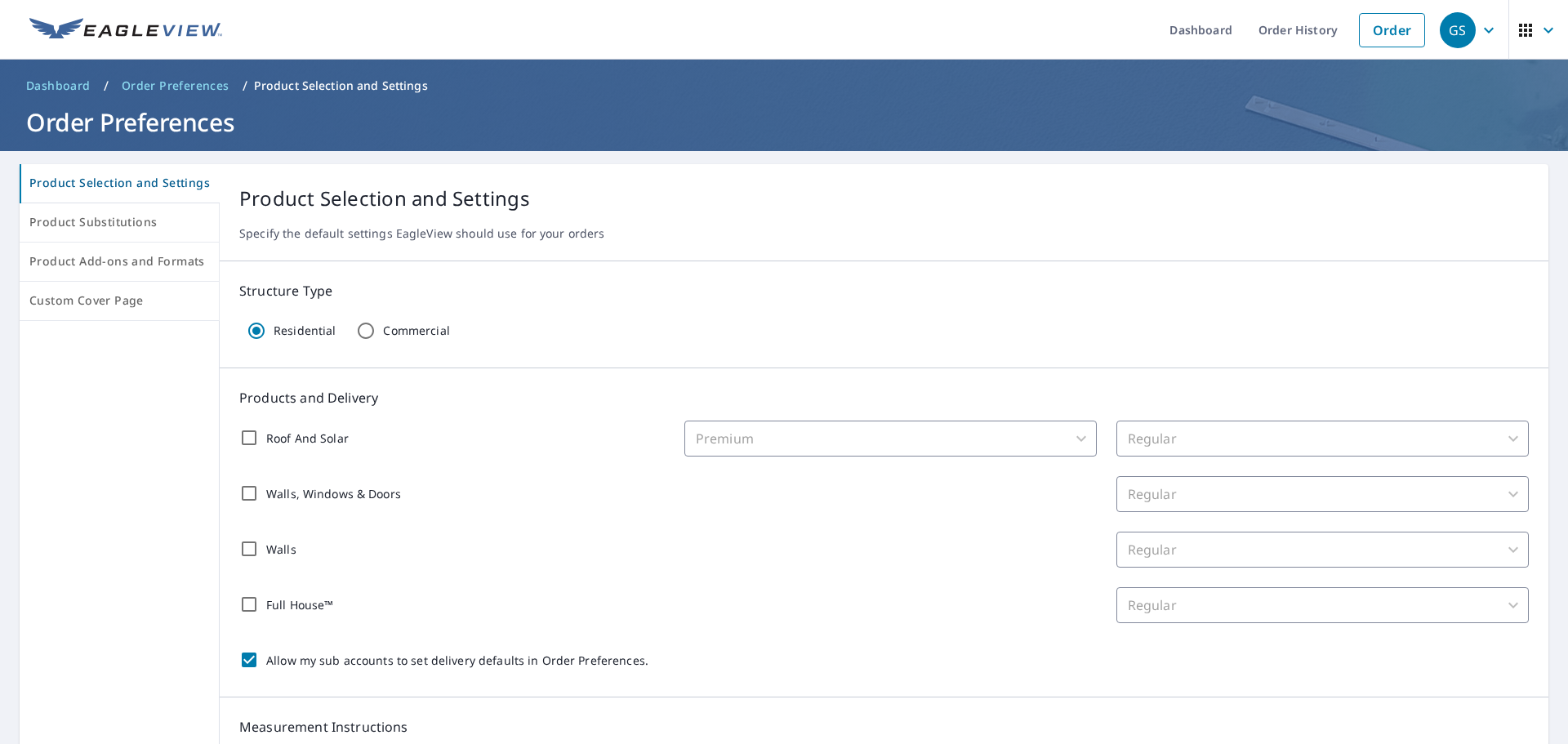
click at [1448, 22] on div "GS" at bounding box center [1458, 30] width 36 height 36
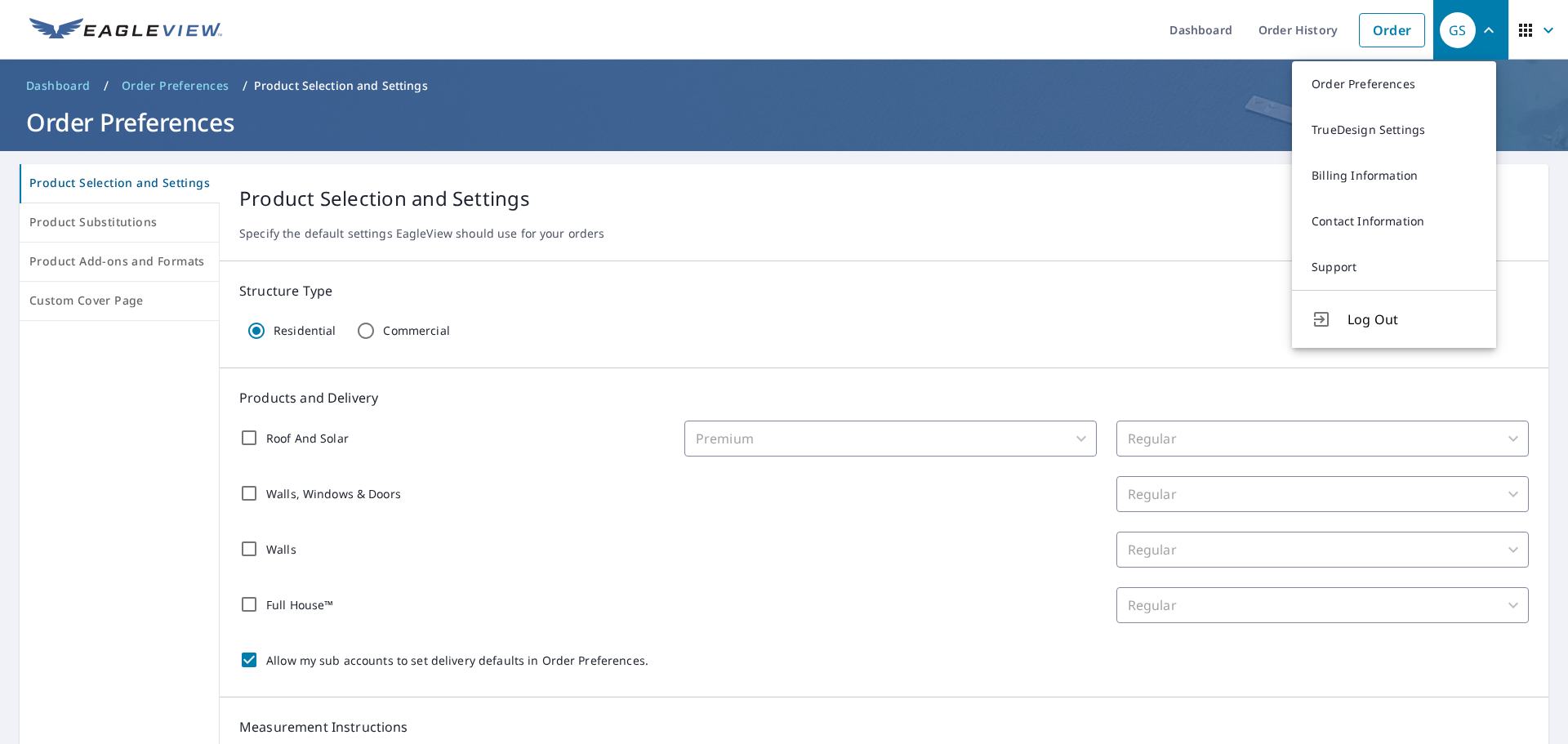
click at [1519, 28] on icon "button" at bounding box center [1525, 30] width 13 height 13
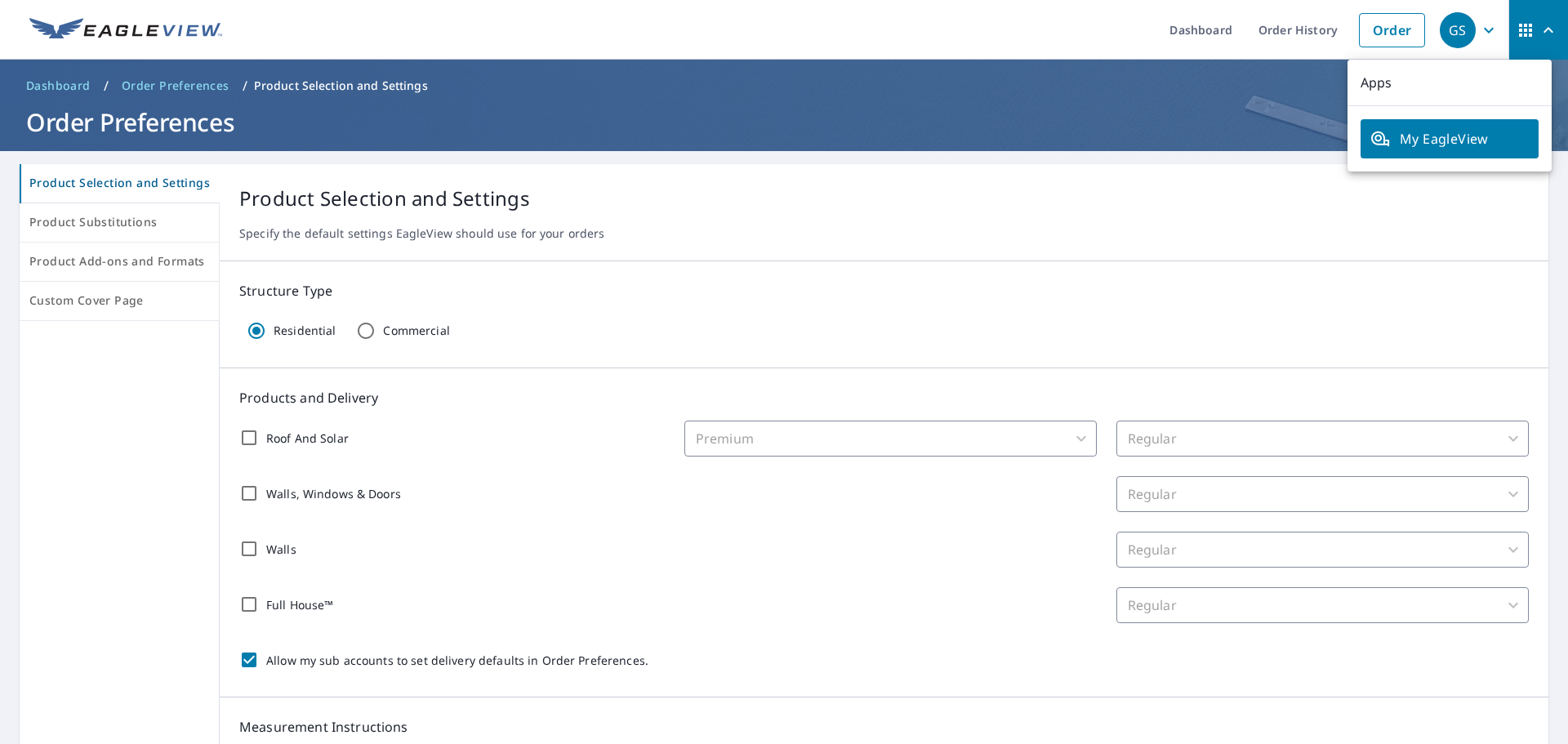
click at [1456, 137] on span "My EagleView" at bounding box center [1450, 139] width 158 height 20
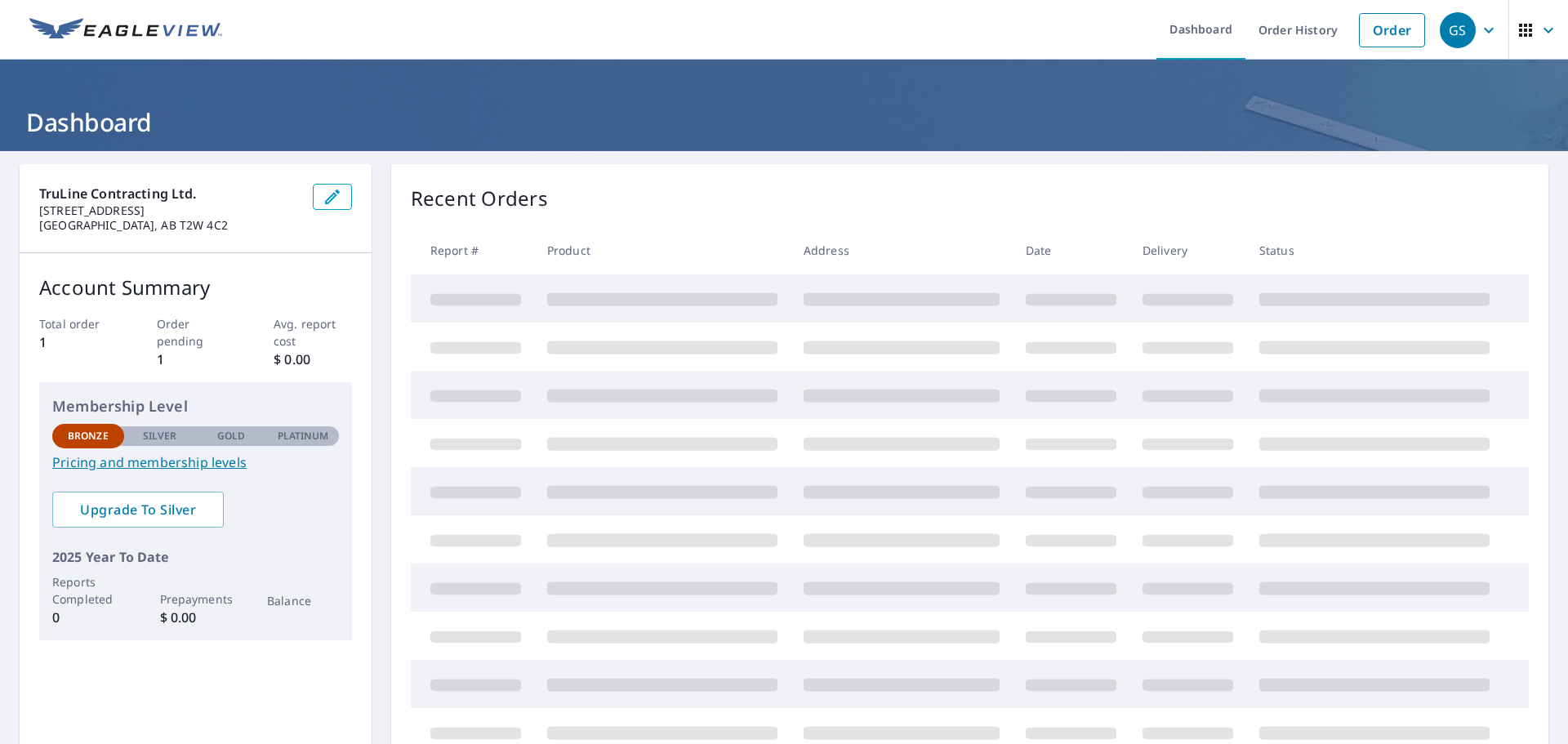
click at [1544, 29] on icon "button" at bounding box center [1549, 30] width 10 height 6
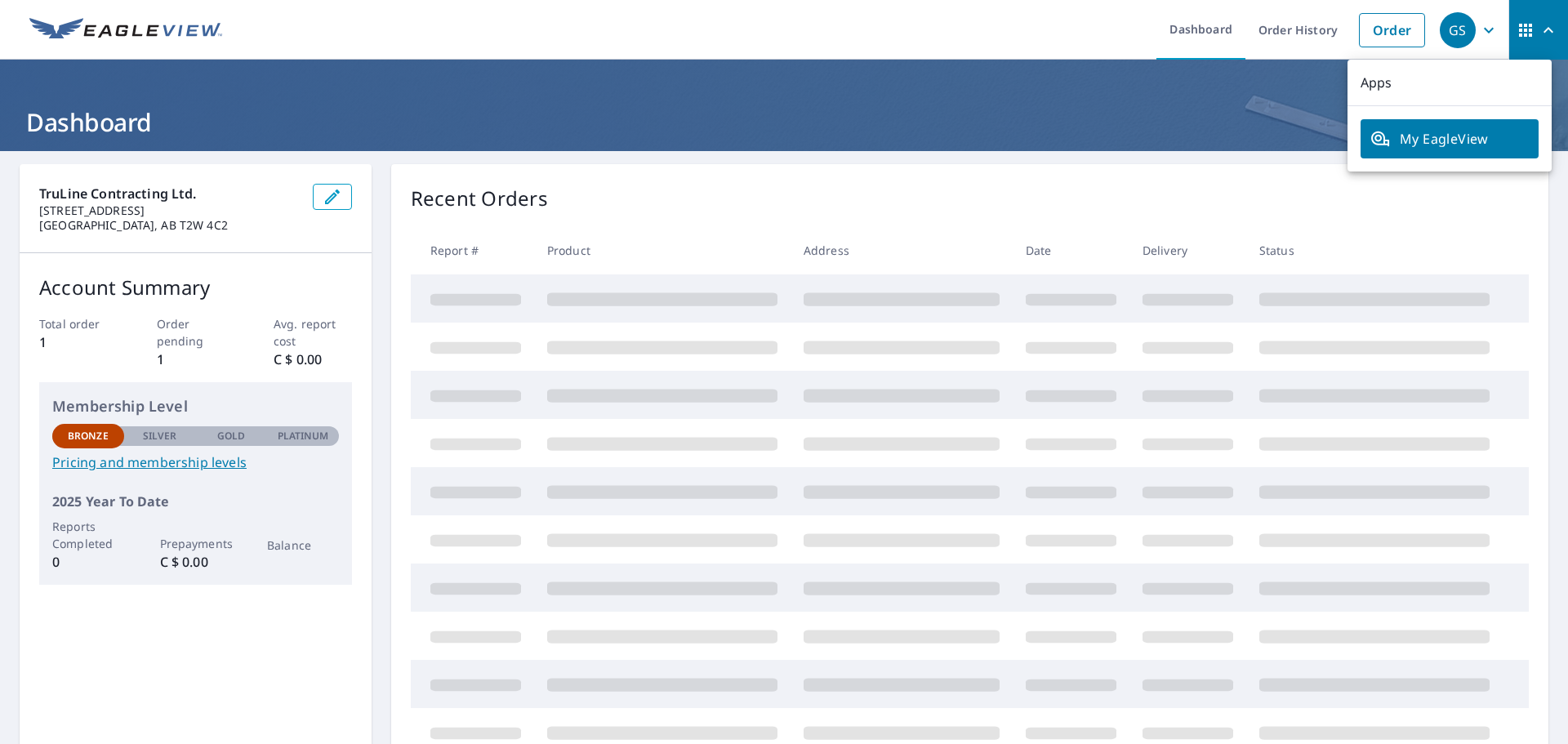
click at [1006, 34] on ul "Dashboard Order History Order" at bounding box center [832, 30] width 1202 height 60
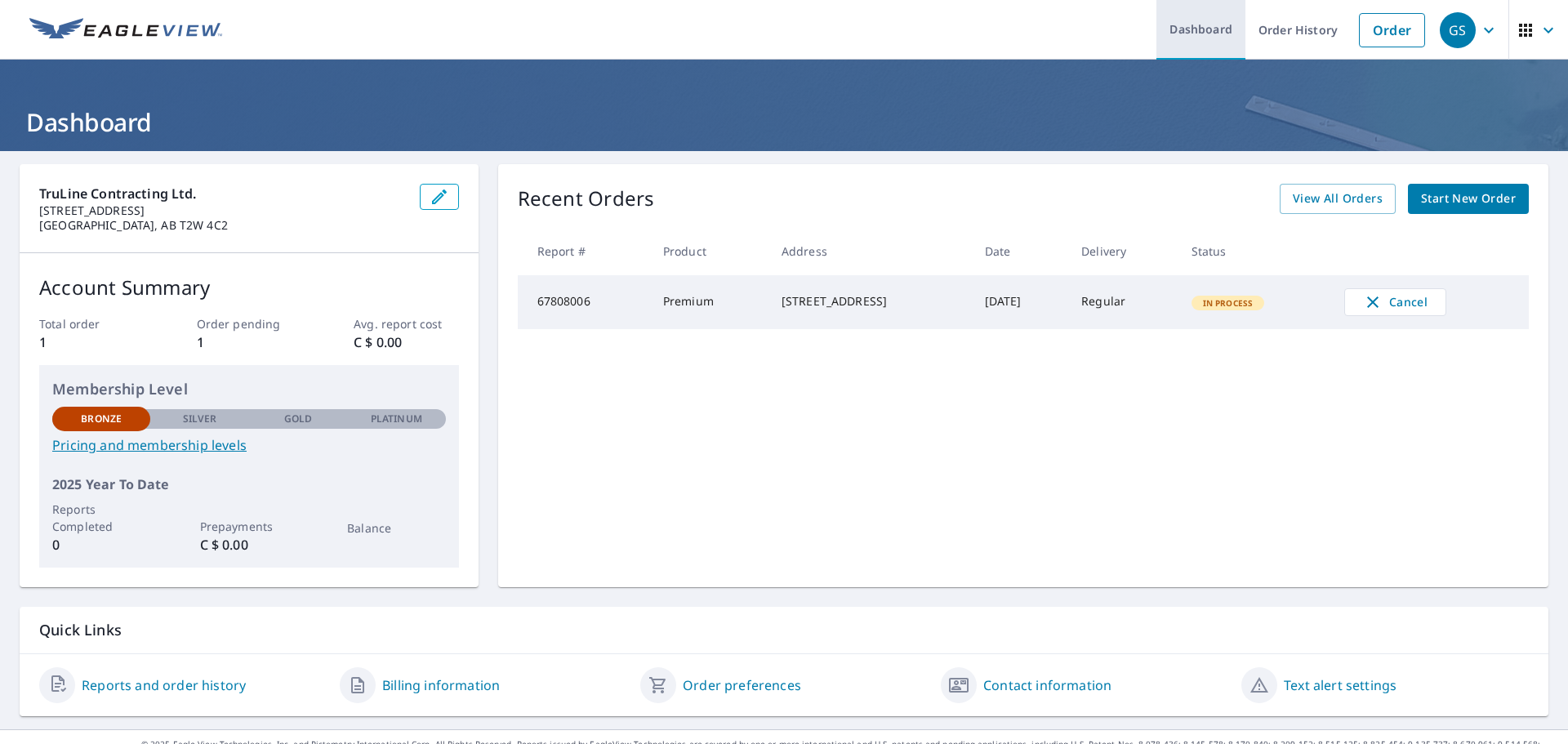
click at [1186, 26] on link "Dashboard" at bounding box center [1201, 30] width 89 height 60
click at [1455, 32] on div "GS" at bounding box center [1458, 30] width 36 height 36
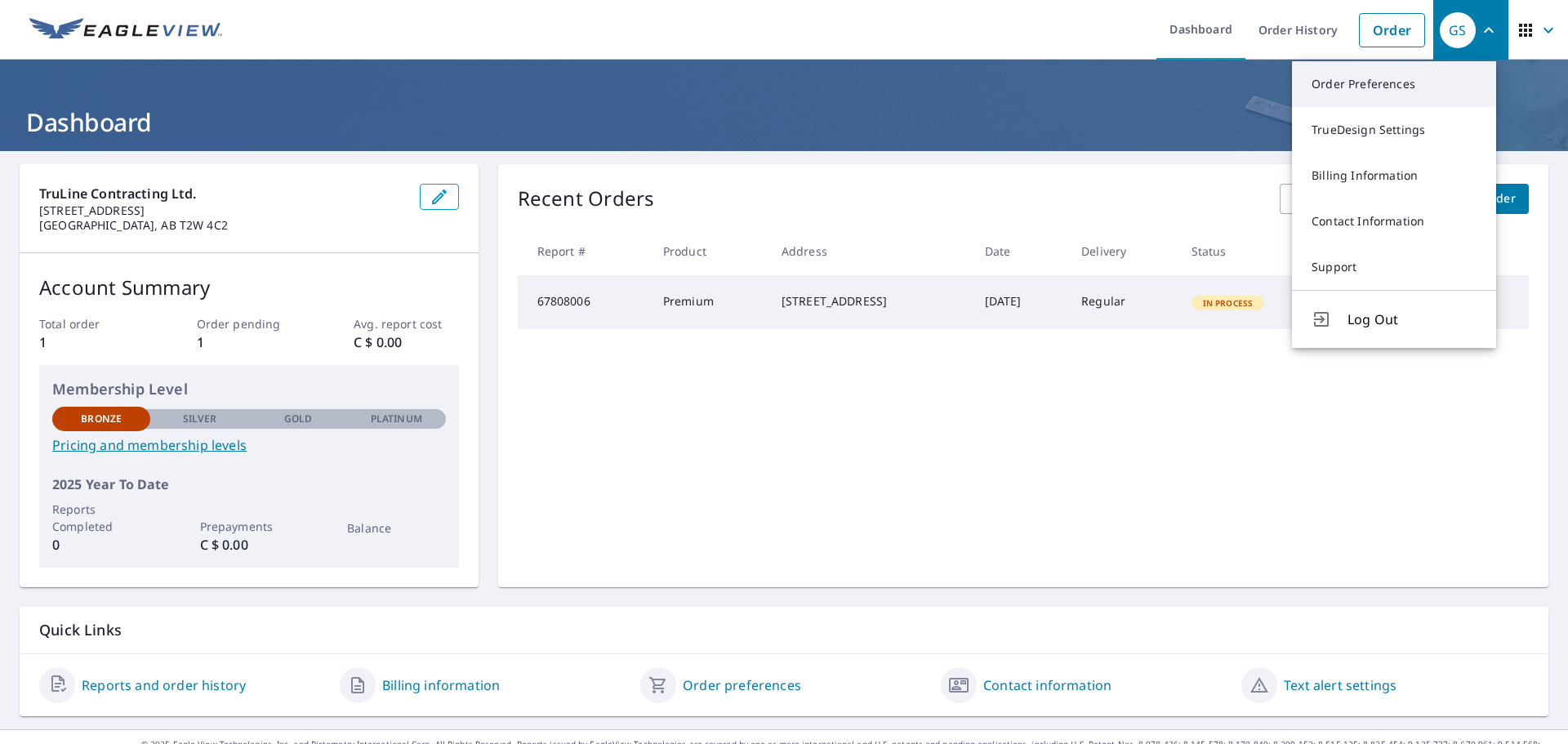
click at [1364, 80] on link "Order Preferences" at bounding box center [1394, 85] width 204 height 46
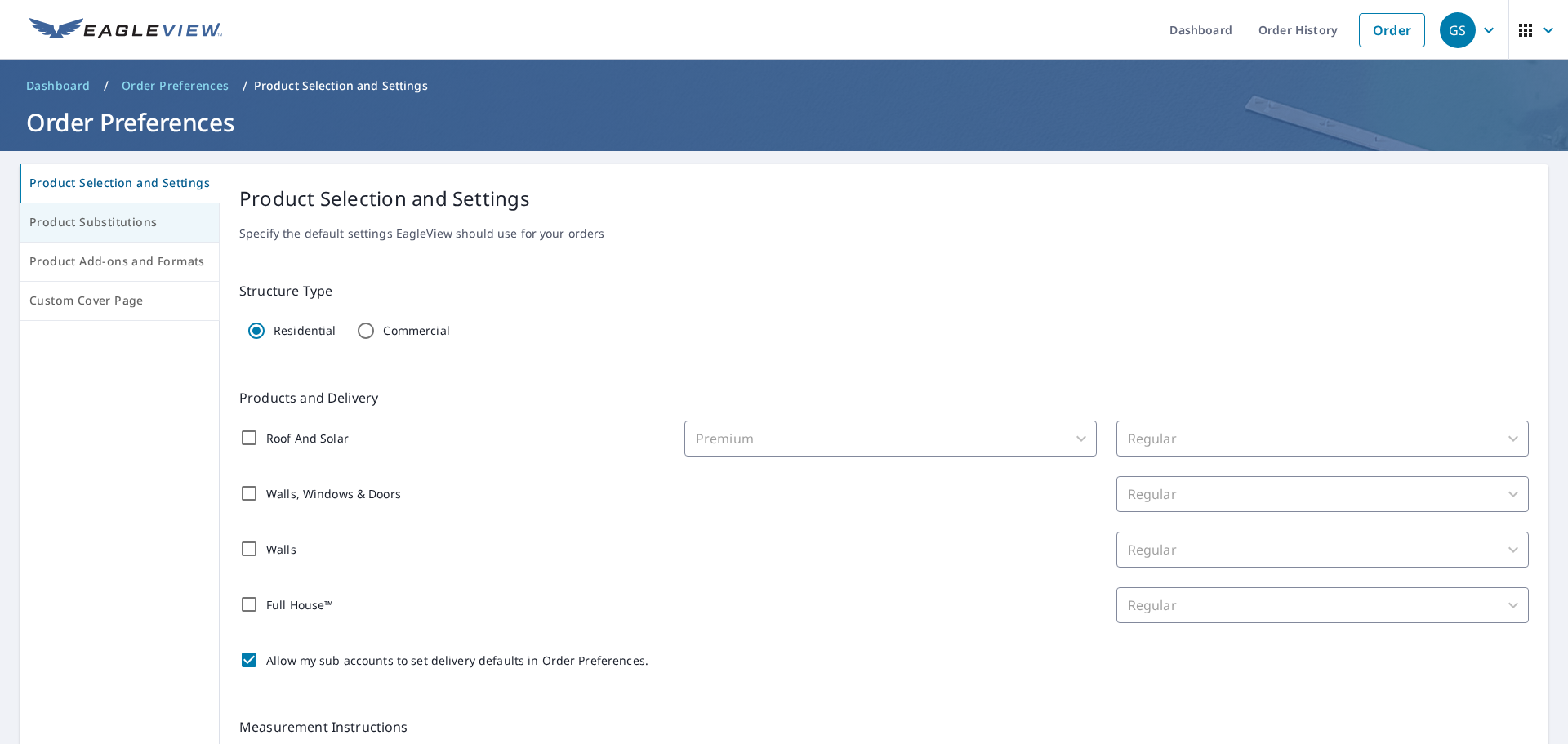
click at [92, 221] on span "Product Substitutions" at bounding box center [119, 222] width 180 height 21
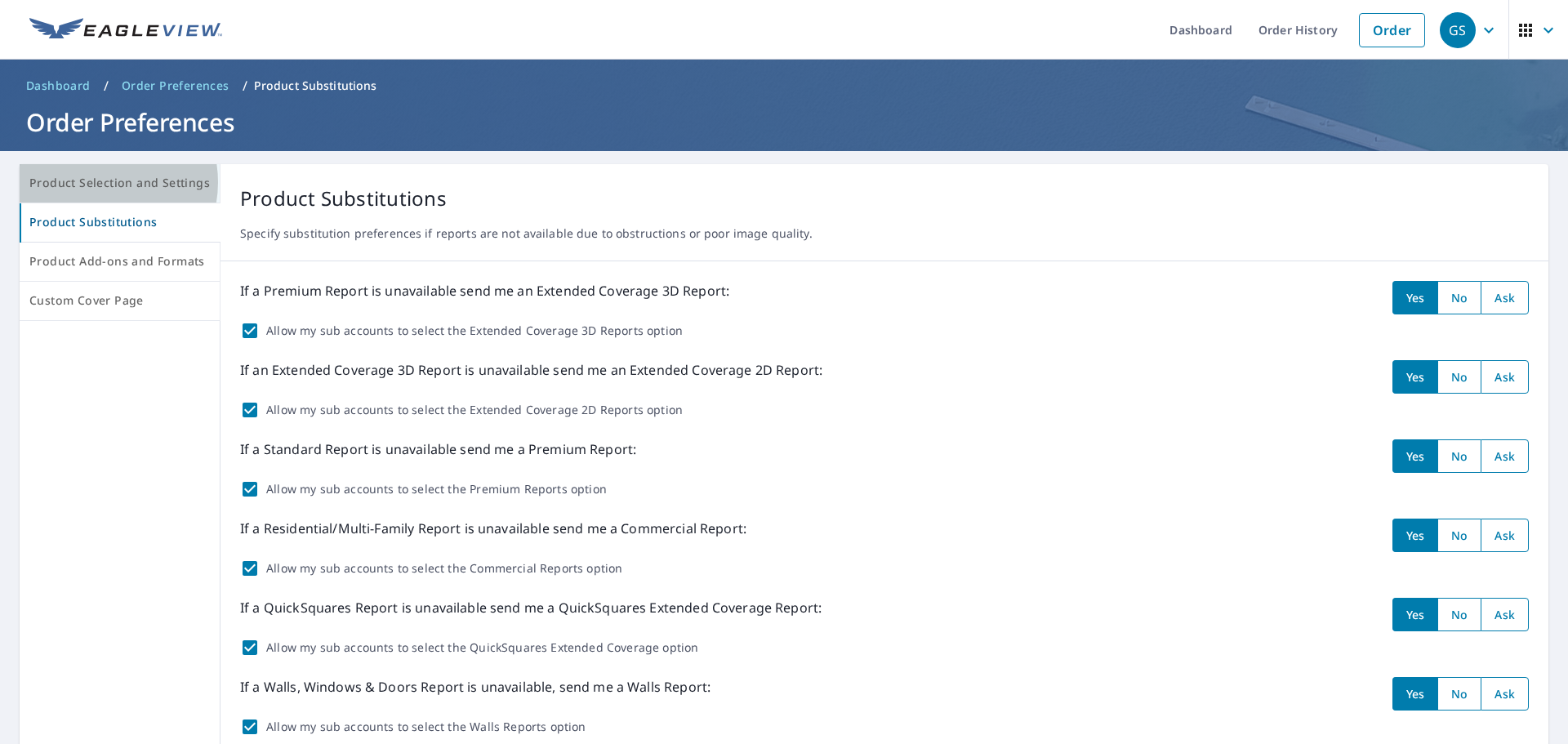
click at [98, 182] on span "Product Selection and Settings" at bounding box center [119, 183] width 180 height 21
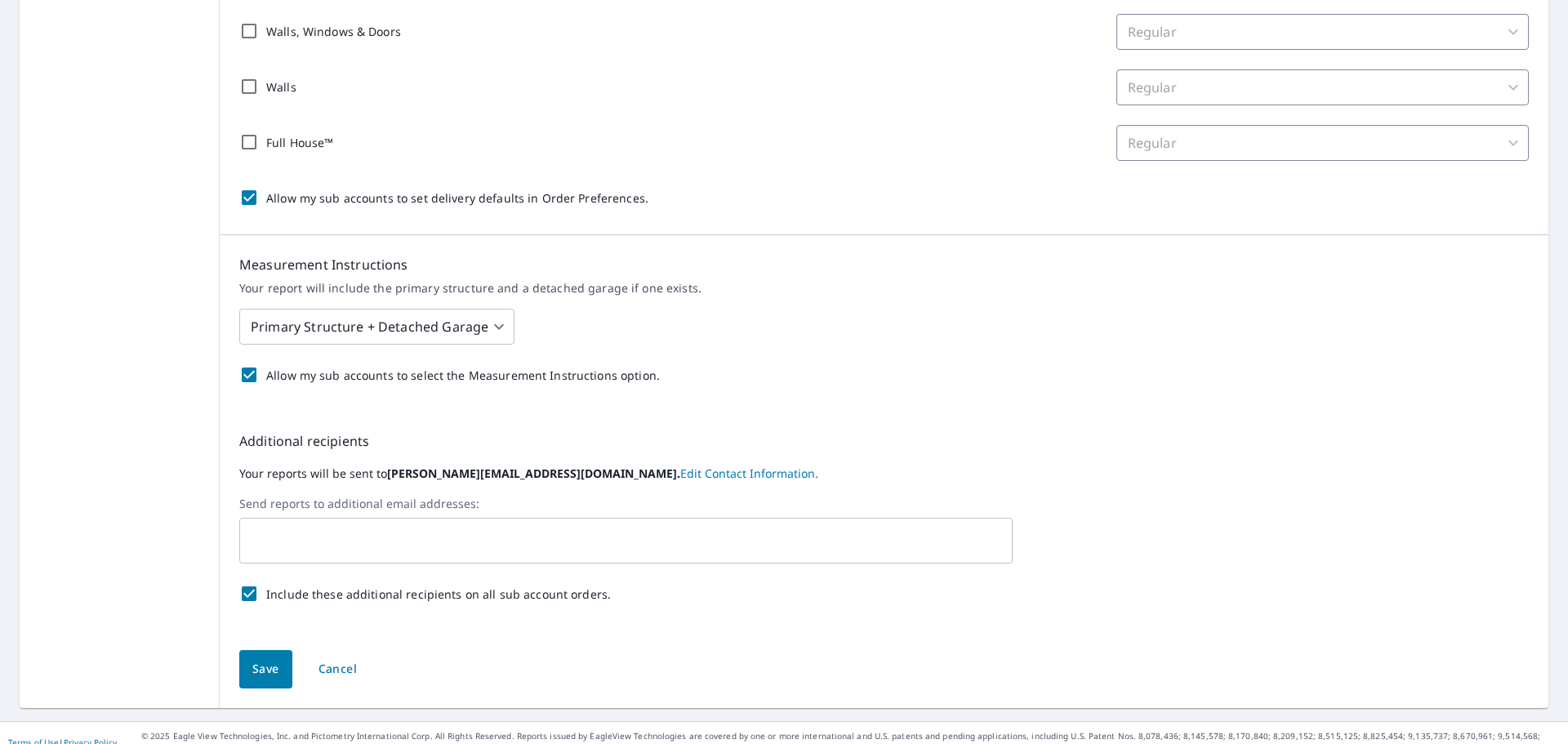
scroll to position [480, 0]
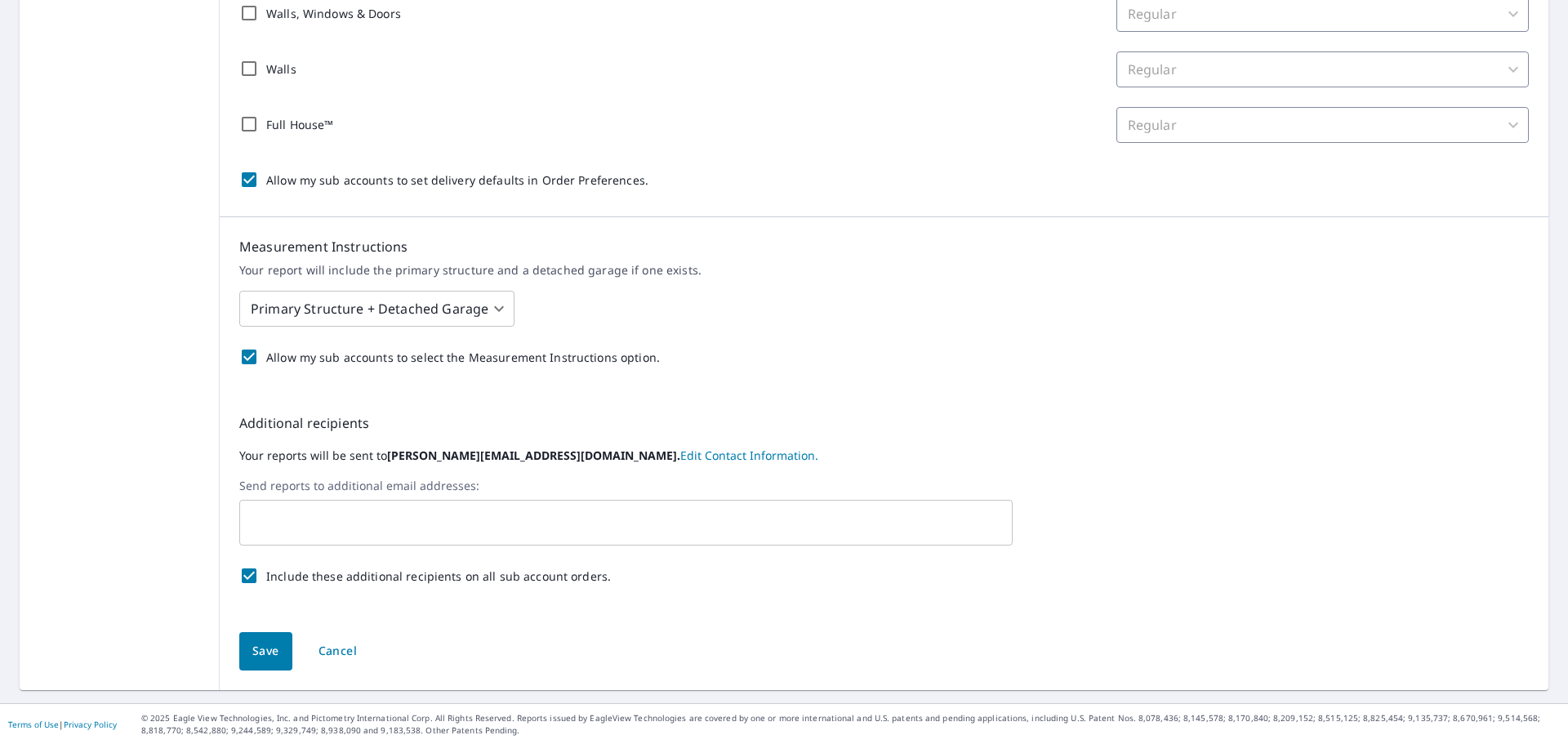
click at [277, 647] on button "Save" at bounding box center [265, 651] width 53 height 39
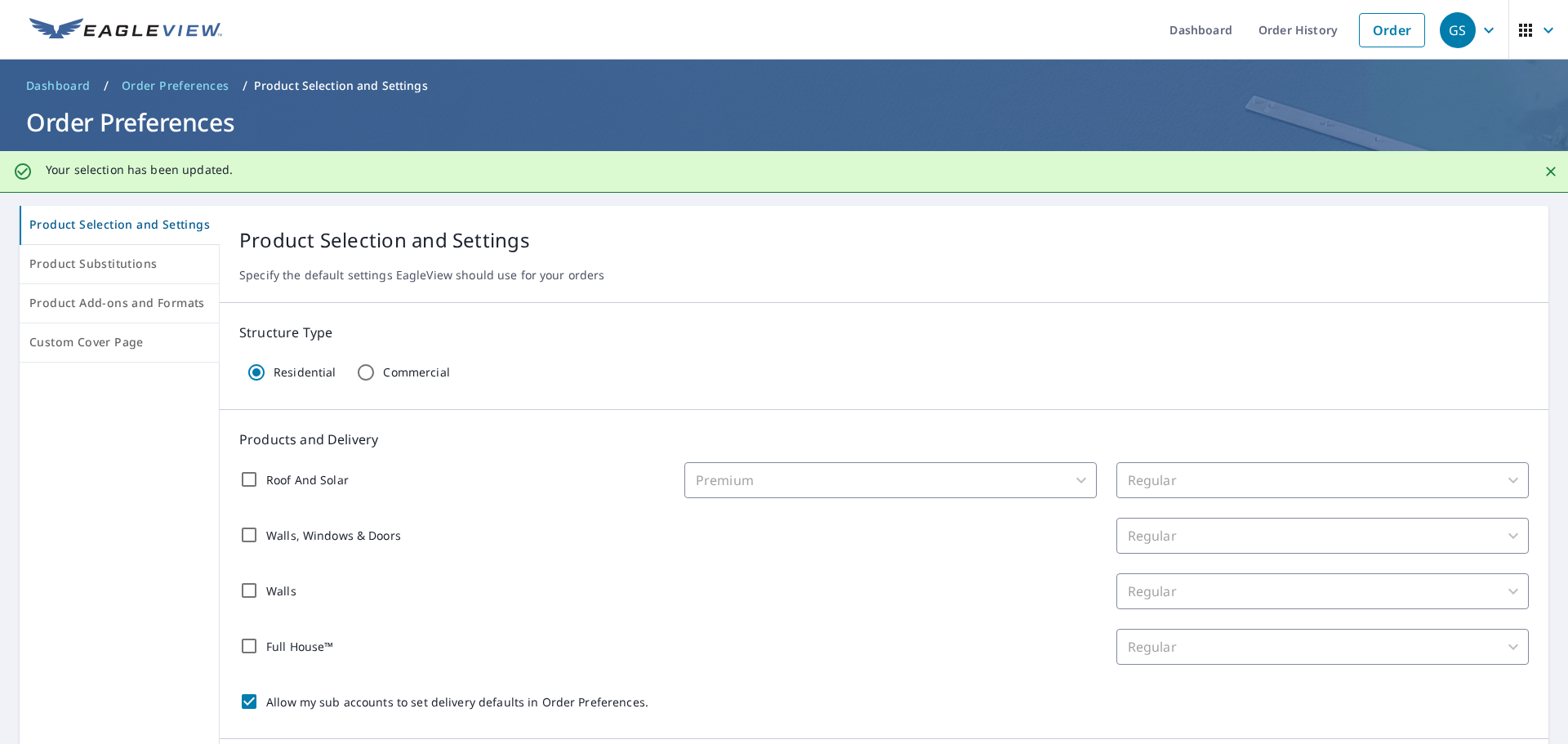
click at [1441, 21] on div "GS" at bounding box center [1458, 30] width 36 height 36
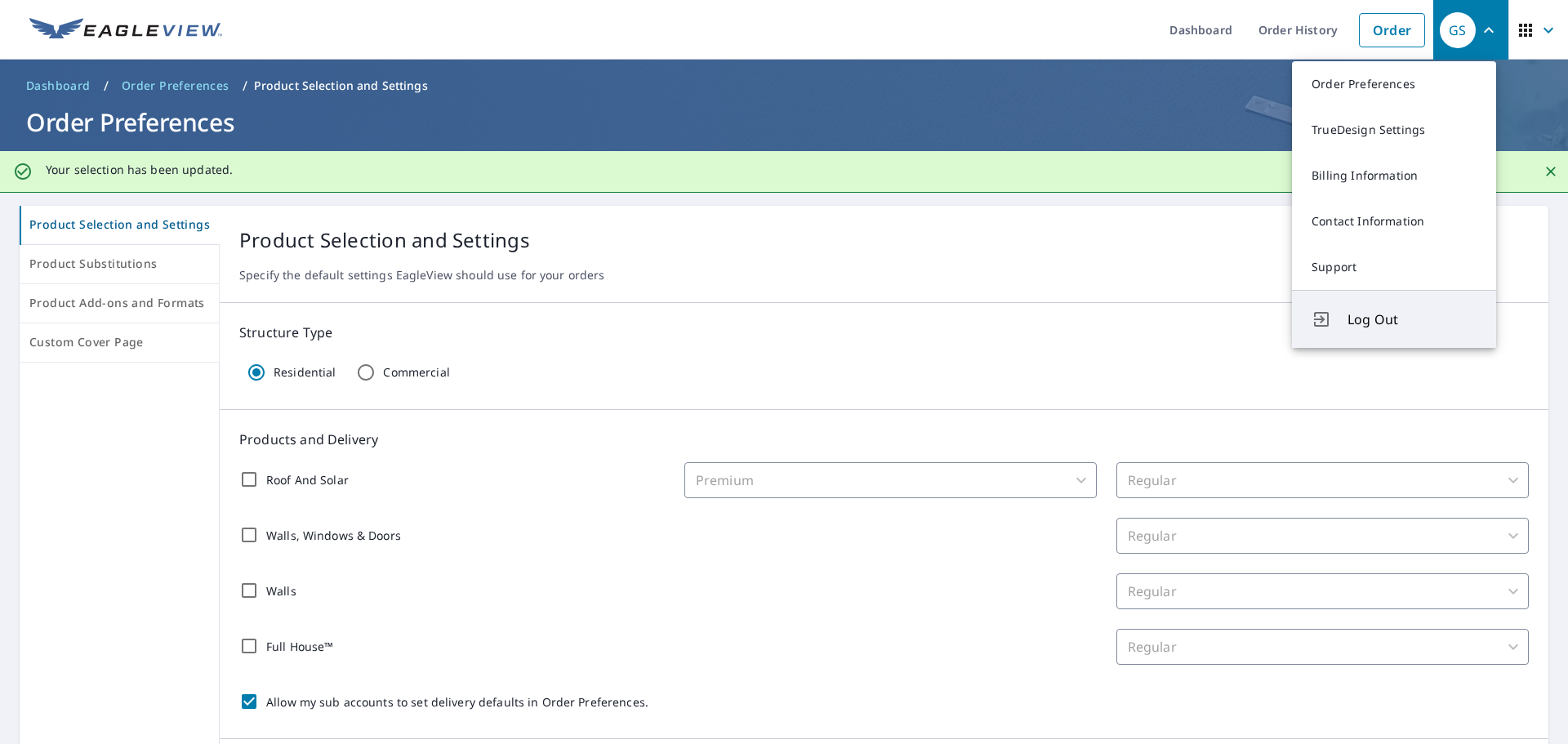
click at [1349, 312] on span "Log Out" at bounding box center [1413, 320] width 129 height 20
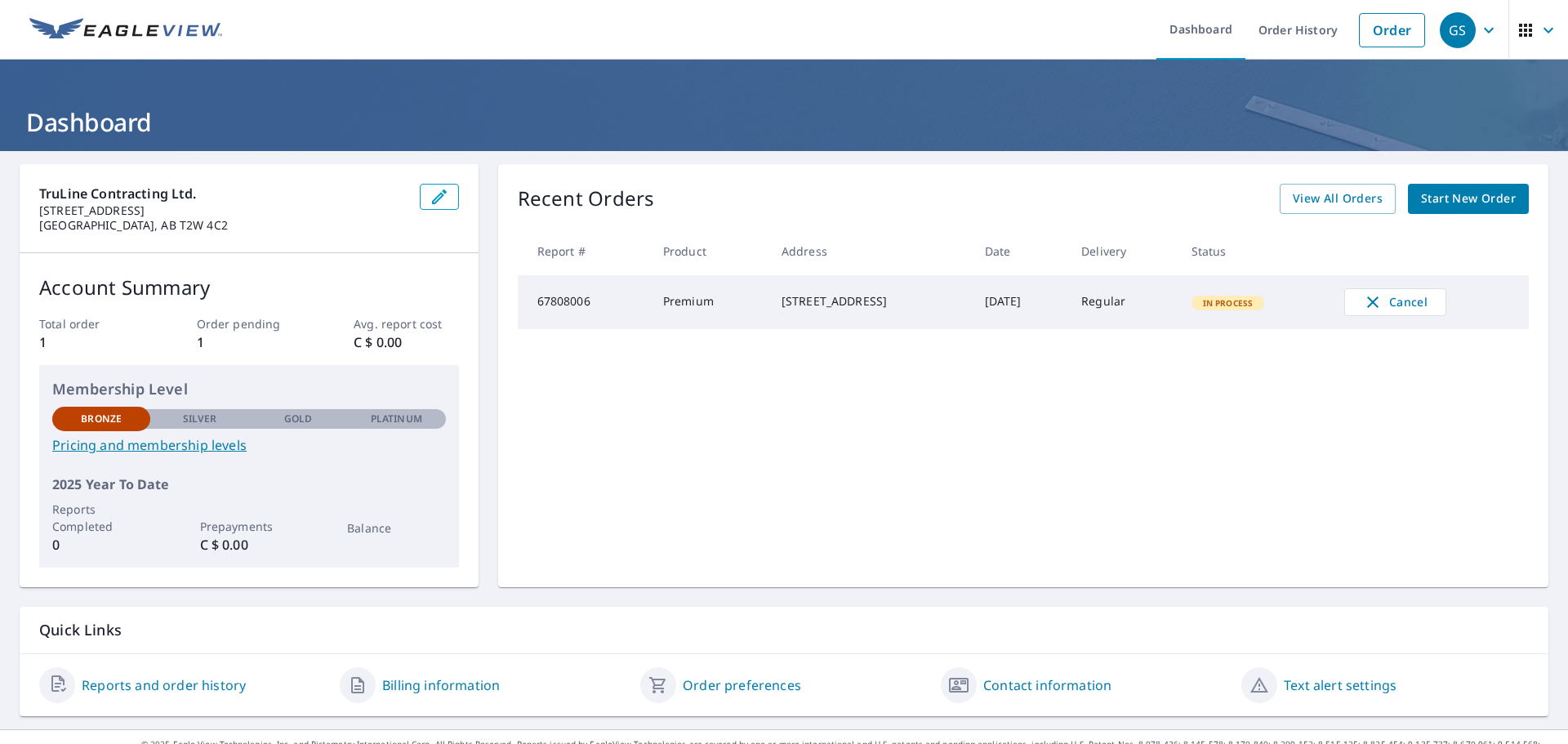
click at [1450, 24] on div "GS" at bounding box center [1458, 30] width 36 height 36
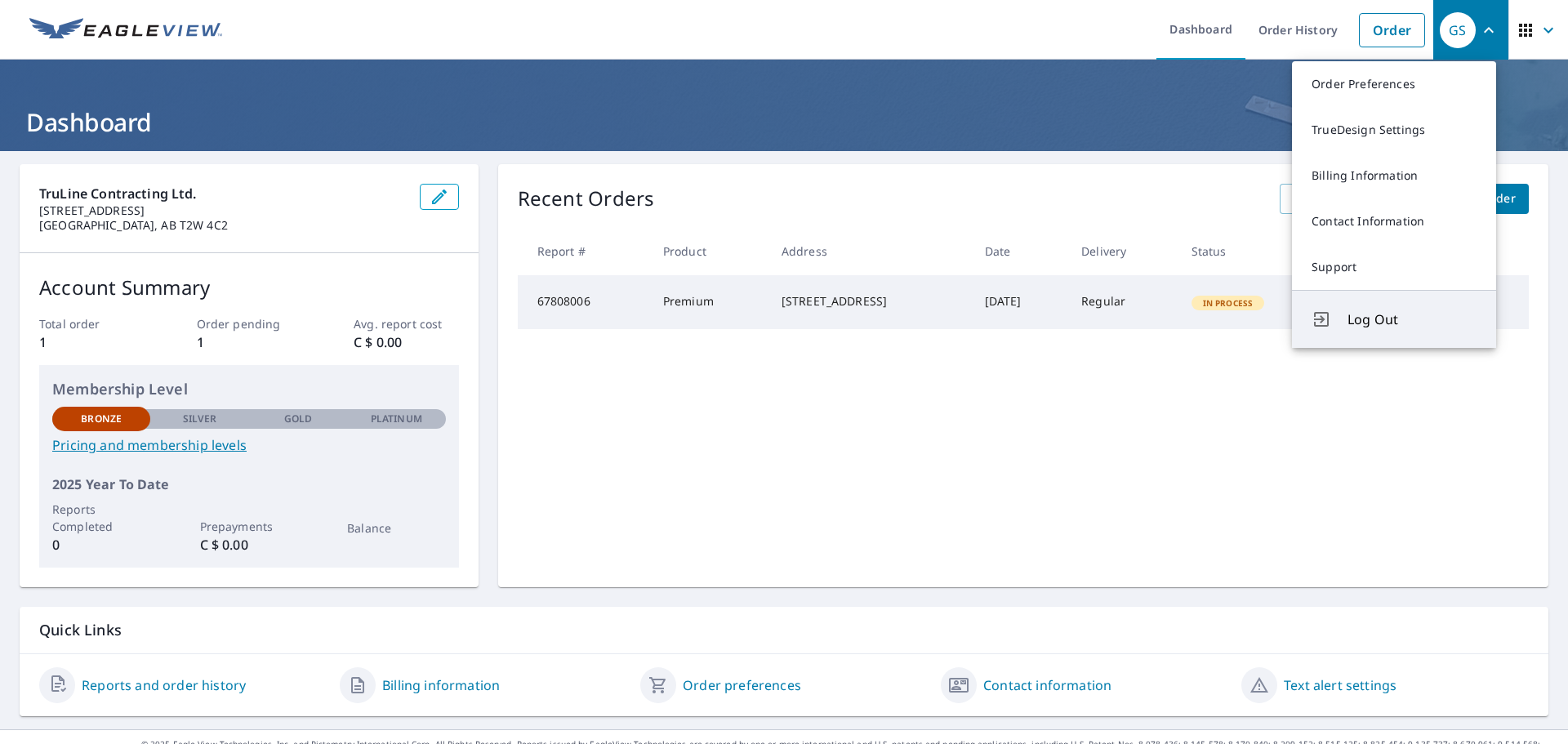
click at [1382, 319] on span "Log Out" at bounding box center [1413, 320] width 129 height 20
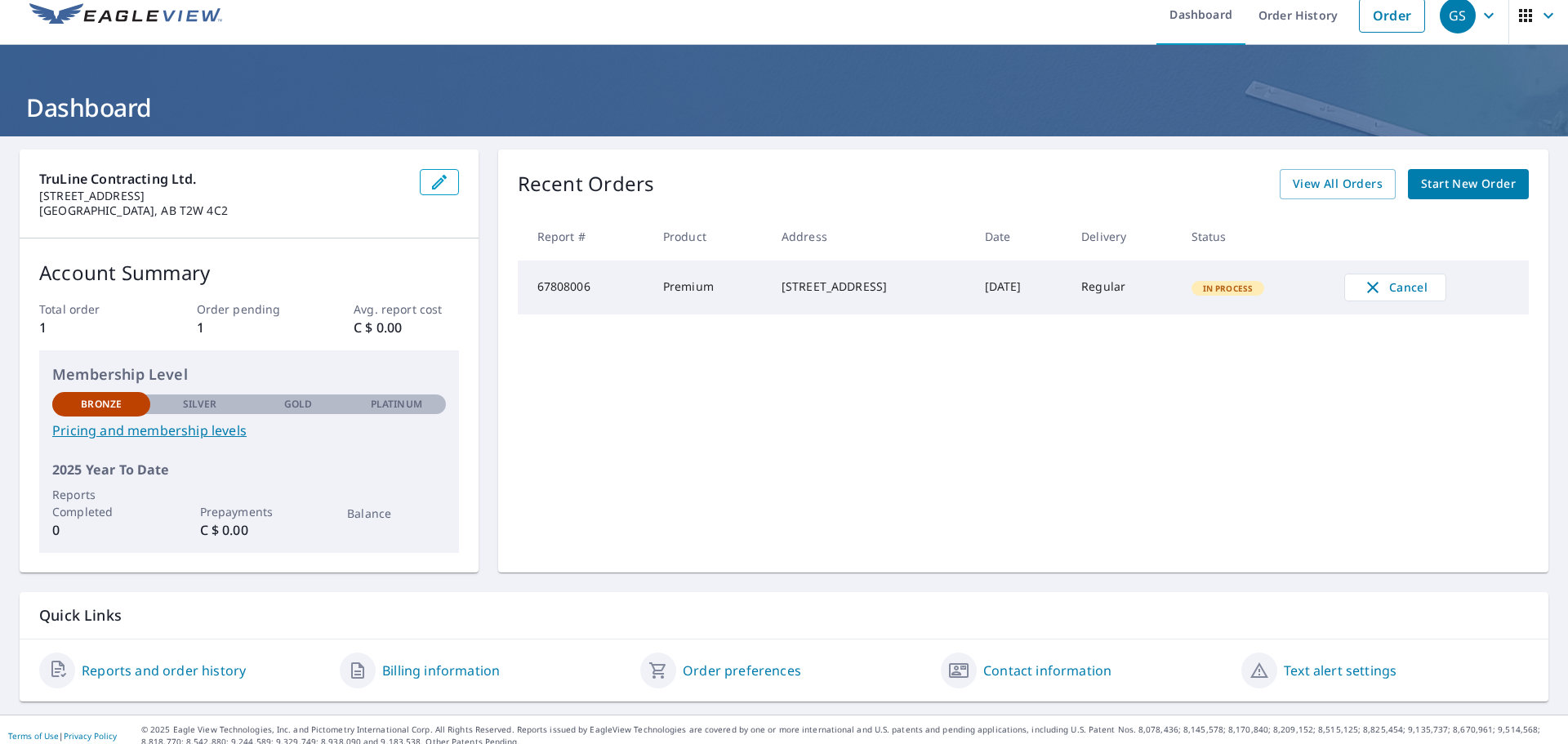
scroll to position [26, 0]
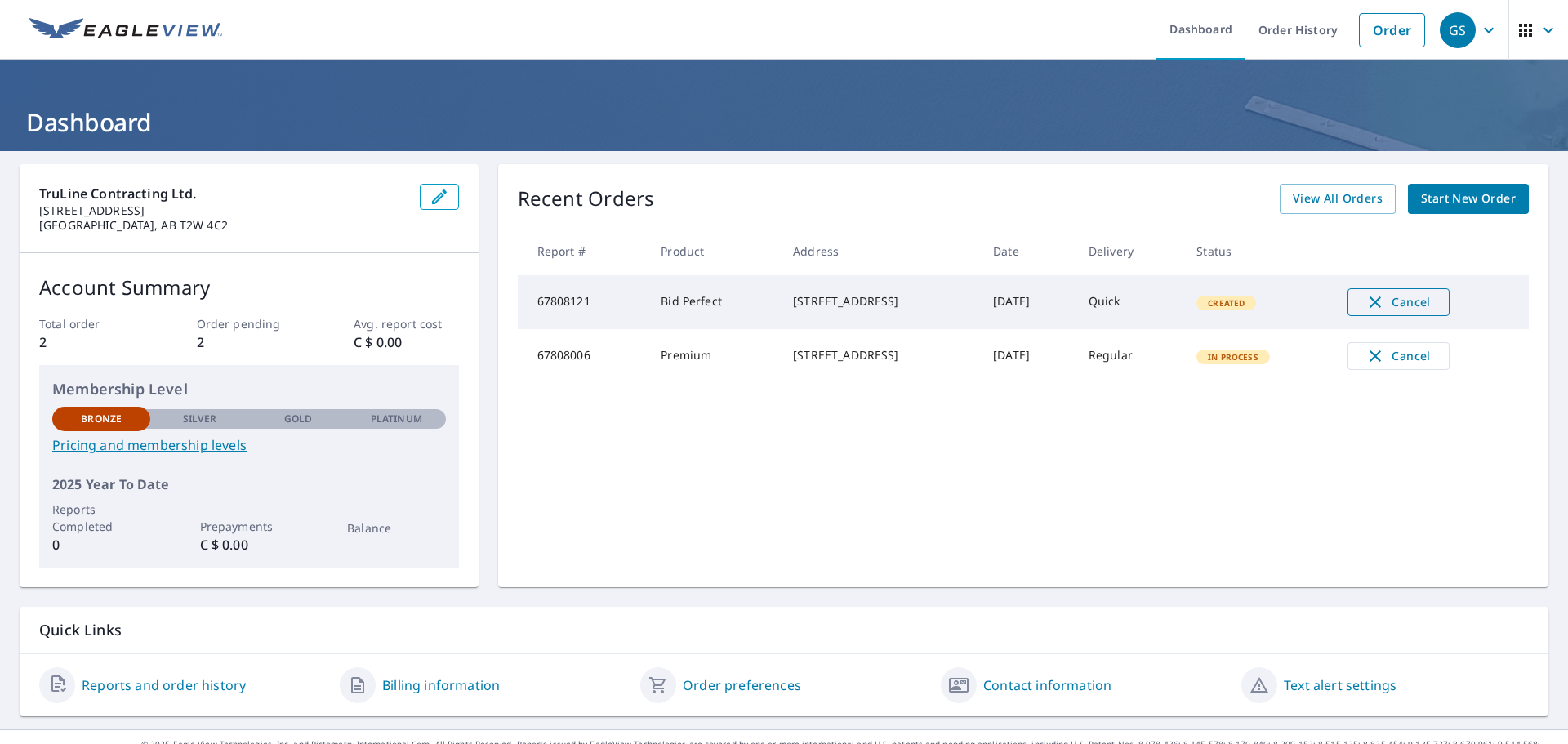
click at [1414, 294] on span "Cancel" at bounding box center [1399, 303] width 68 height 20
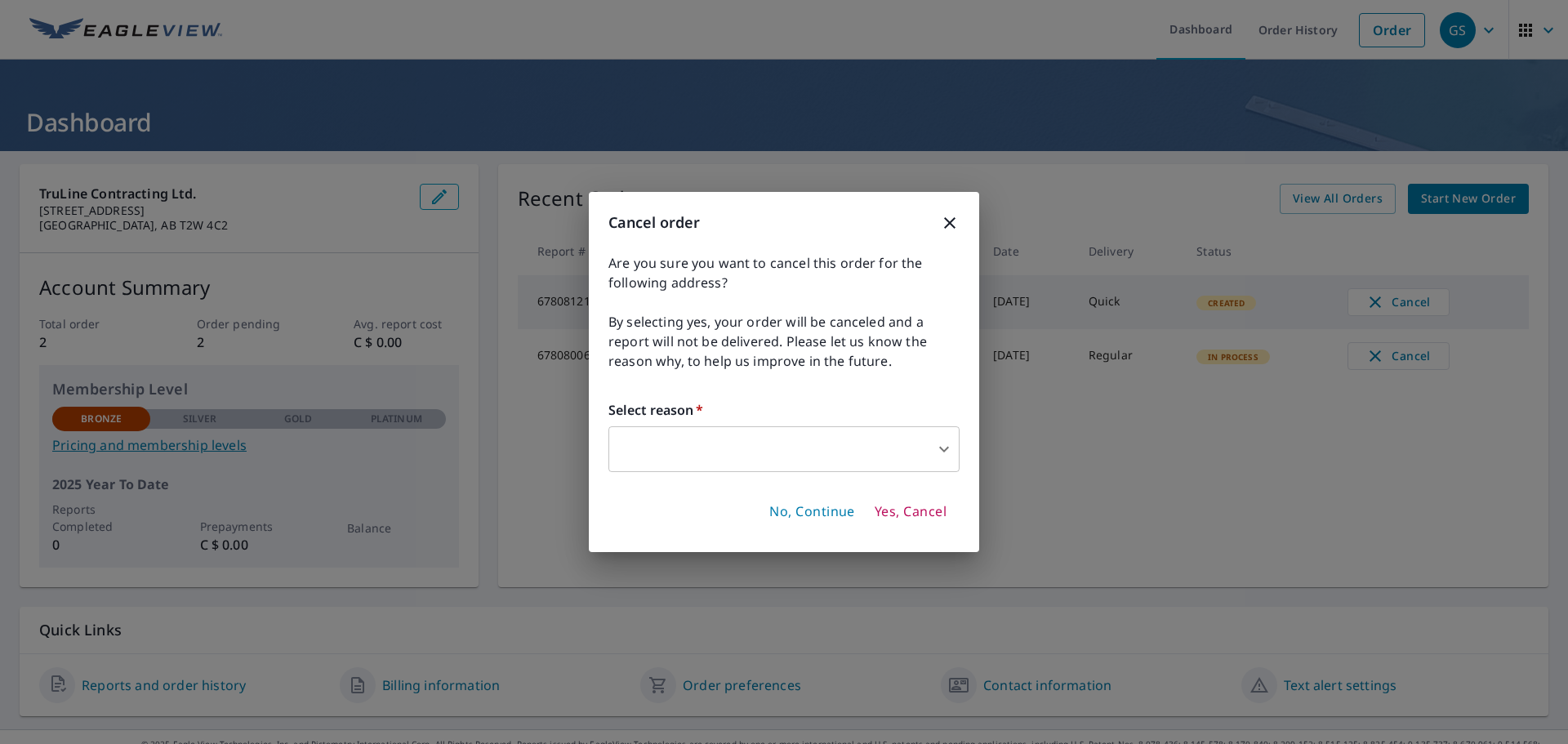
click at [735, 445] on body "GS GS Dashboard Order History Order GS Dashboard TruLine Contracting Ltd. [STRE…" at bounding box center [784, 372] width 1568 height 744
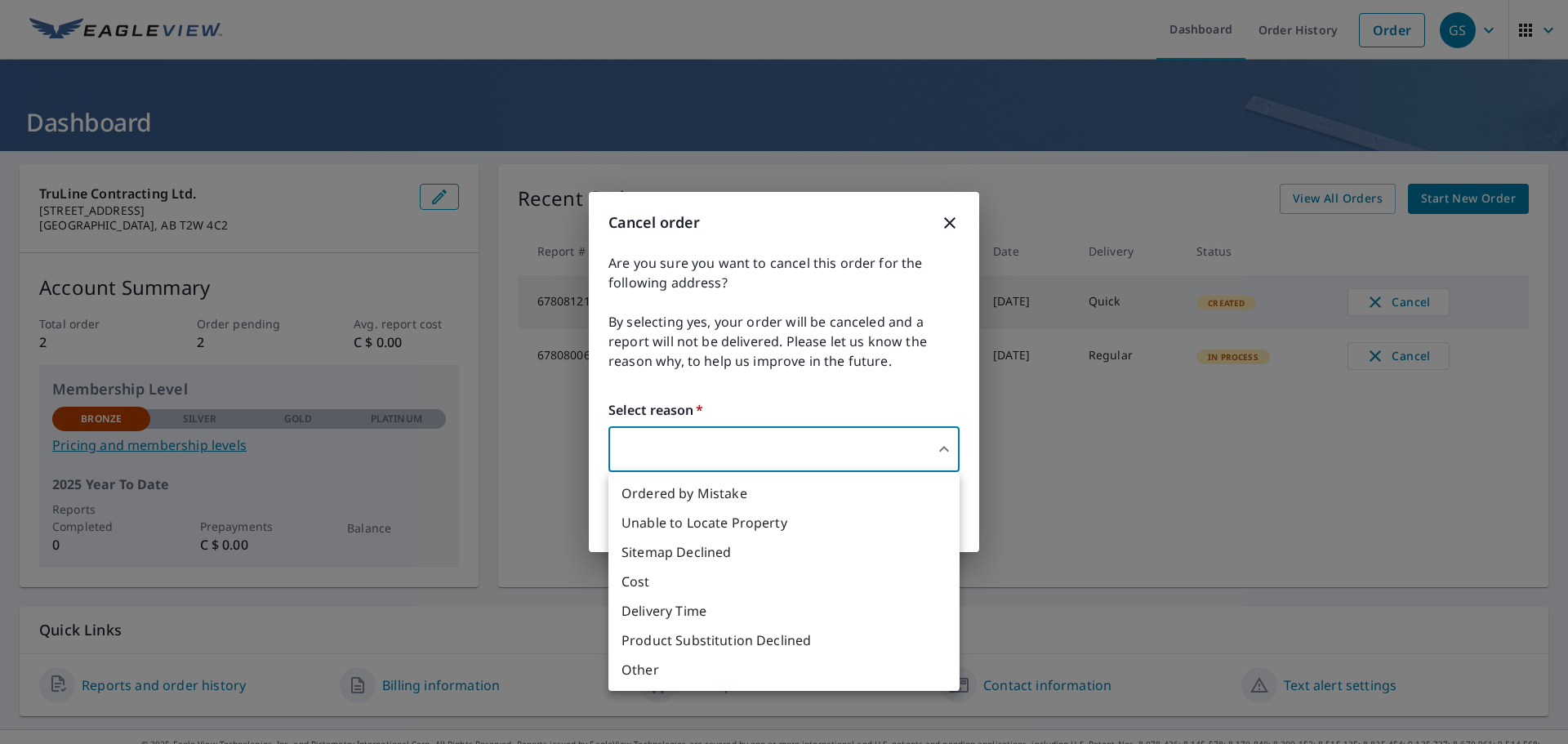
click at [669, 498] on li "Ordered by Mistake" at bounding box center [784, 494] width 351 height 30
type input "30"
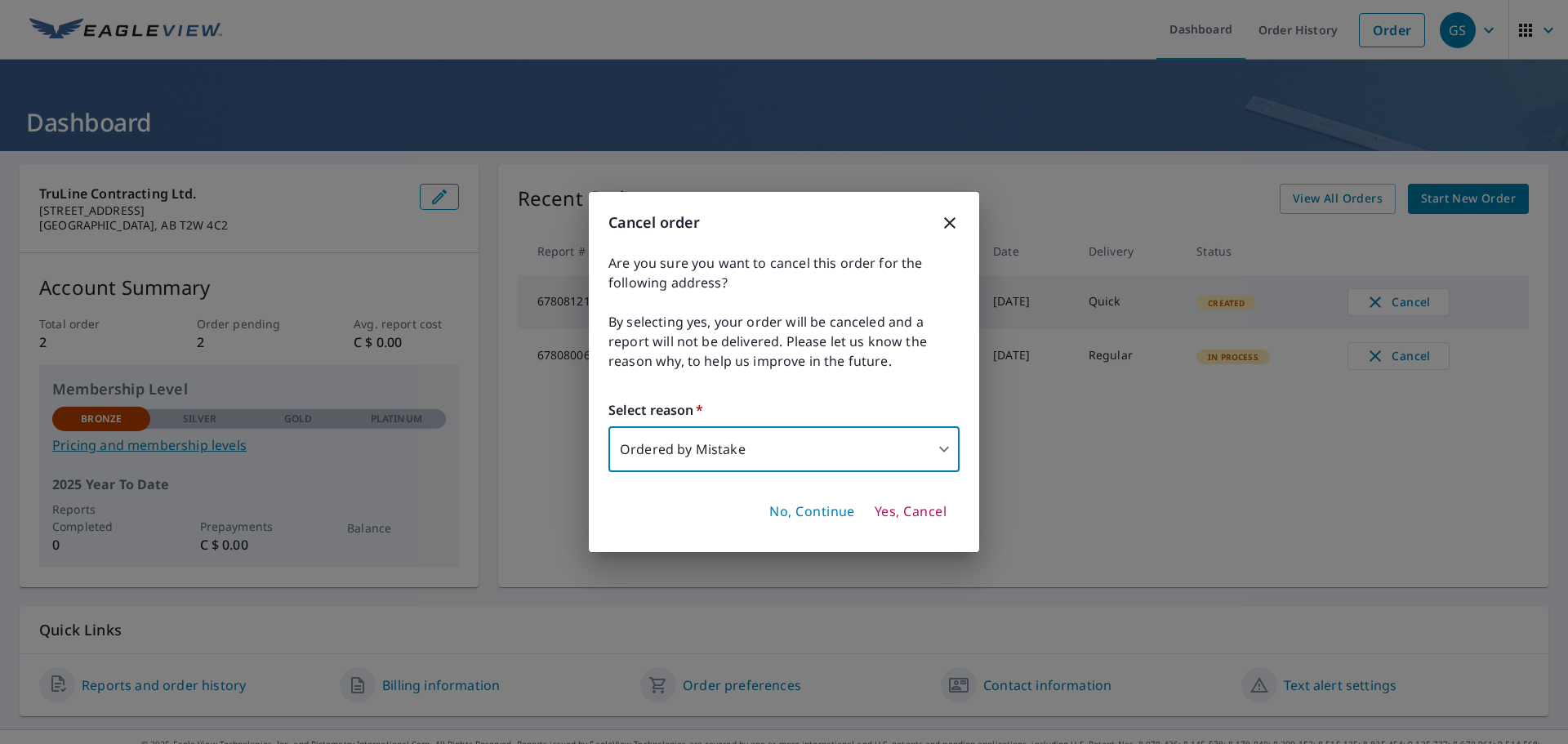
click at [908, 510] on span "Yes, Cancel" at bounding box center [911, 512] width 72 height 18
